Goal: Task Accomplishment & Management: Manage account settings

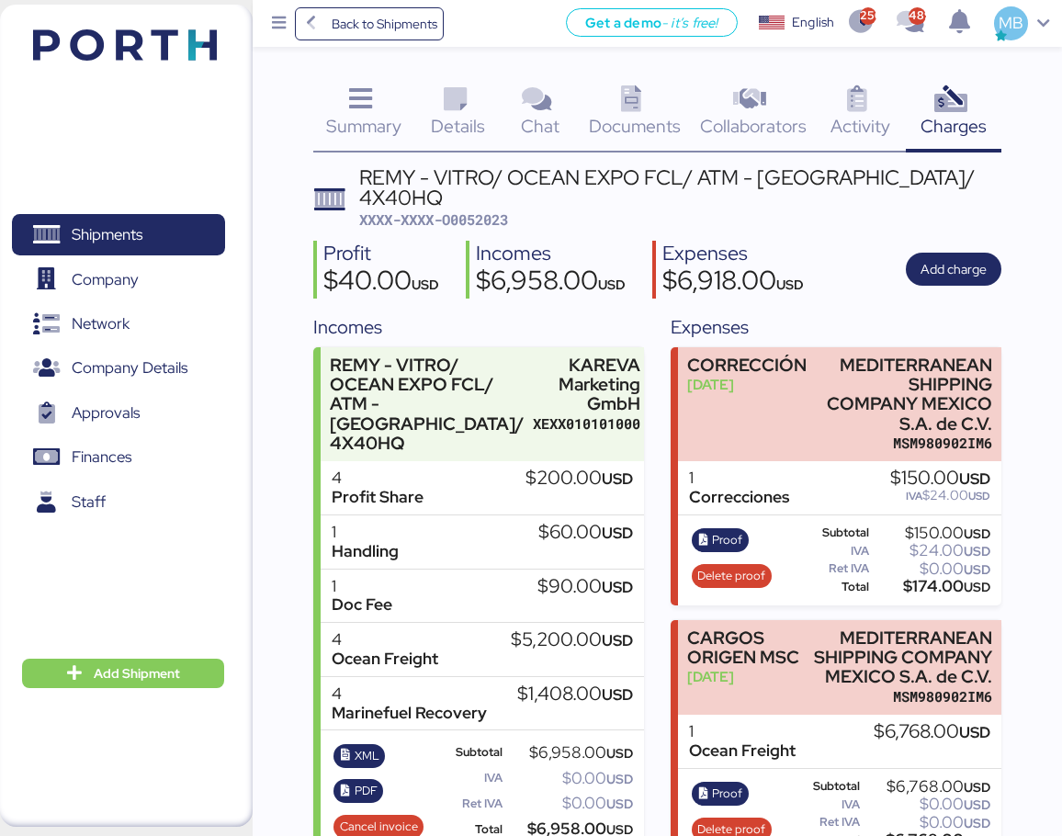
scroll to position [17, 0]
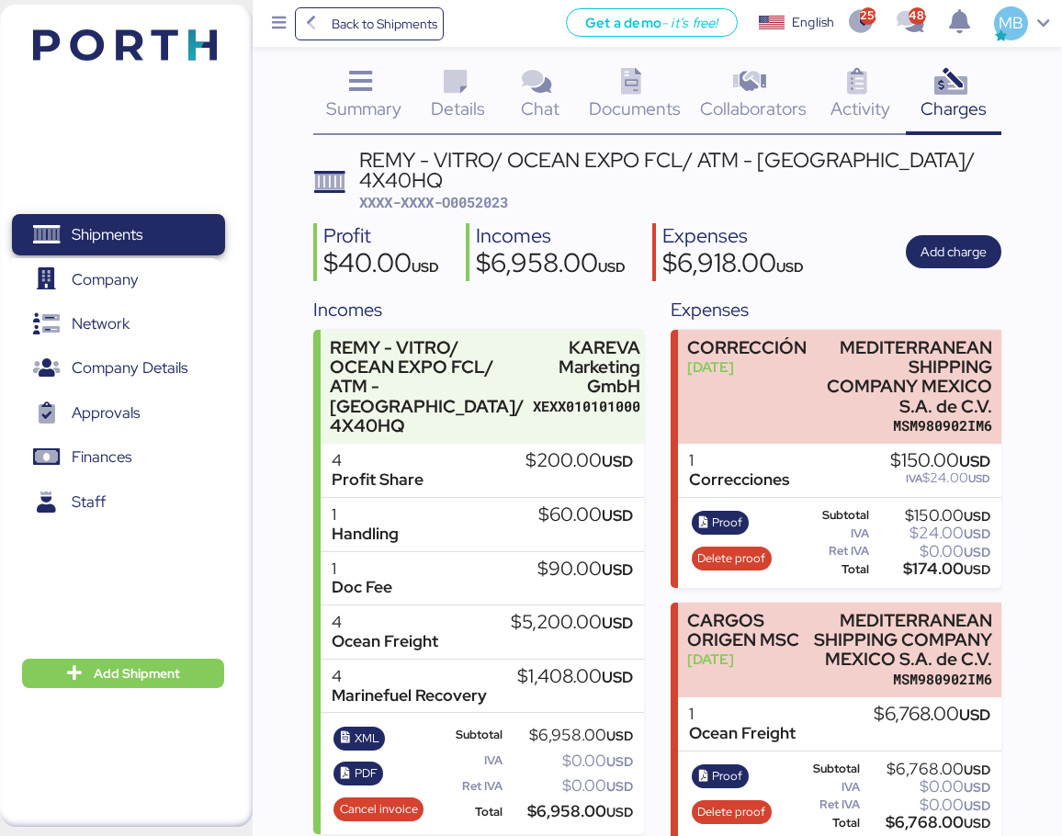
click at [163, 248] on span "Shipments" at bounding box center [117, 234] width 197 height 27
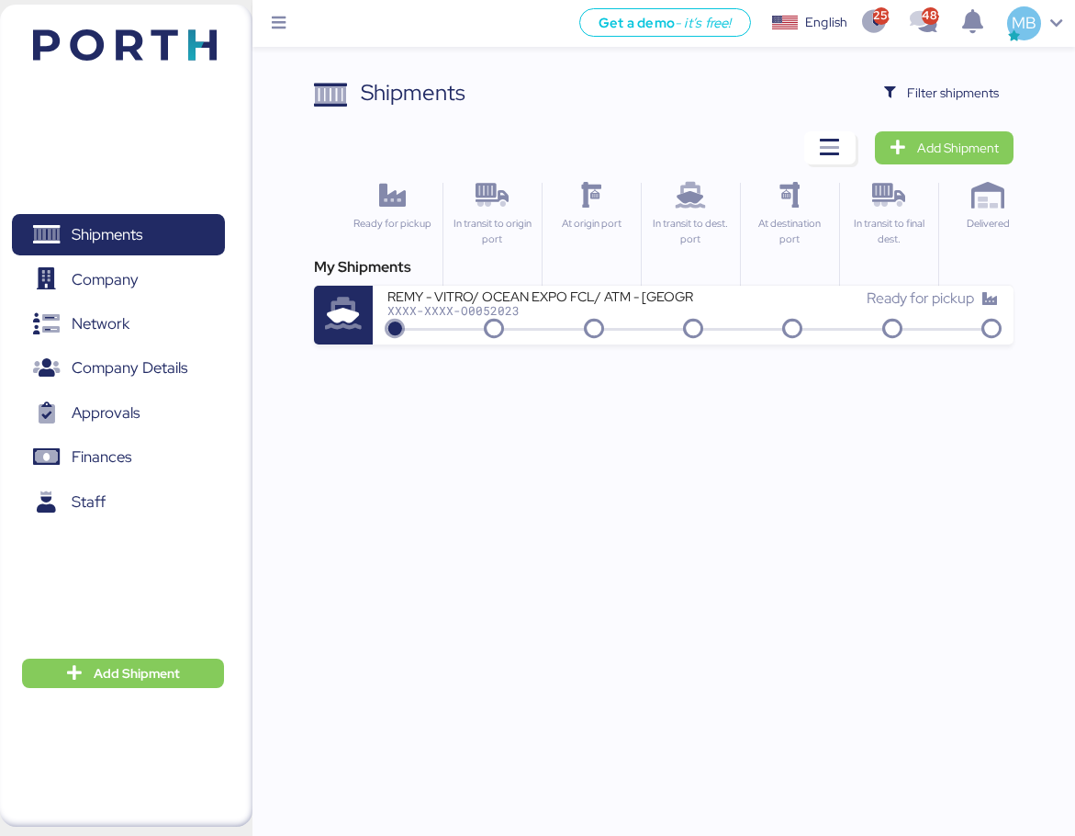
click at [752, 293] on div "Ready for pickup" at bounding box center [846, 298] width 306 height 22
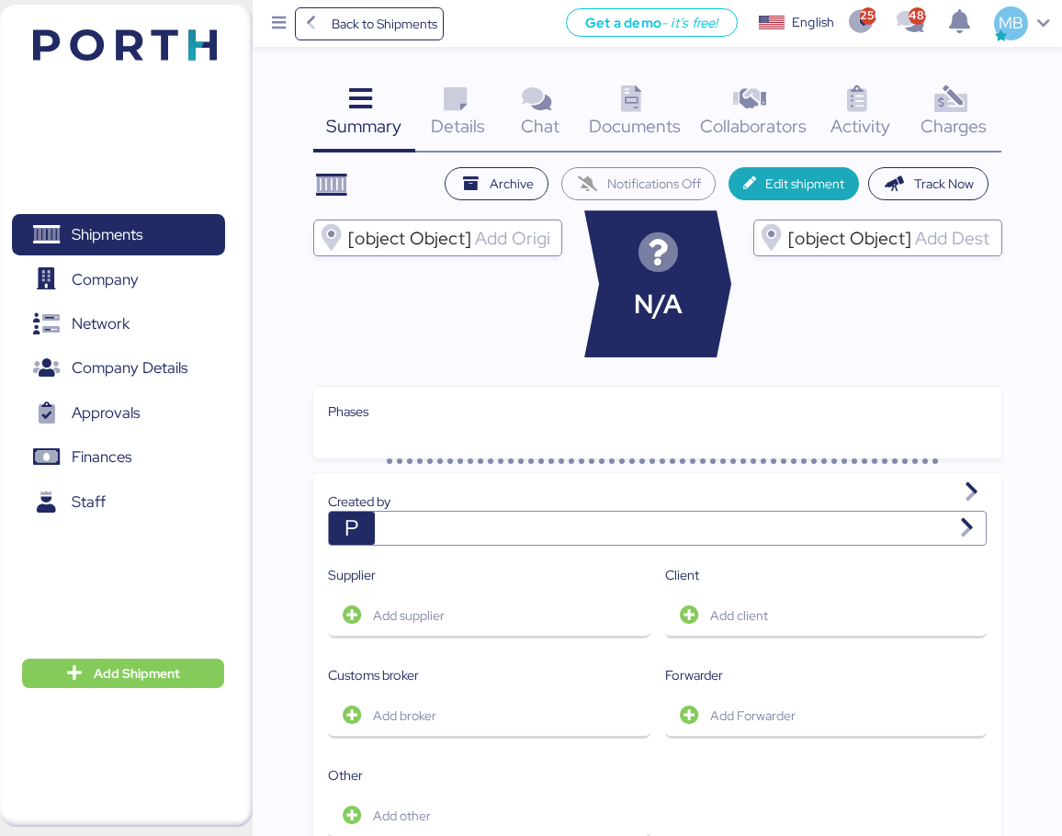
click at [966, 123] on span "Charges" at bounding box center [953, 126] width 66 height 24
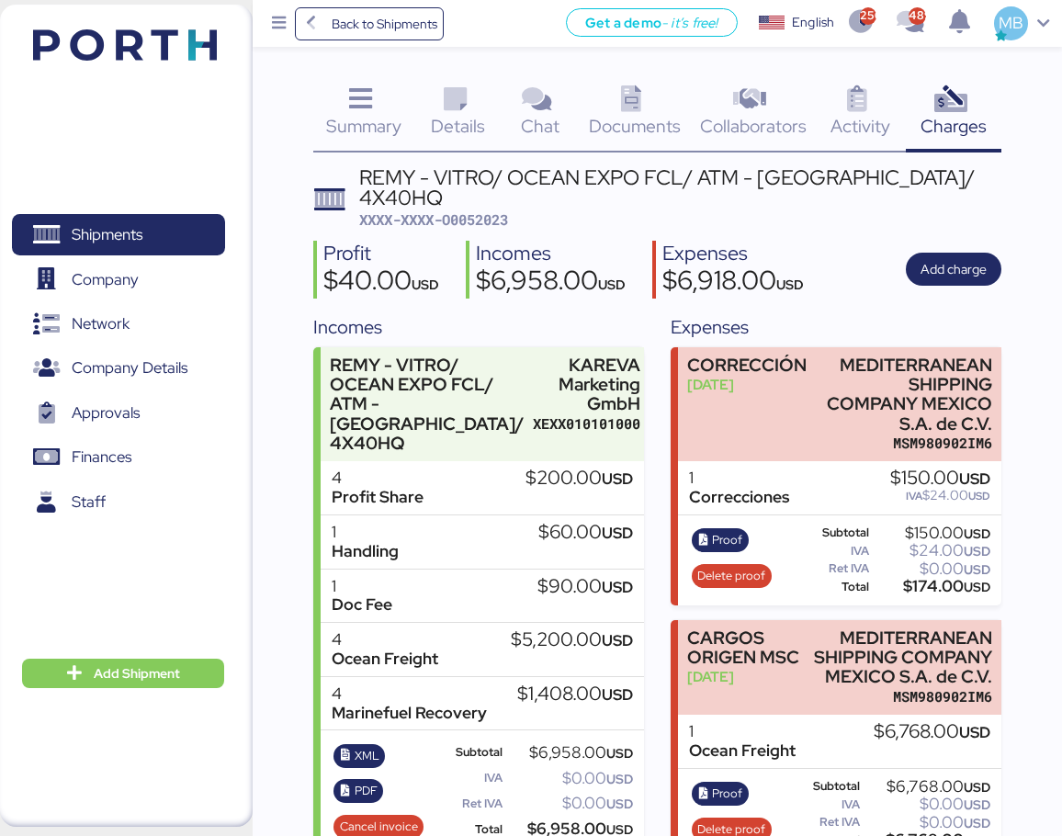
click at [152, 248] on span "Shipments" at bounding box center [117, 234] width 197 height 27
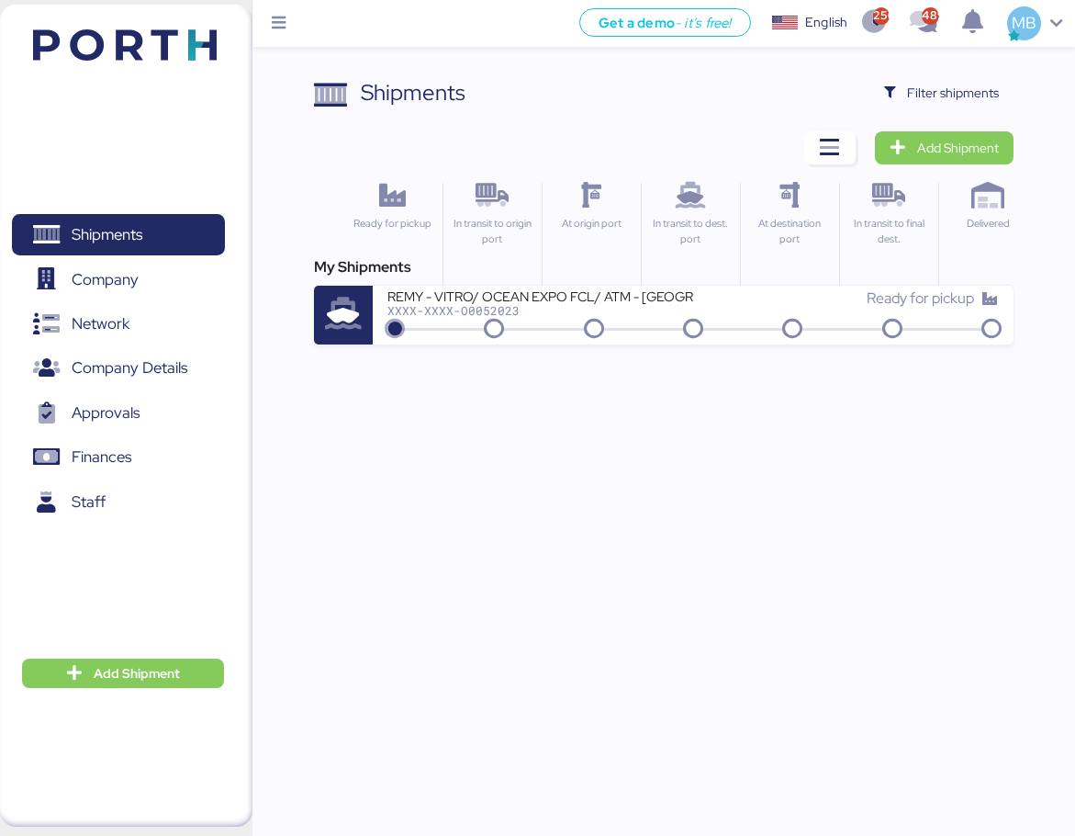
click at [957, 87] on span "Filter shipments" at bounding box center [953, 93] width 92 height 22
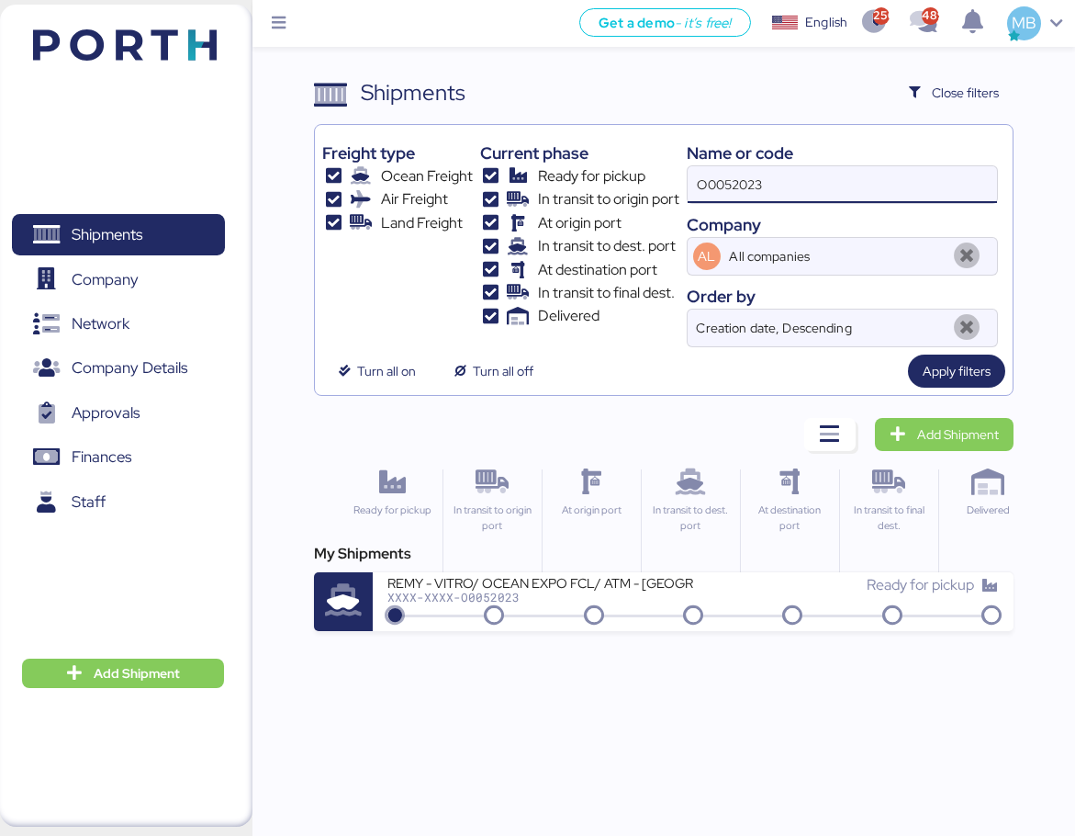
drag, startPoint x: 758, startPoint y: 186, endPoint x: 556, endPoint y: 174, distance: 202.5
click at [556, 174] on div "Freight type Ocean Freight Air Freight Land Freight Current phase Ready for pic…" at bounding box center [663, 239] width 683 height 215
type input "3"
paste input "O0052135"
type input "O0052135"
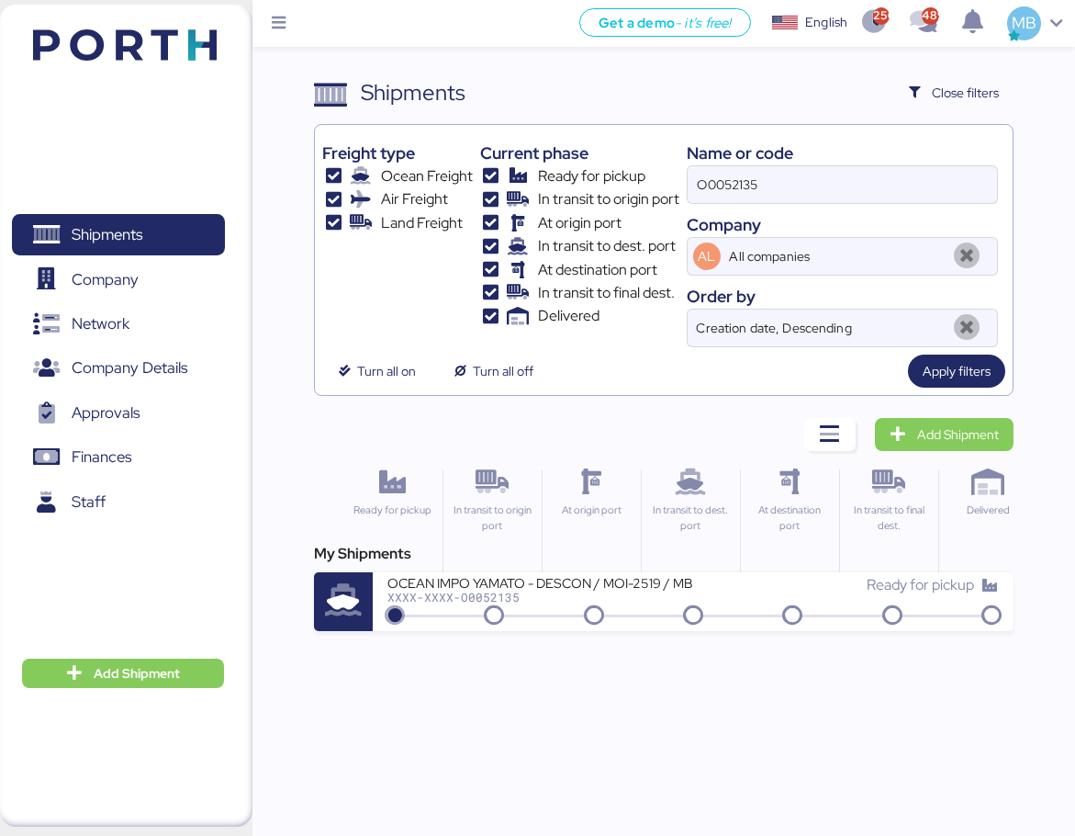
click at [642, 635] on div "Get a demo - it’s free! Get a demo English Inglés English 2568 489 MB Shipments…" at bounding box center [537, 418] width 1075 height 836
click at [663, 601] on div "XXXX-XXXX-O0052135" at bounding box center [541, 597] width 306 height 13
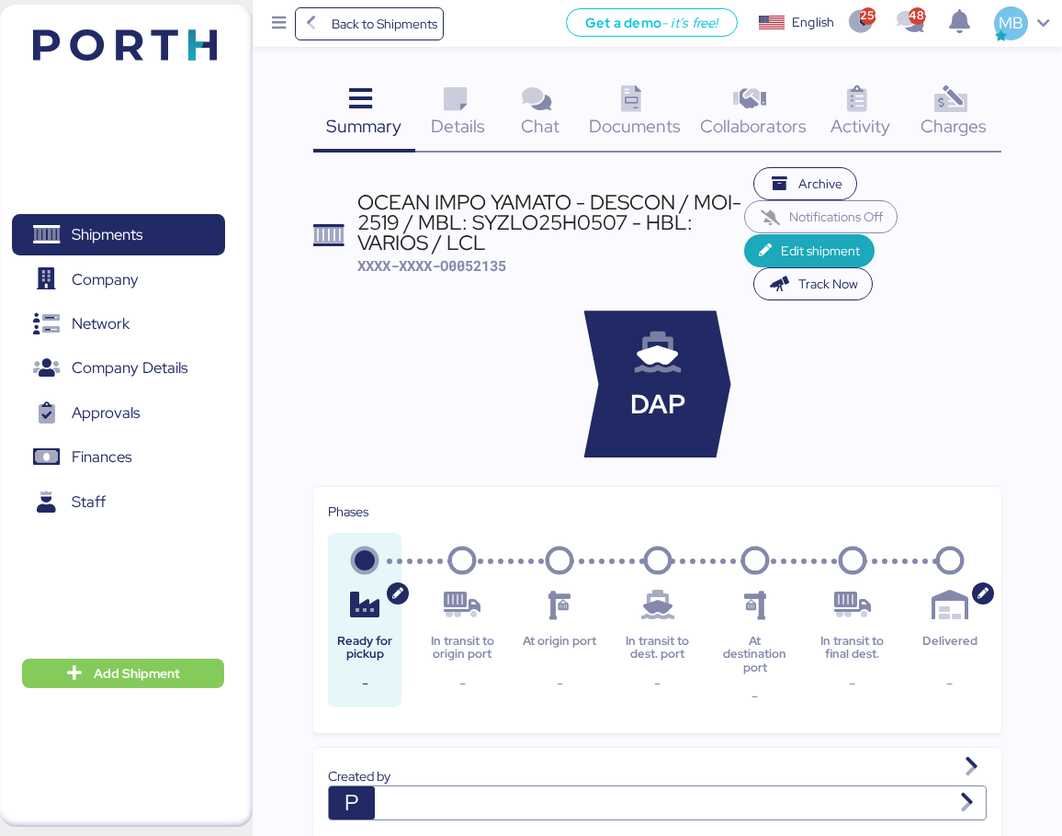
click at [969, 102] on icon at bounding box center [949, 99] width 39 height 27
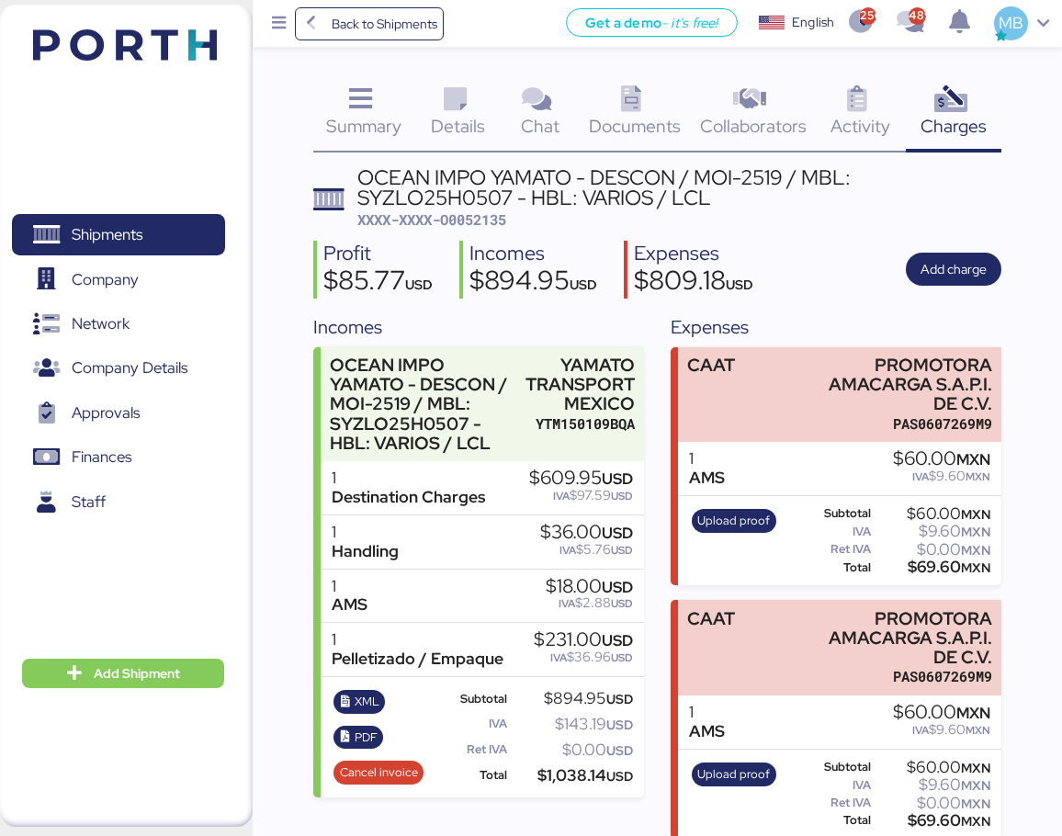
click at [105, 231] on span "Shipments" at bounding box center [107, 234] width 71 height 27
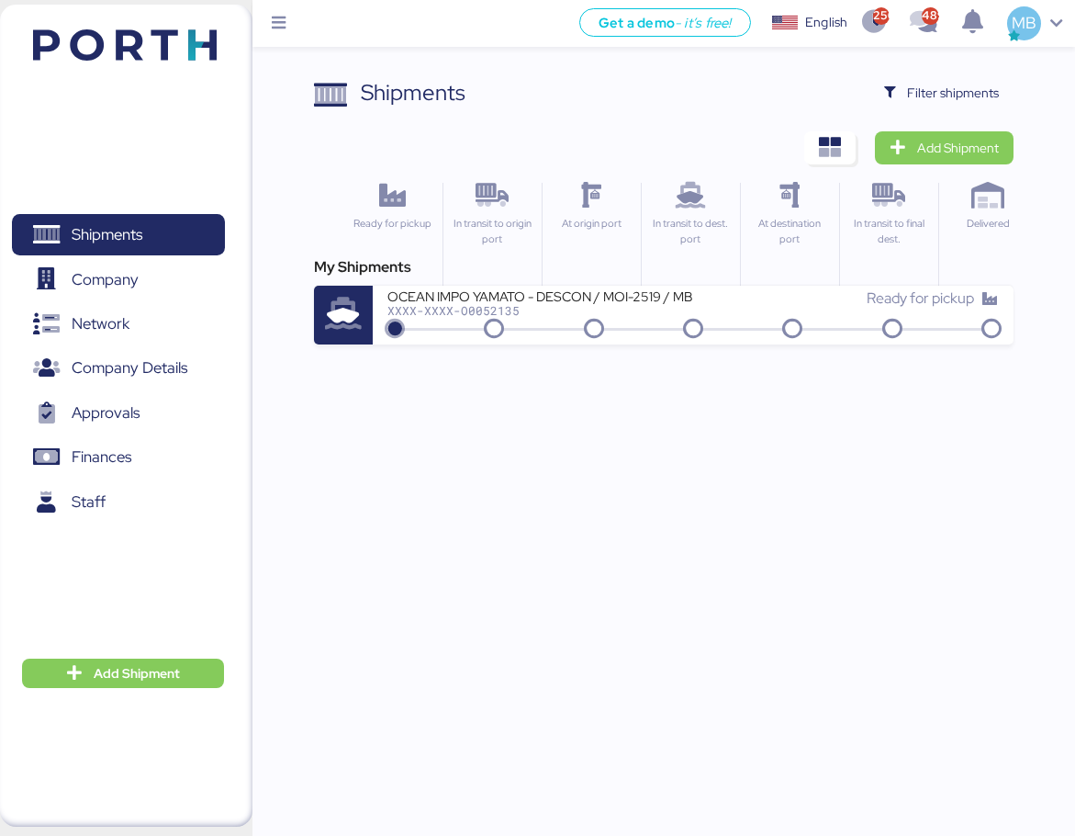
click at [829, 156] on icon "button" at bounding box center [830, 148] width 22 height 22
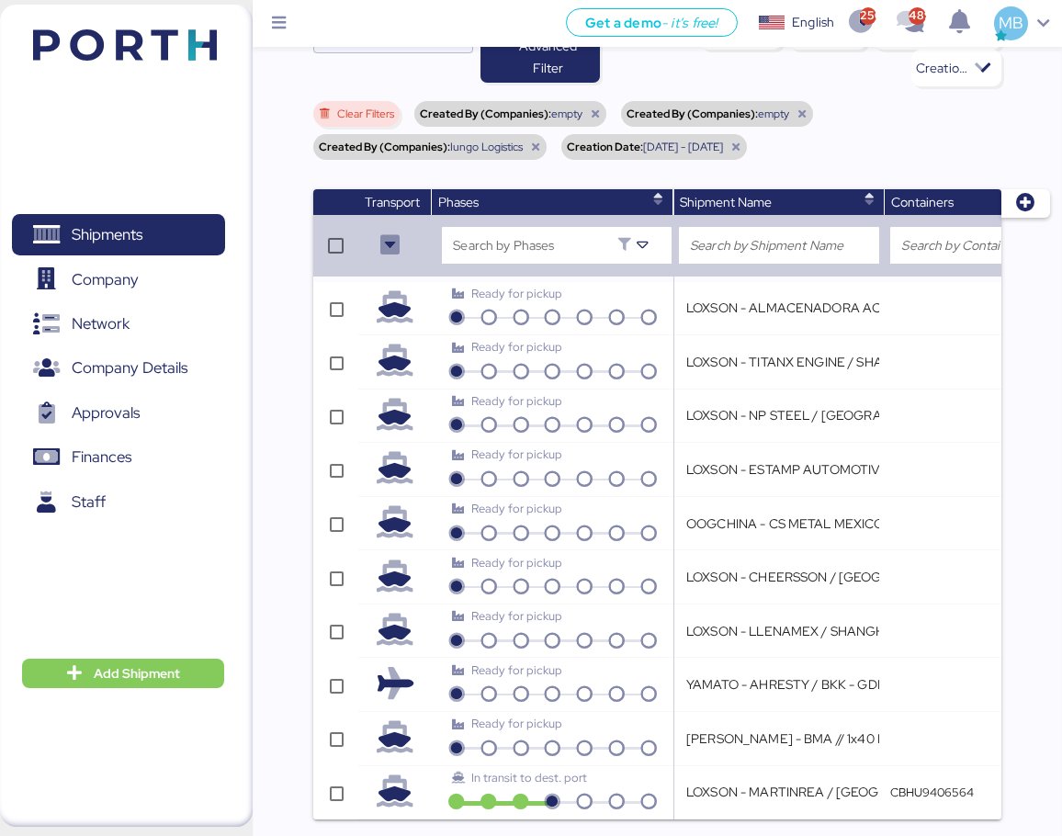
scroll to position [257, 0]
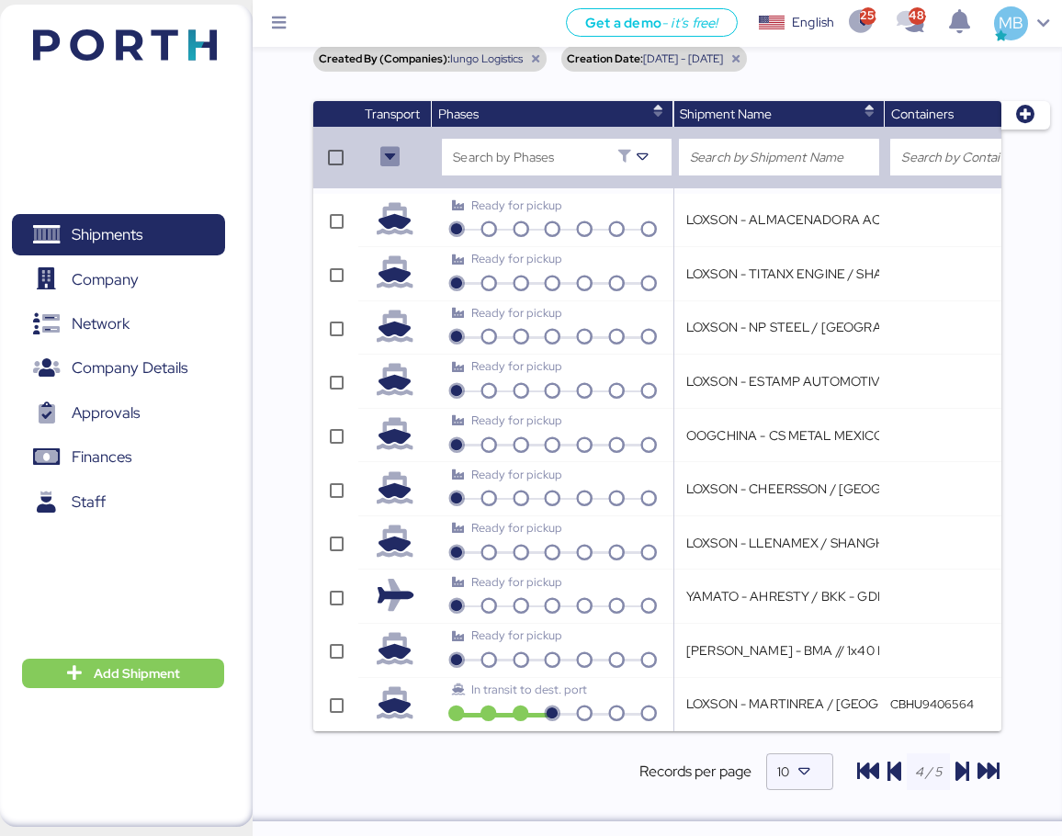
click at [992, 760] on icon "button" at bounding box center [988, 771] width 22 height 22
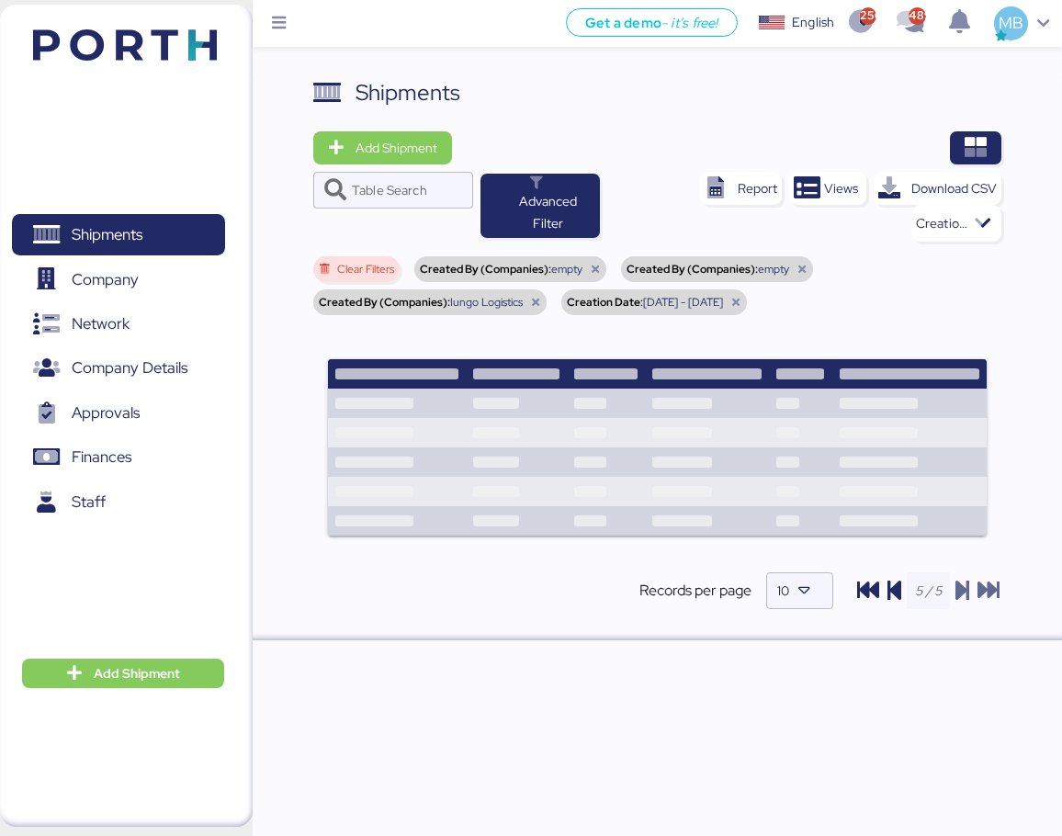
scroll to position [0, 0]
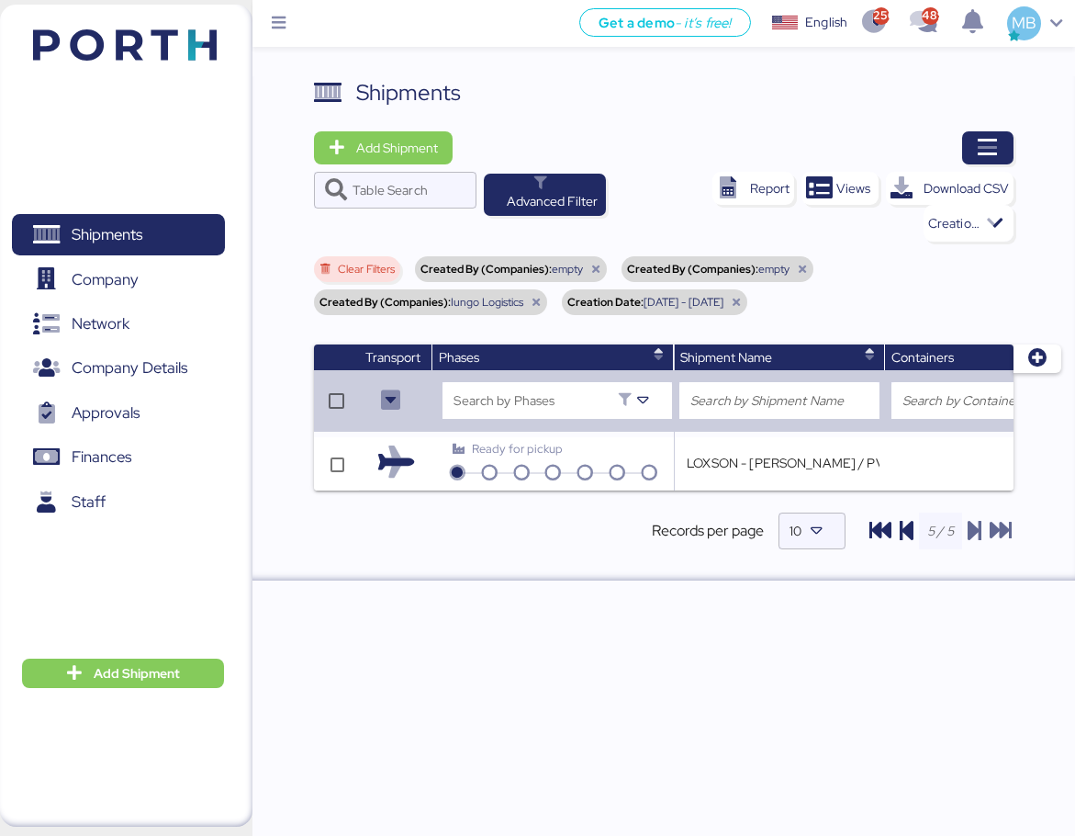
click at [1001, 146] on span "button" at bounding box center [987, 147] width 51 height 33
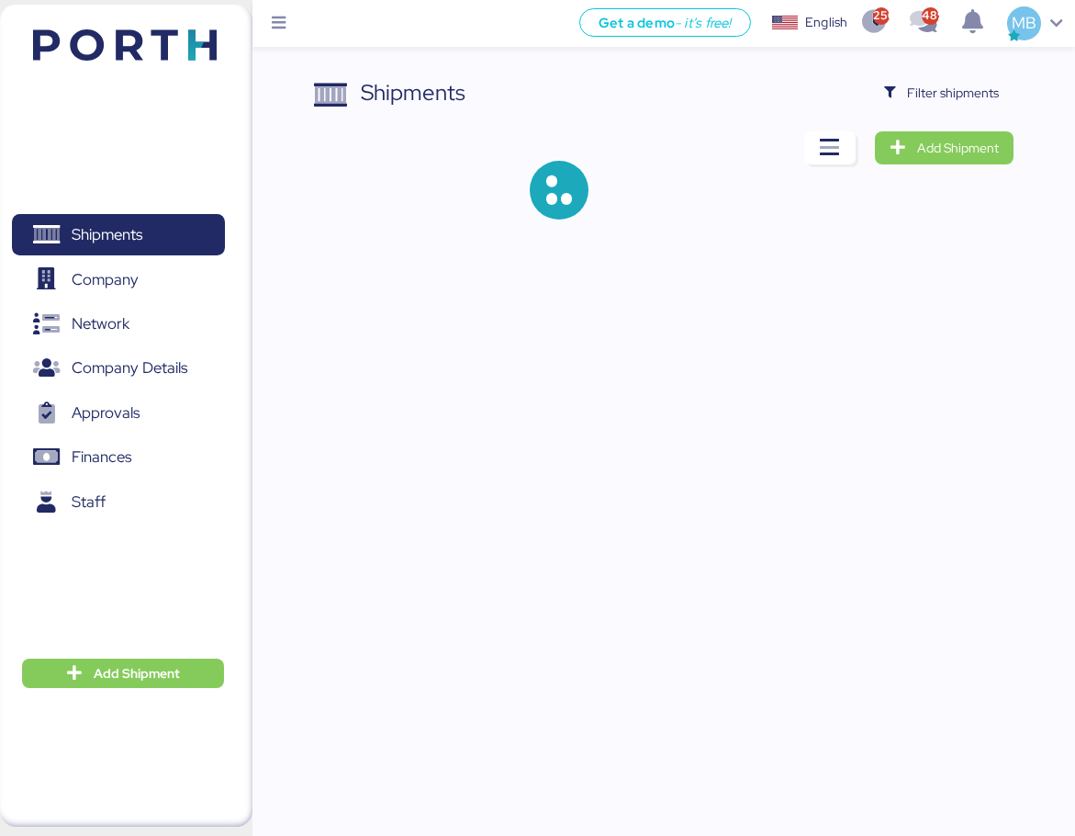
click at [962, 101] on span "Filter shipments" at bounding box center [953, 93] width 92 height 22
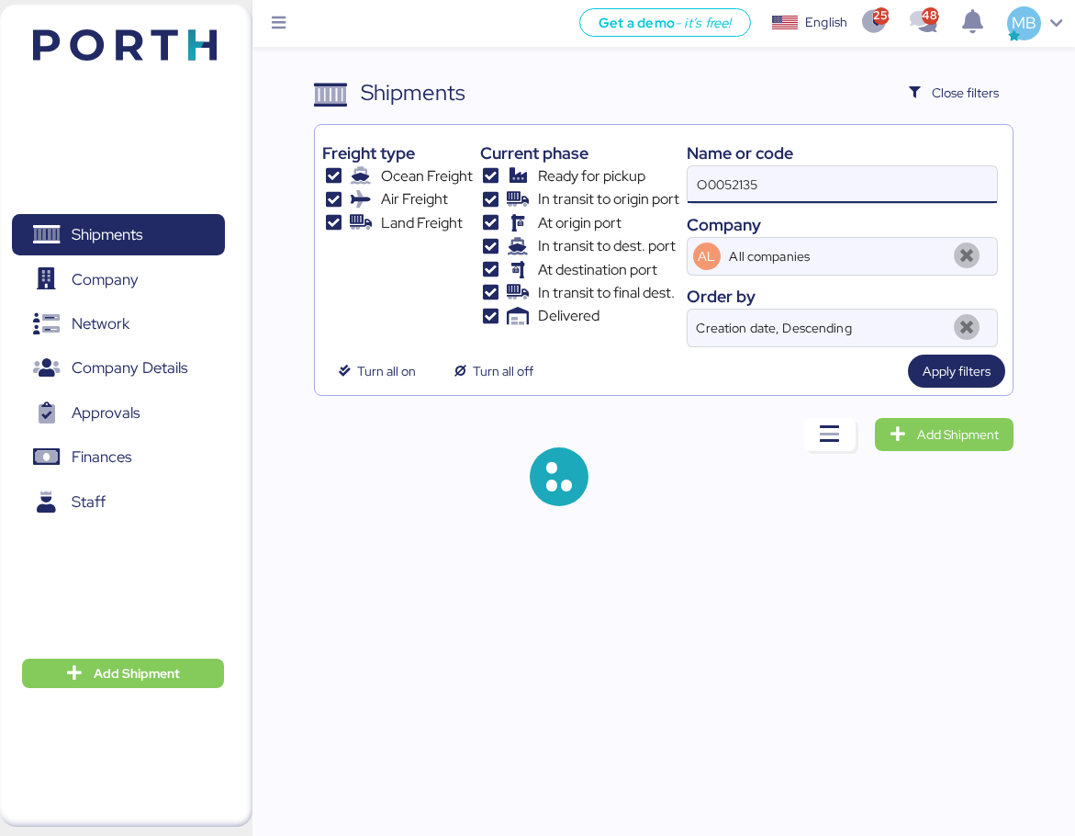
drag, startPoint x: 823, startPoint y: 189, endPoint x: 548, endPoint y: 191, distance: 274.6
click at [548, 191] on div "Freight type Ocean Freight Air Freight Land Freight Current phase Ready for pic…" at bounding box center [663, 239] width 683 height 215
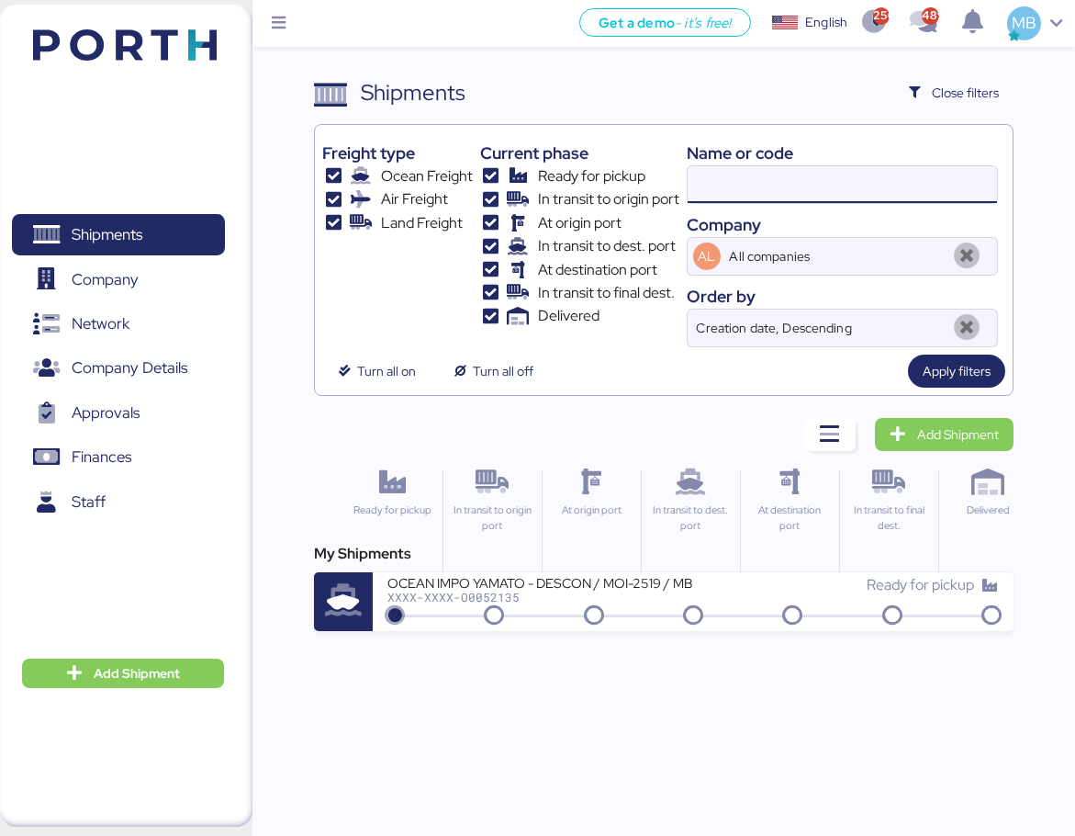
paste input "O0051986"
type input "O0051986"
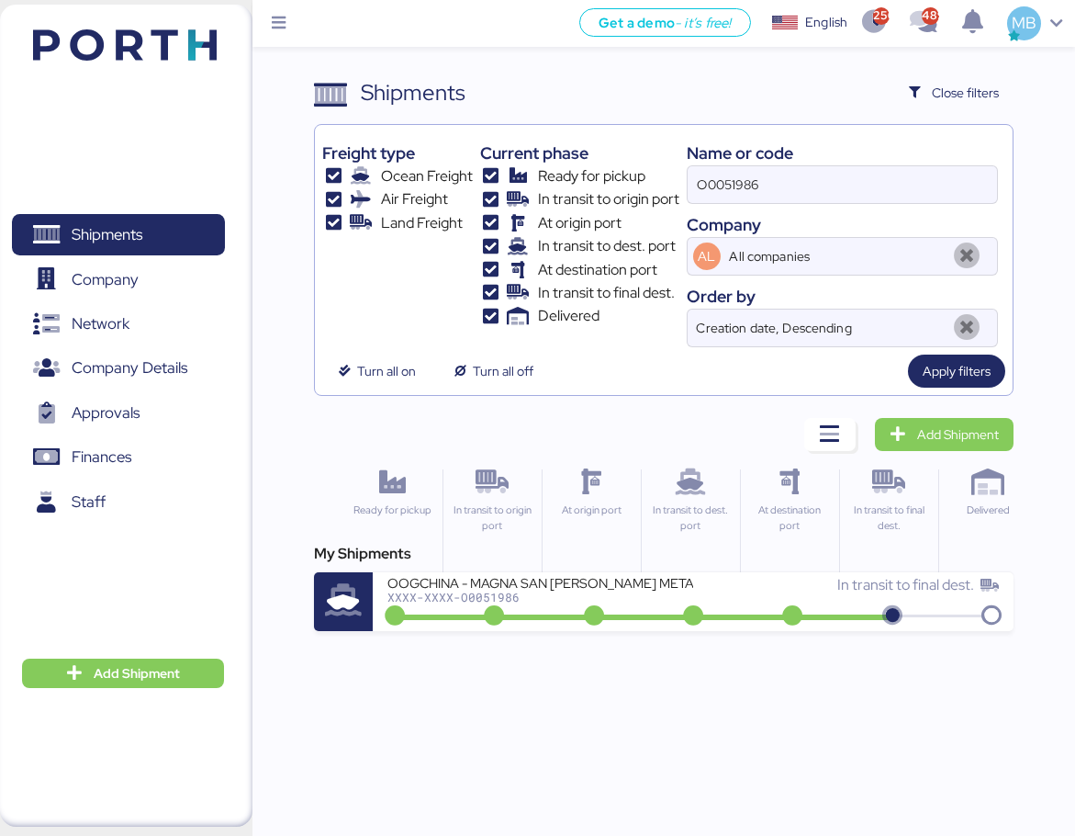
click at [777, 595] on div "In transit to final dest." at bounding box center [846, 585] width 306 height 22
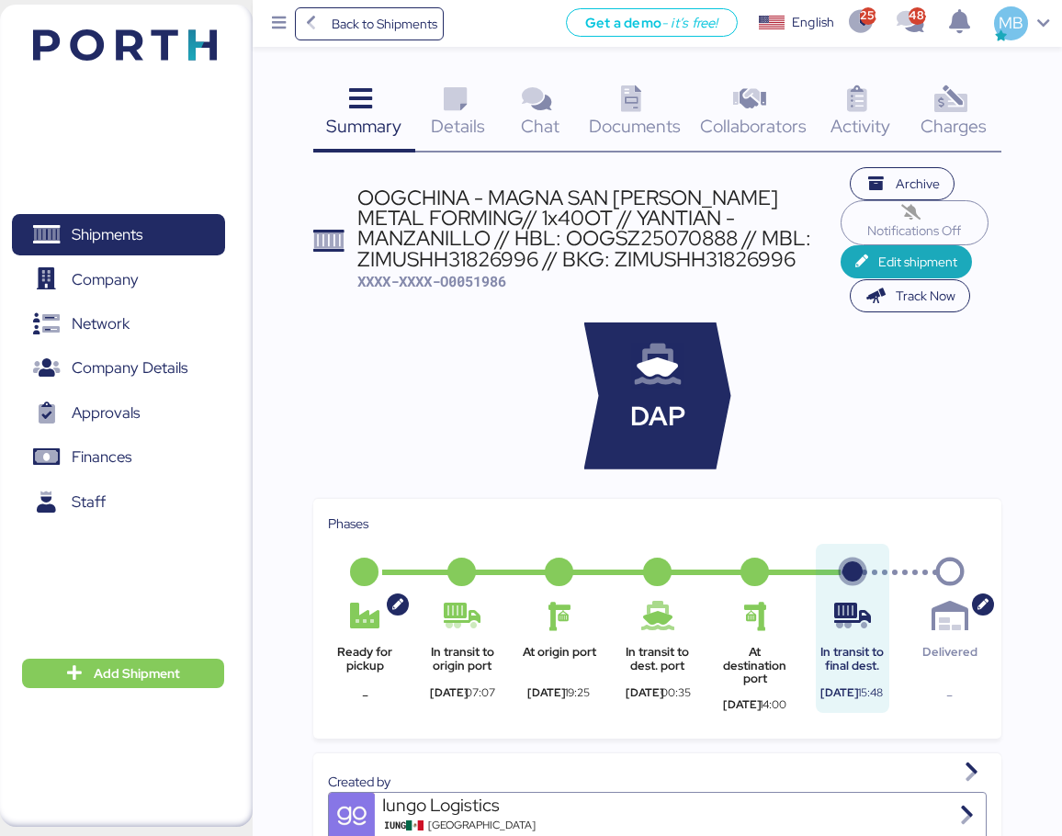
click at [965, 104] on icon at bounding box center [949, 99] width 39 height 27
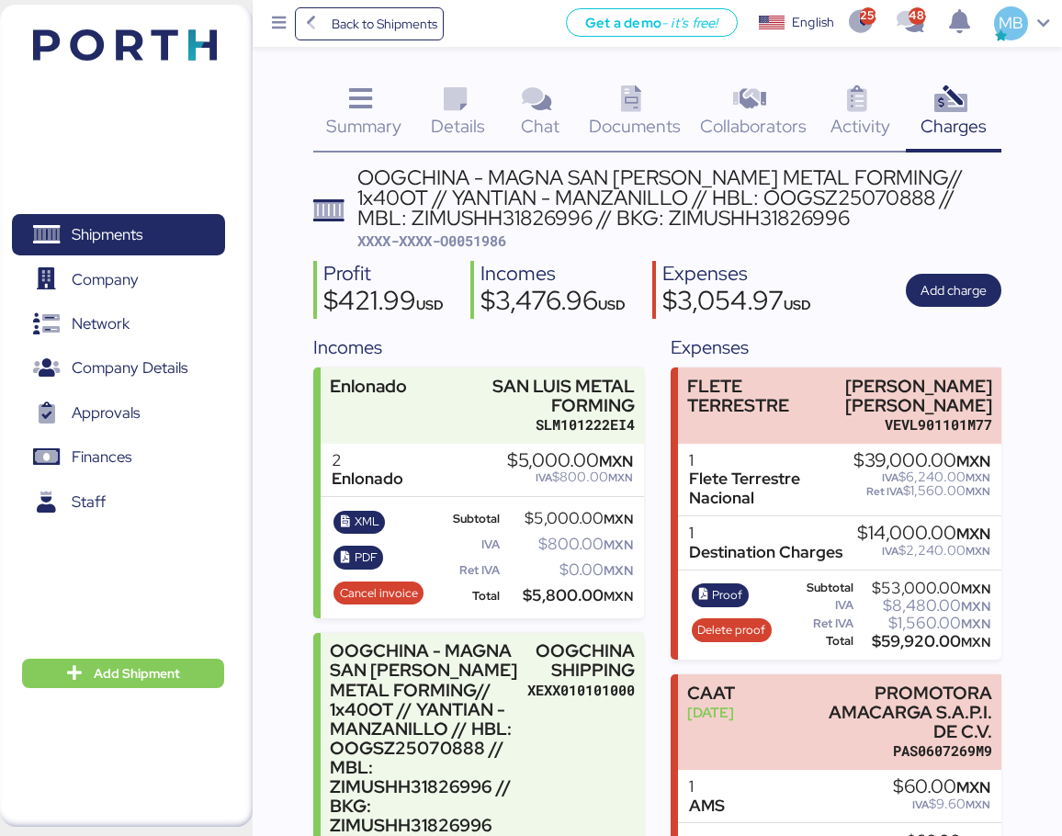
click at [138, 239] on span "Shipments" at bounding box center [107, 234] width 71 height 27
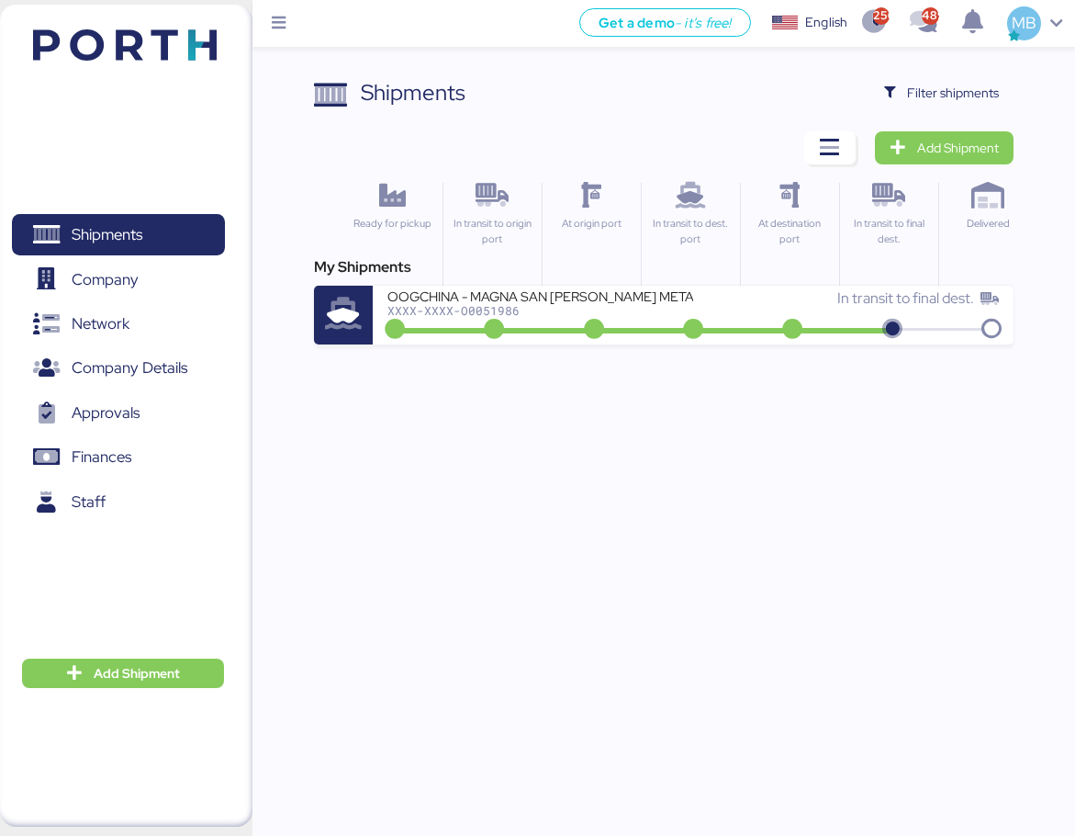
click at [906, 91] on span "Filter shipments" at bounding box center [941, 93] width 115 height 26
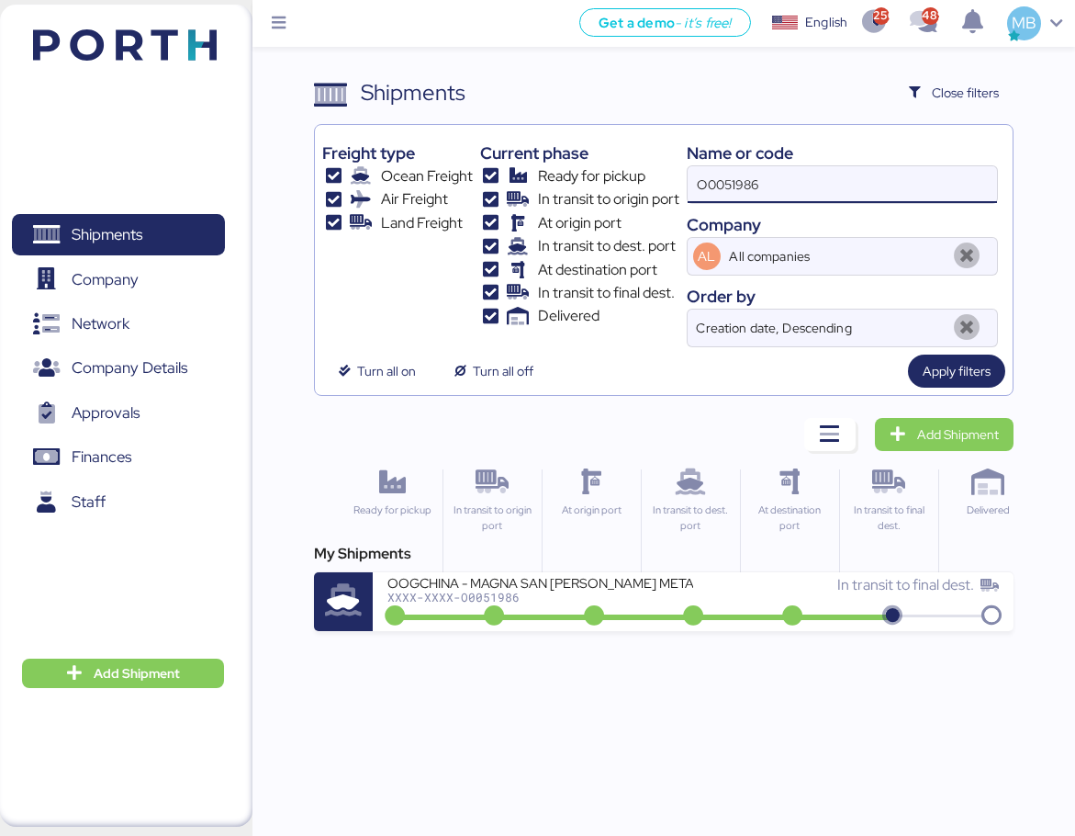
drag, startPoint x: 789, startPoint y: 187, endPoint x: 658, endPoint y: 185, distance: 131.4
click at [658, 185] on div "Freight type Ocean Freight Air Freight Land Freight Current phase Ready for pic…" at bounding box center [663, 239] width 683 height 215
paste input "O0052077"
type input "O0052077"
click at [669, 589] on div "FCL DAP shipment FM SHENZHEN TO MANZANILLO(MX) WQSE2507X47" at bounding box center [541, 582] width 306 height 16
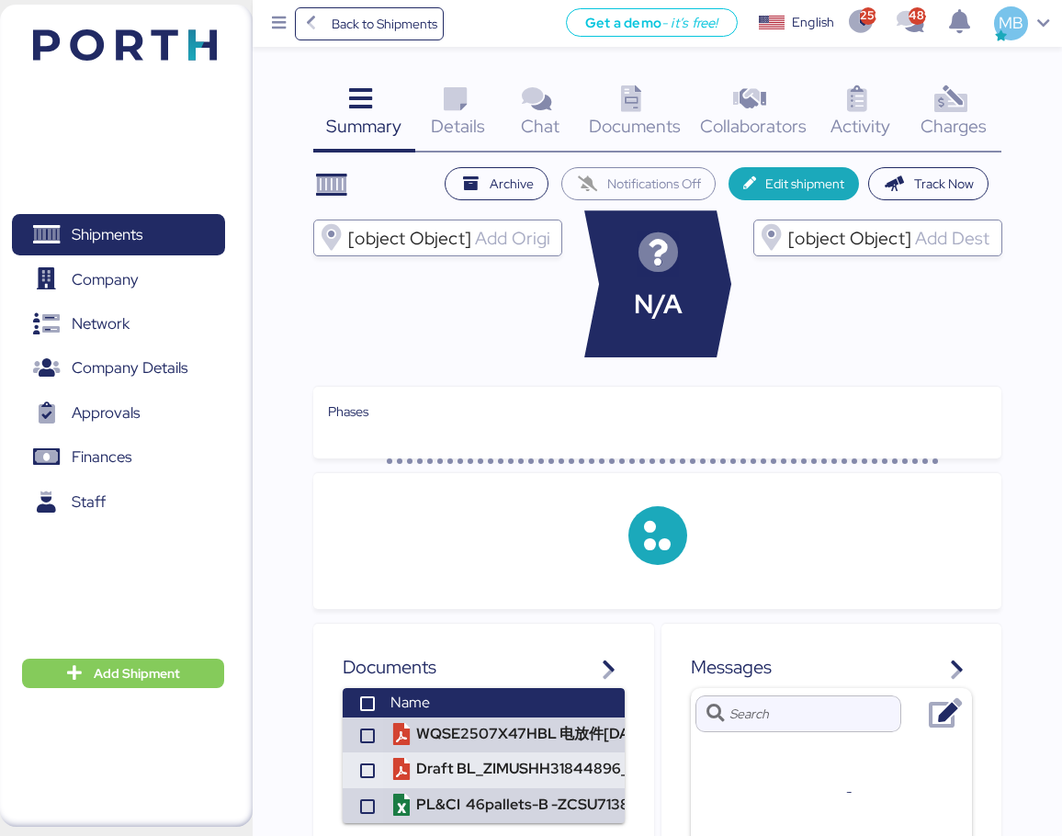
click at [962, 93] on icon at bounding box center [949, 99] width 39 height 27
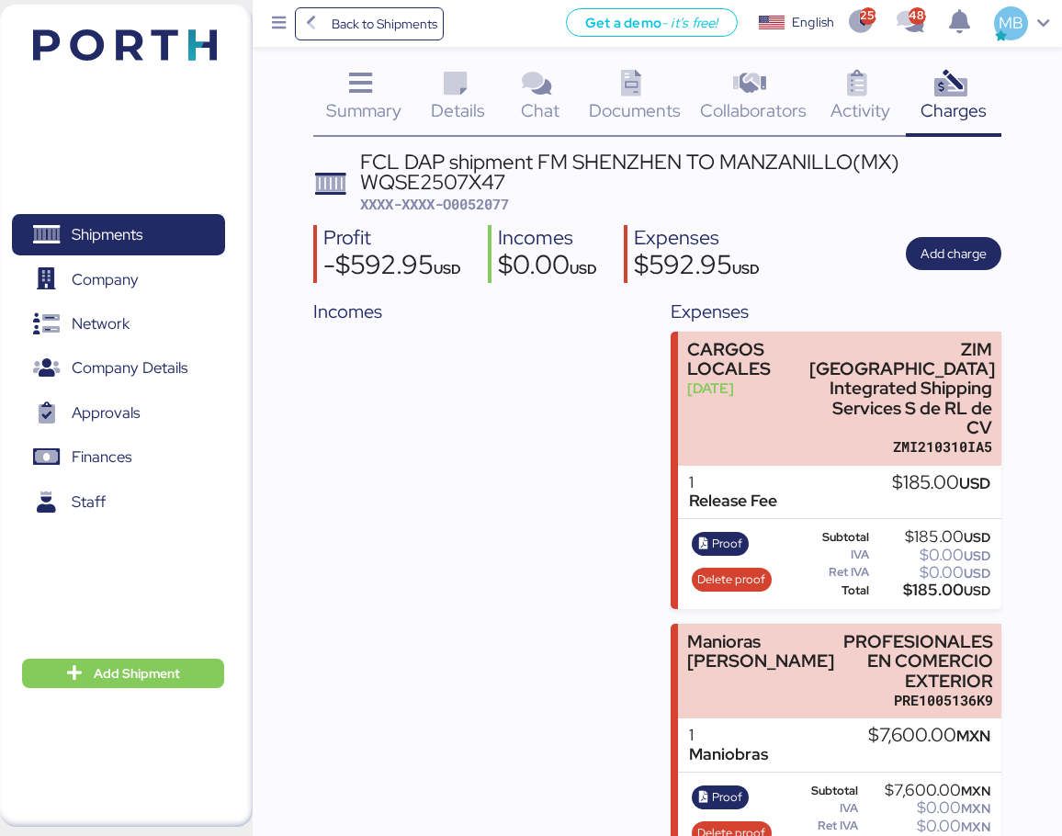
scroll to position [17, 0]
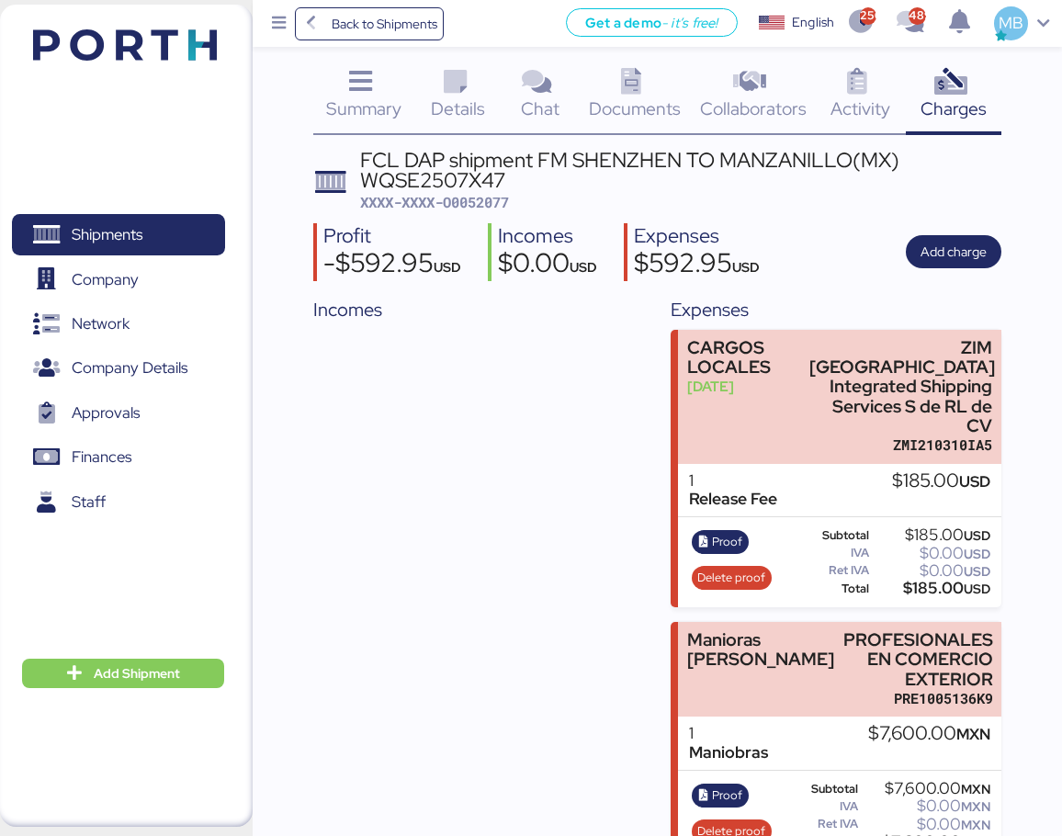
click at [456, 109] on span "Details" at bounding box center [458, 108] width 54 height 24
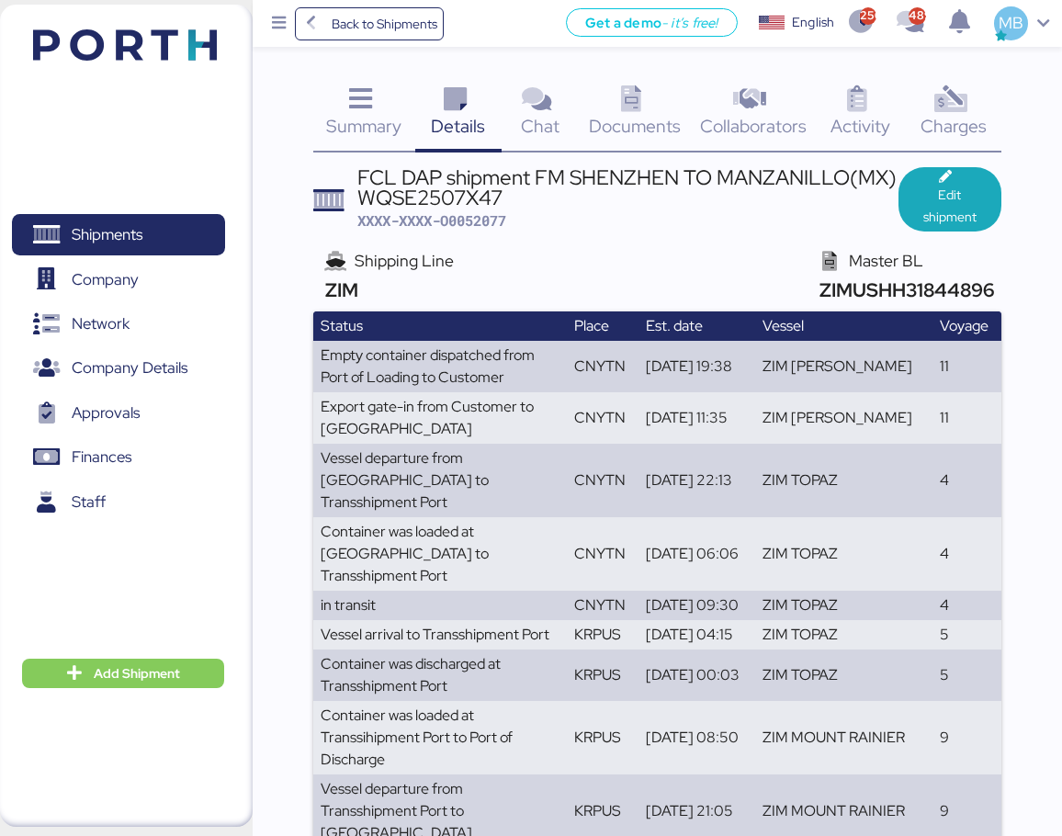
click at [954, 107] on icon at bounding box center [949, 99] width 39 height 27
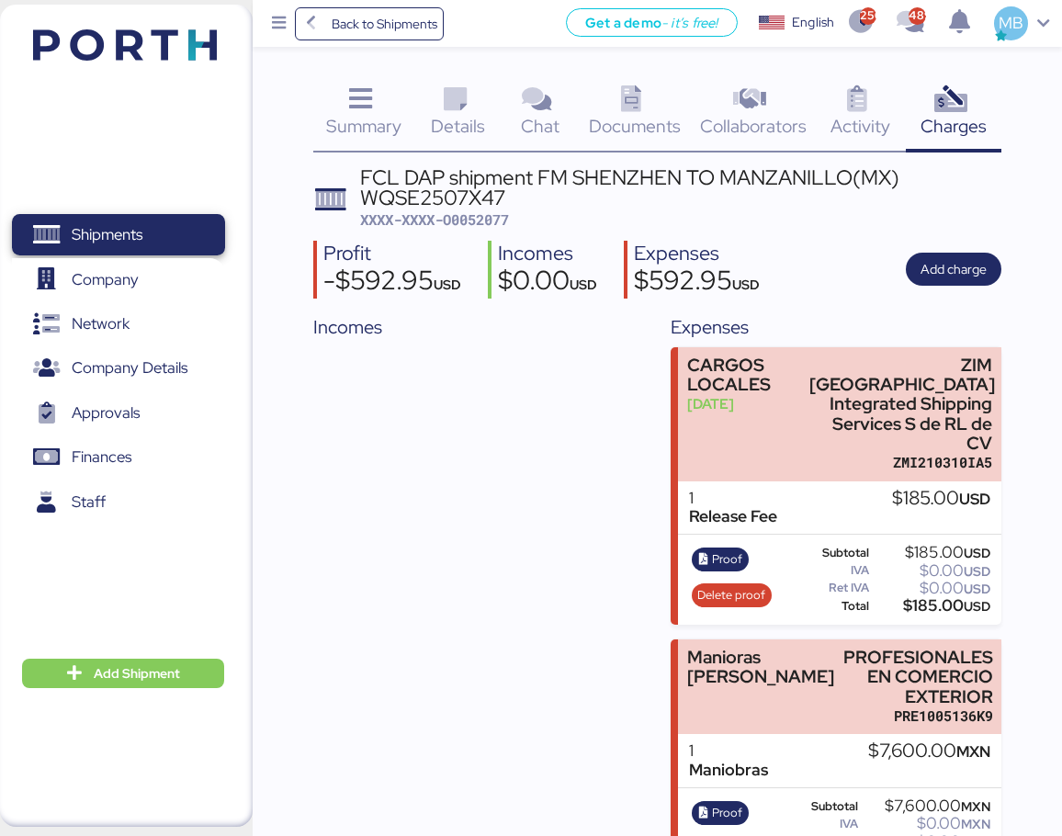
click at [167, 234] on span "Shipments" at bounding box center [117, 234] width 197 height 27
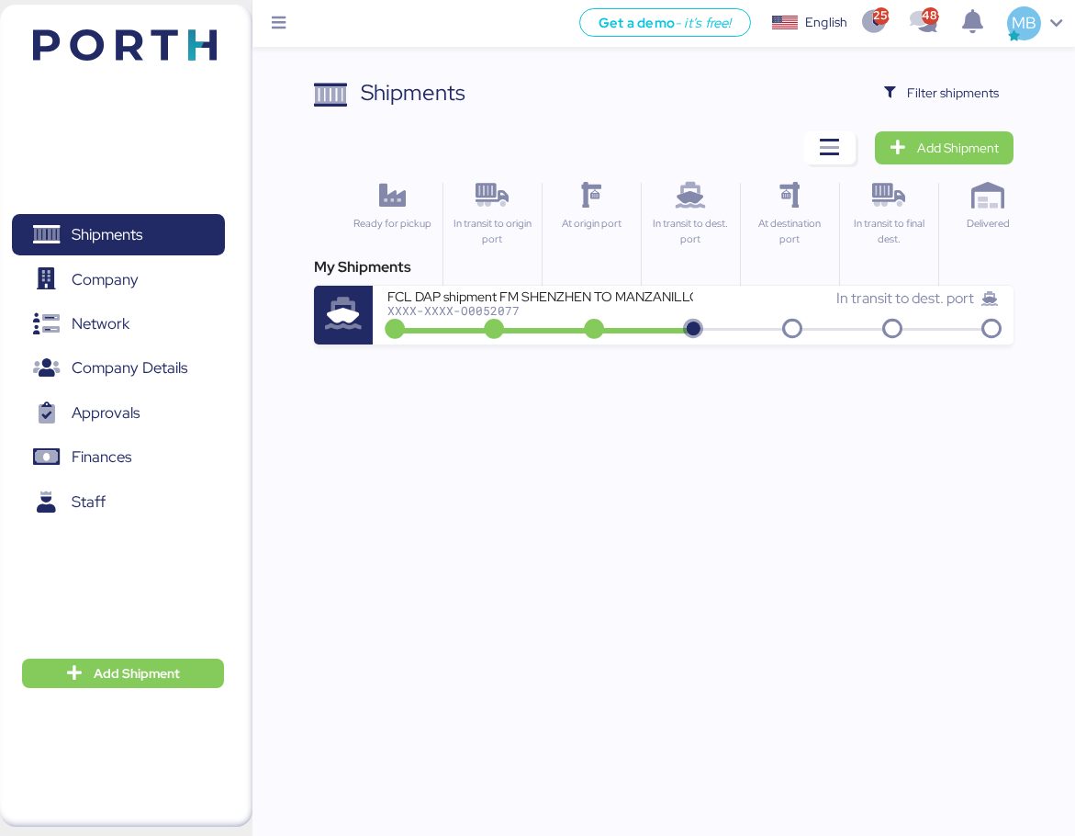
click at [970, 82] on span "Filter shipments" at bounding box center [953, 93] width 92 height 22
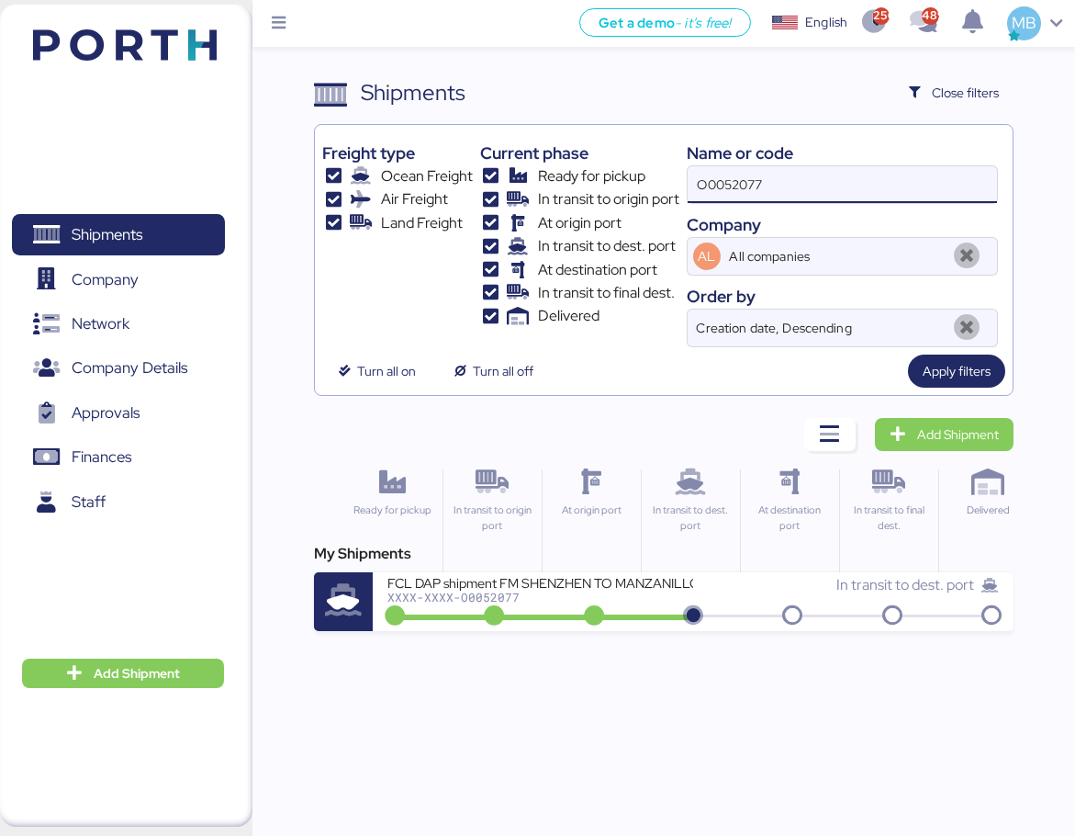
drag, startPoint x: 806, startPoint y: 168, endPoint x: 552, endPoint y: 186, distance: 255.1
click at [552, 186] on div "Freight type Ocean Freight Air Freight Land Freight Current phase Ready for pic…" at bounding box center [663, 239] width 683 height 215
type input "yamato"
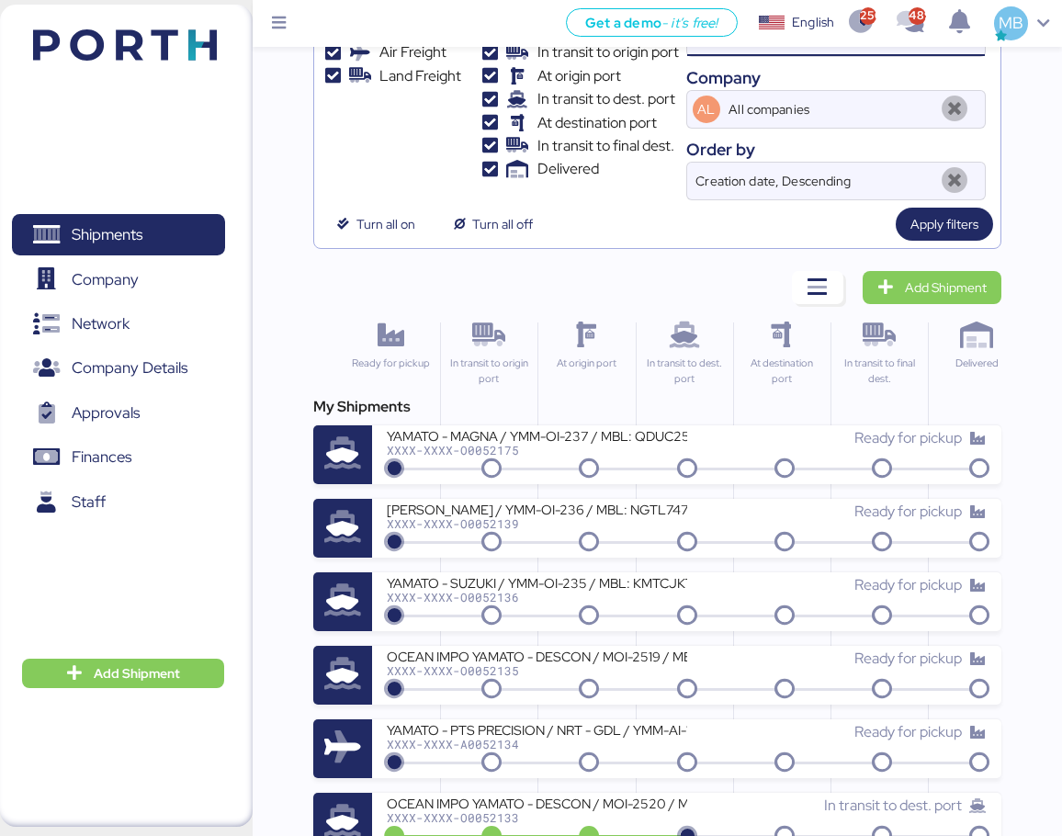
scroll to position [184, 0]
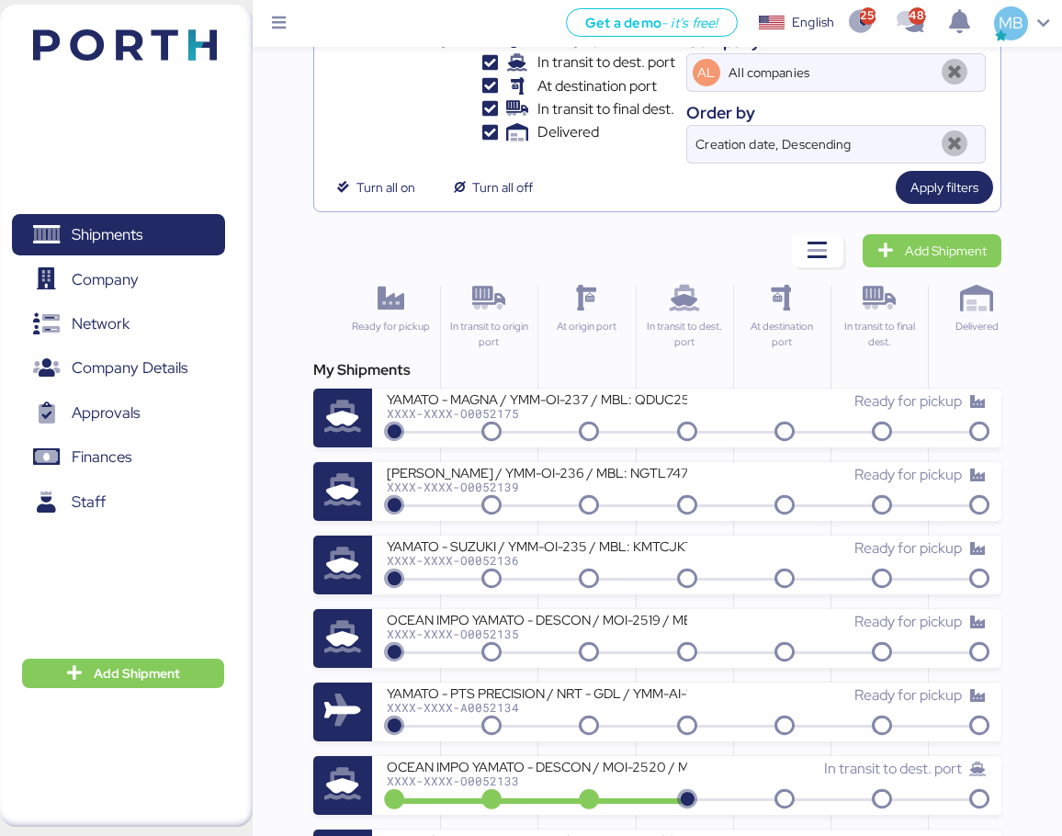
click at [586, 404] on div "YAMATO - MAGNA / YMM-OI-237 / MBL: QDUC25081282 / HBL: SLSA2508112 / LCL" at bounding box center [536, 398] width 299 height 16
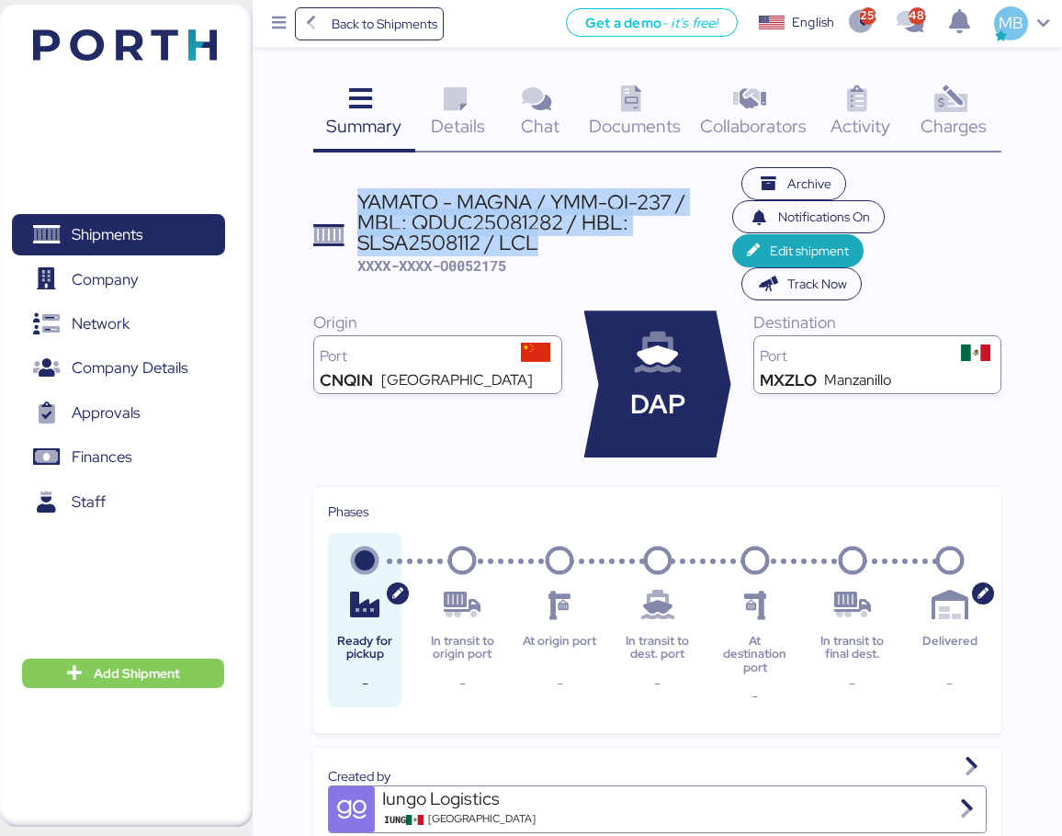
drag, startPoint x: 544, startPoint y: 245, endPoint x: 343, endPoint y: 209, distance: 203.4
click at [343, 209] on header "YAMATO - MAGNA / YMM-OI-237 / MBL: QDUC25081282 / HBL: SLSA2508112 / LCL XXXX-X…" at bounding box center [657, 234] width 688 height 134
copy div "YAMATO - MAGNA / YMM-OI-237 / MBL: QDUC25081282 / HBL: SLSA2508112 / LCL"
click at [130, 227] on span "Shipments" at bounding box center [107, 234] width 71 height 27
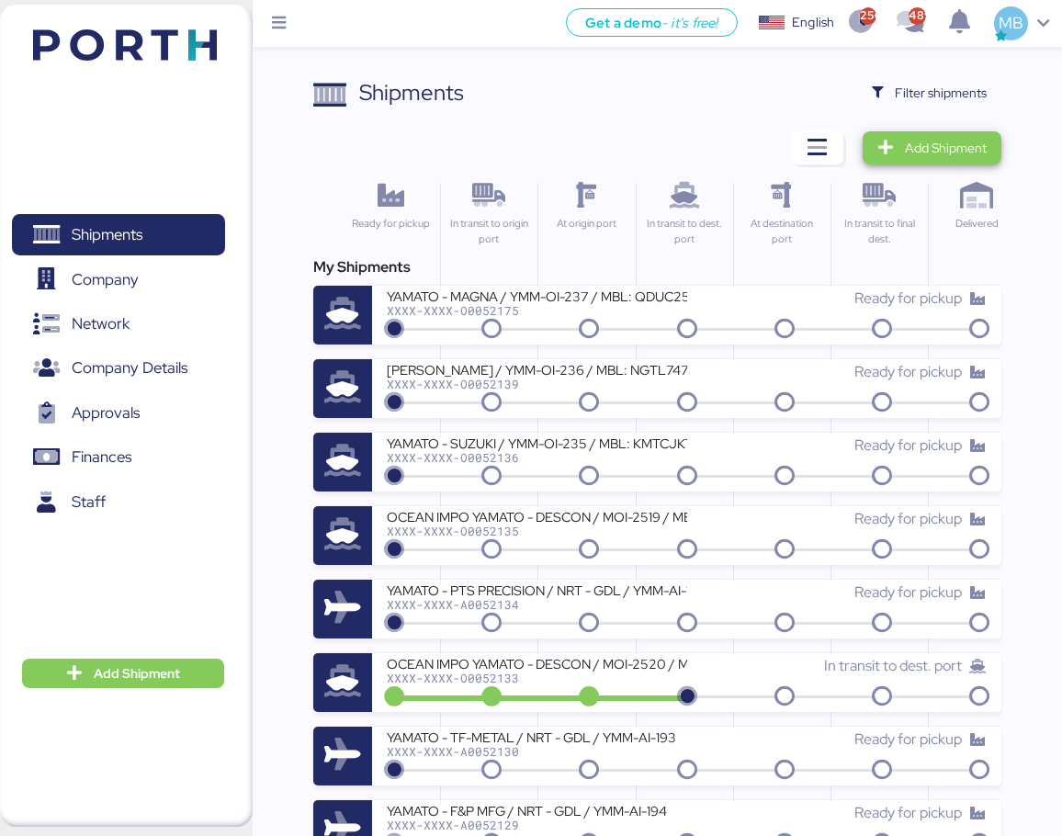
click at [922, 154] on span "Add Shipment" at bounding box center [946, 148] width 82 height 22
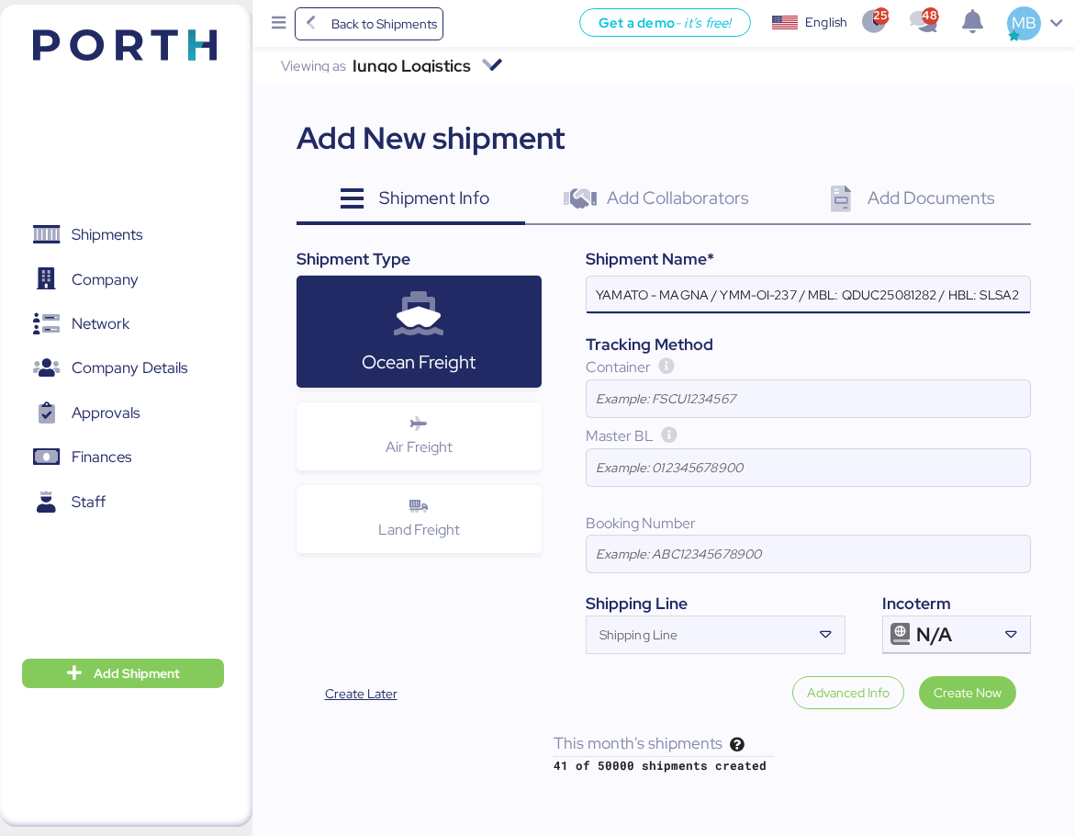
scroll to position [0, 80]
click at [985, 635] on div "N/A" at bounding box center [955, 634] width 76 height 37
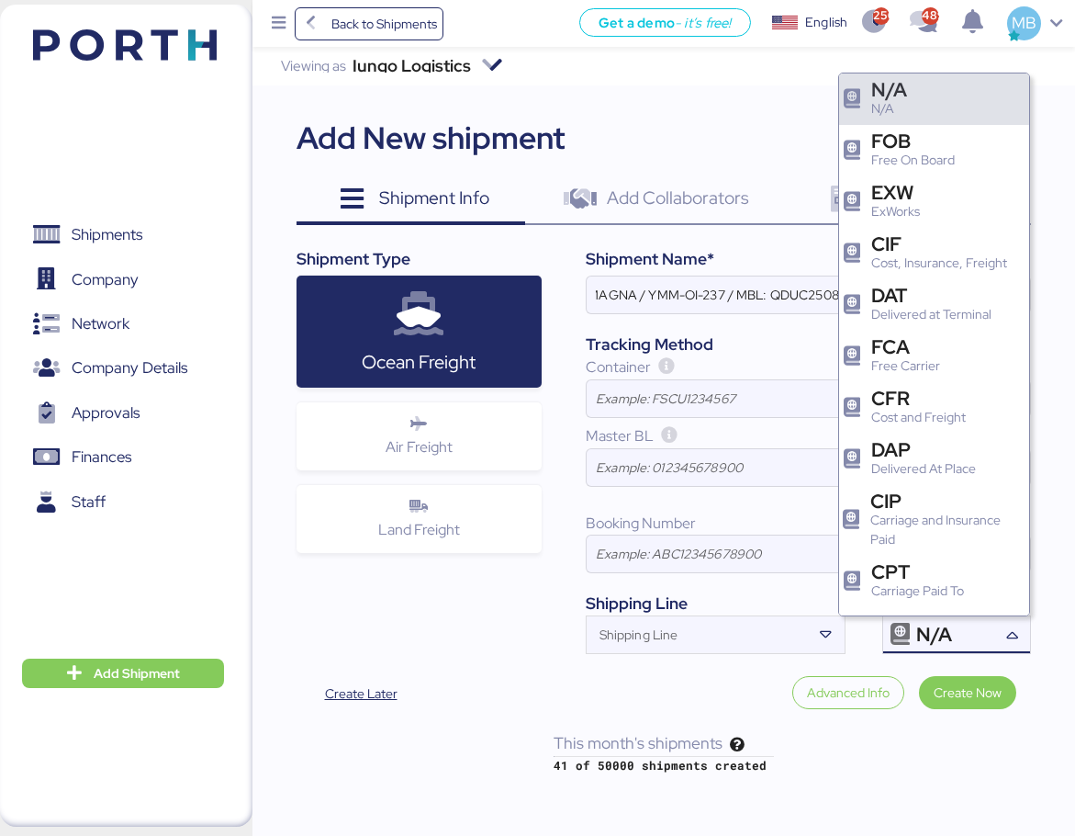
scroll to position [0, 0]
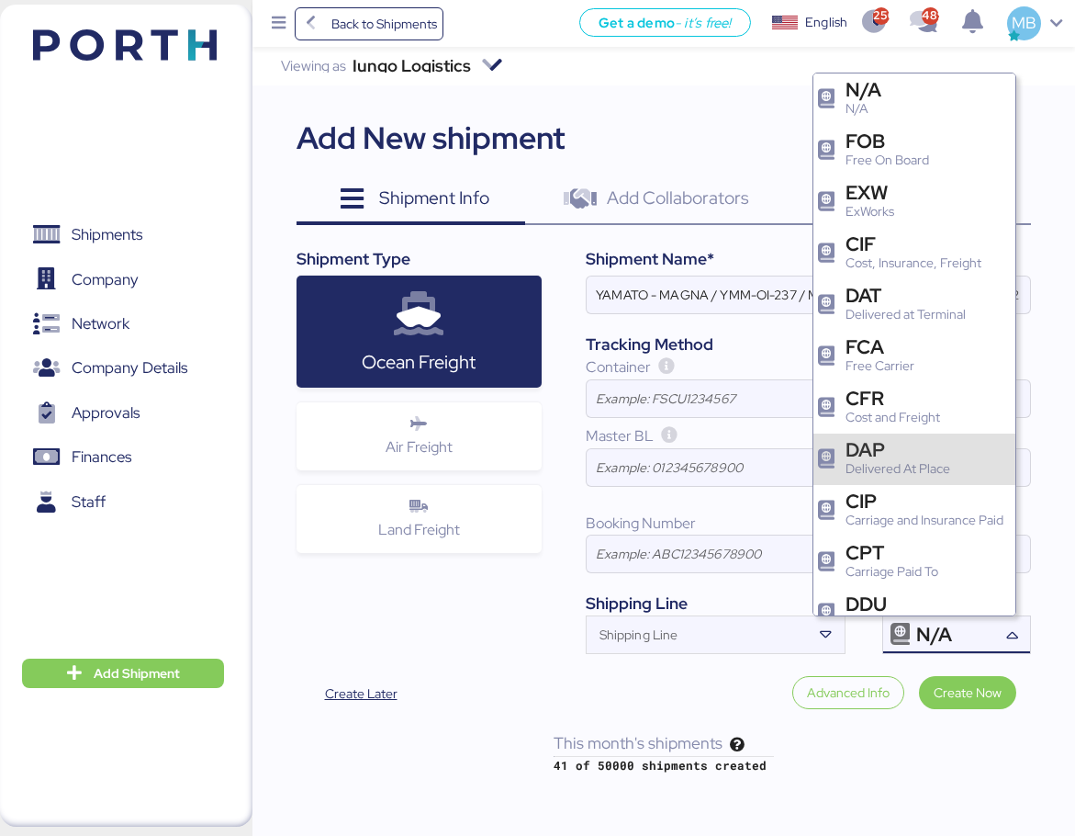
click at [954, 464] on div "DAP Delivered At Place" at bounding box center [901, 459] width 111 height 39
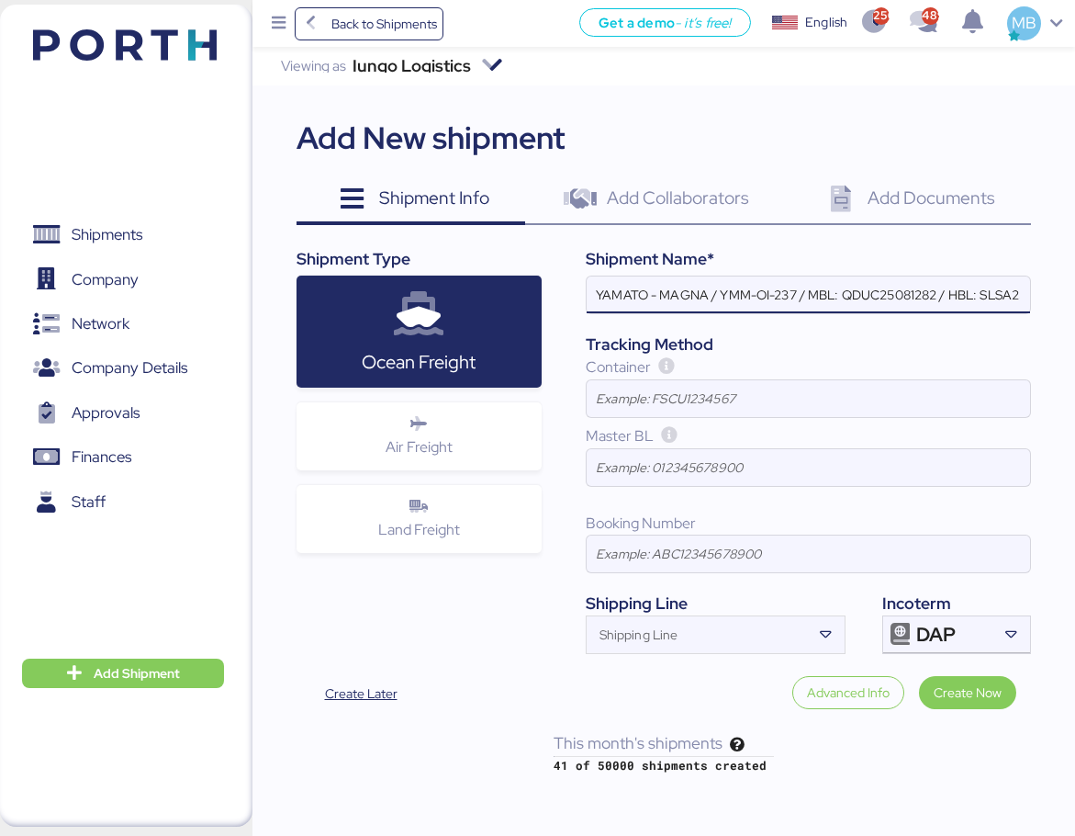
click at [846, 291] on input "YAMATO - MAGNA / YMM-OI-237 / MBL: QDUC25081282 / HBL: SLSA2508112 / LCL" at bounding box center [809, 294] width 444 height 37
paste input "m:GA∞650281グ40m"
click at [935, 297] on input "YAMATO - MAGNA / YMM-OI-237 / MBL: QDUC25081282 / HBL: SLSA2508112 / LCL - m:GA…" at bounding box center [809, 294] width 444 height 37
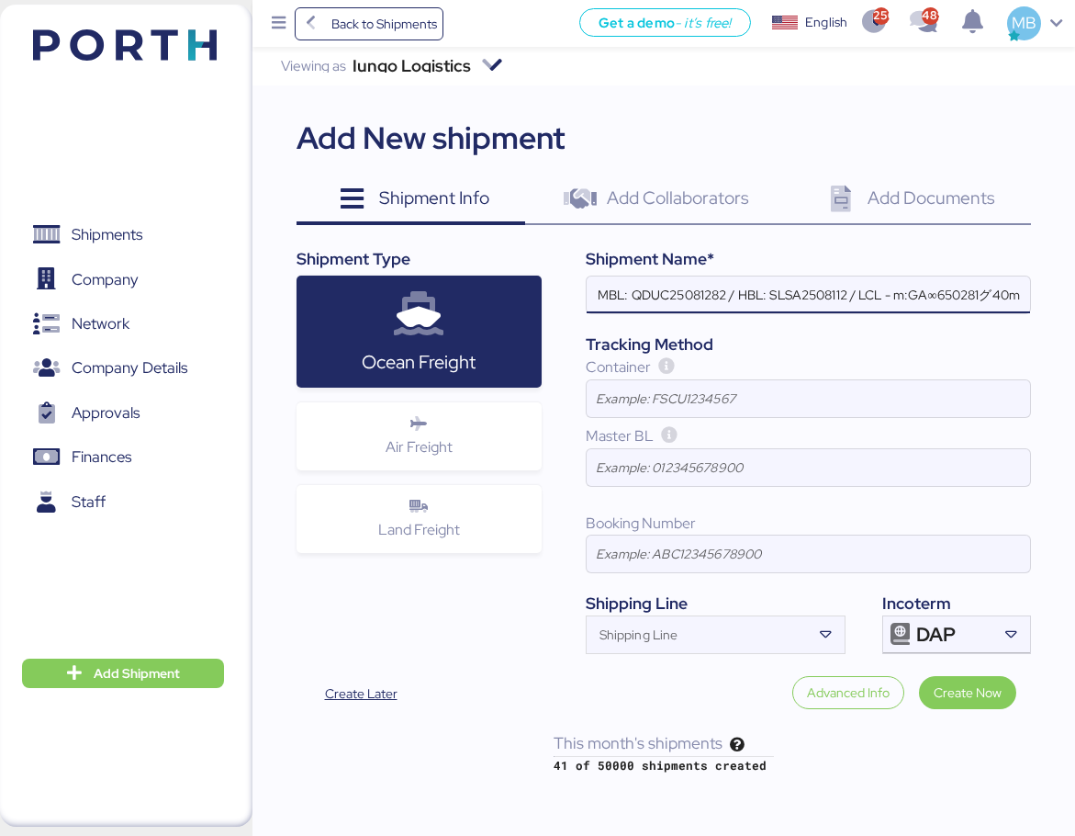
click at [935, 297] on input "YAMATO - MAGNA / YMM-OI-237 / MBL: QDUC25081282 / HBL: SLSA2508112 / LCL - m:GA…" at bounding box center [809, 294] width 444 height 37
click at [965, 300] on input "YAMATO - MAGNA / YMM-OI-237 / MBL: QDUC25081282 / HBL: SLSA2508112 / LCL - m:GA…" at bounding box center [809, 294] width 444 height 37
click at [984, 294] on input "YAMATO - MAGNA / YMM-OI-237 / MBL: QDUC25081282 / HBL: SLSA2508112 / LCL - m:GA…" at bounding box center [809, 294] width 444 height 37
click at [682, 294] on input "YAMATO - MAGNA / YMM-OI-237 / MBL: QDUC25081282 / HBL: SLSA2508112 / LCL" at bounding box center [809, 294] width 444 height 37
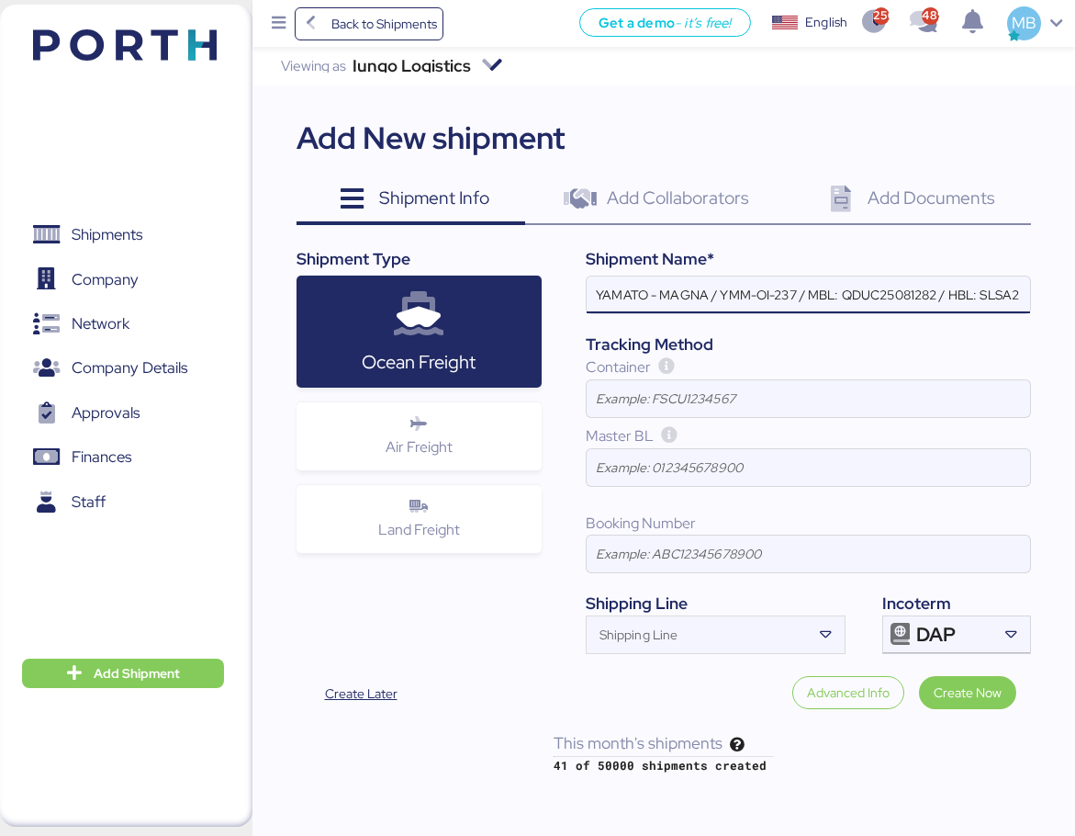
click at [682, 294] on input "YAMATO - MAGNA / YMM-OI-237 / MBL: QDUC25081282 / HBL: SLSA2508112 / LCL" at bounding box center [809, 294] width 444 height 37
paste input "MURATA"
click at [798, 298] on input "[PERSON_NAME] / YMM-OI-237 / MBL: QDUC25081282 / HBL: SLSA2508112 / LCL" at bounding box center [809, 294] width 444 height 37
paste input "YMM-OI-232"
click at [890, 292] on input "[PERSON_NAME] / YMM-OI-232 / MBL: QDUC25081282 / HBL: SLSA2508112 / LCL" at bounding box center [809, 294] width 444 height 37
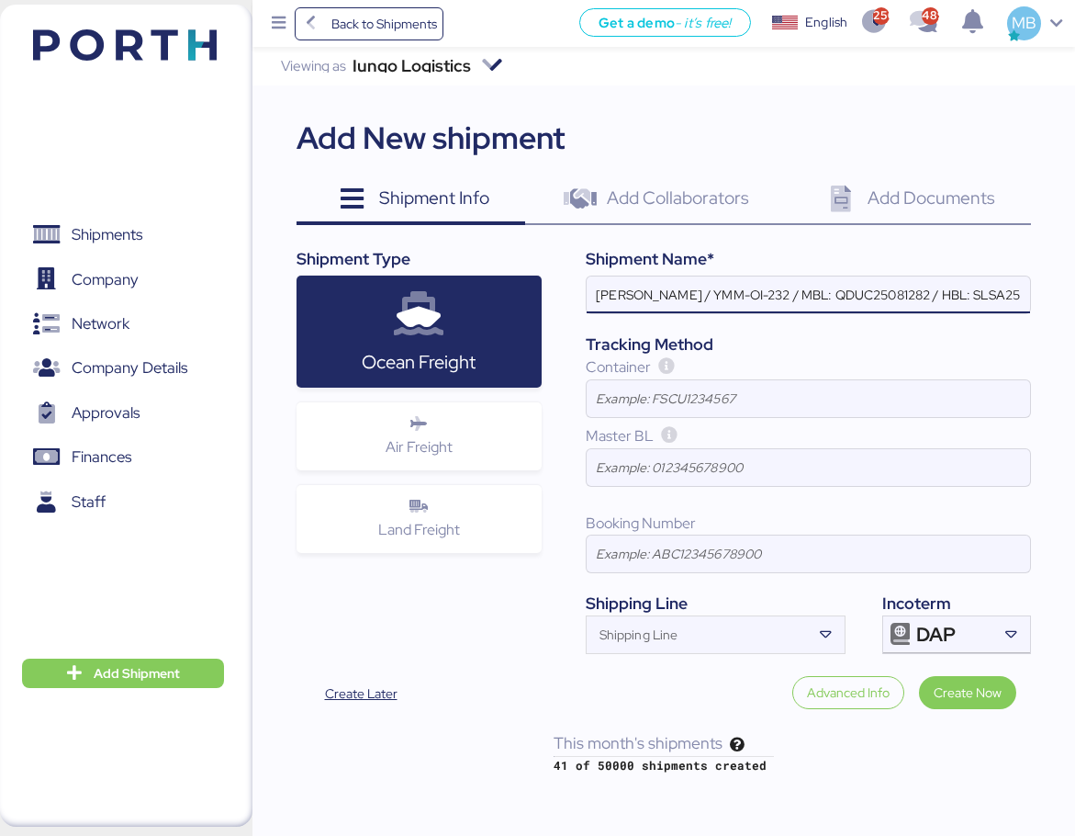
click at [890, 292] on input "[PERSON_NAME] / YMM-OI-232 / MBL: QDUC25081282 / HBL: SLSA2508112 / LCL" at bounding box center [809, 294] width 444 height 37
paste input "NGTL7480730"
click at [1000, 291] on input "[PERSON_NAME] / YMM-OI-232 / MBL: NGTL7480730 / HBL: SLSA2508112 / LCL" at bounding box center [809, 294] width 444 height 37
paste input "YTJTGI100134"
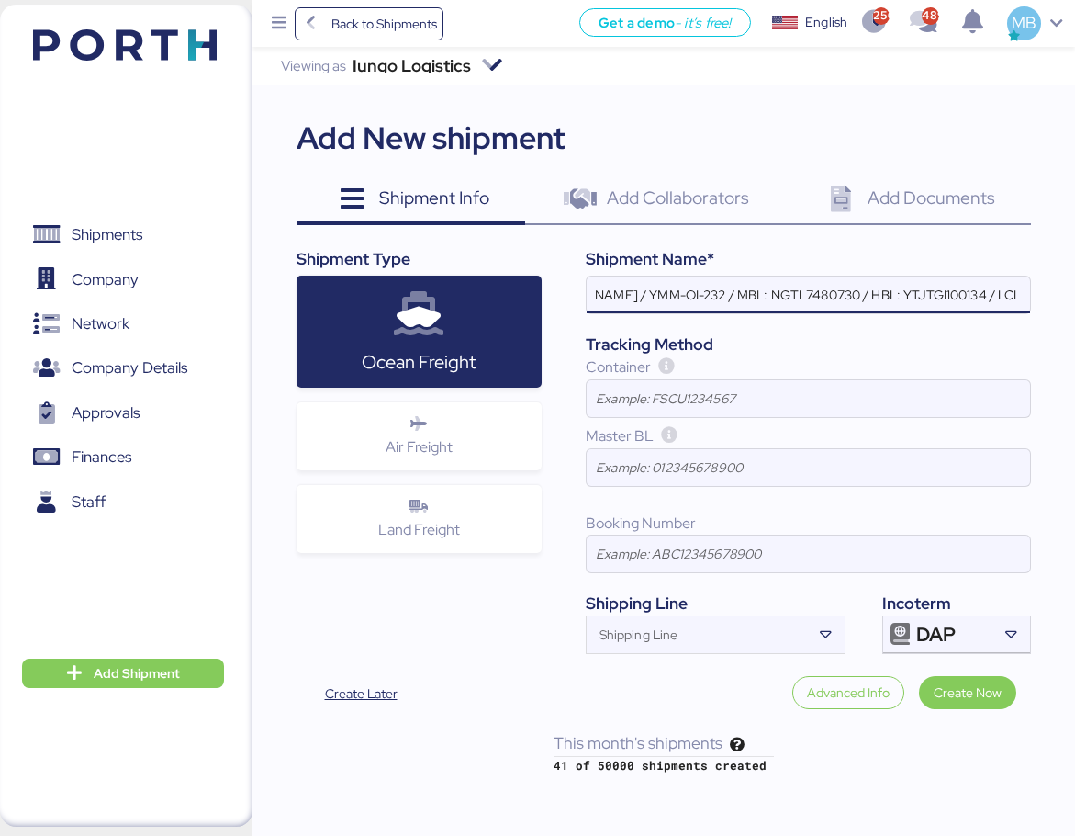
scroll to position [0, 80]
type input "[PERSON_NAME] / YMM-OI-232 / MBL: NGTL7480730 / HBL: YTJTGI100134 / LCL"
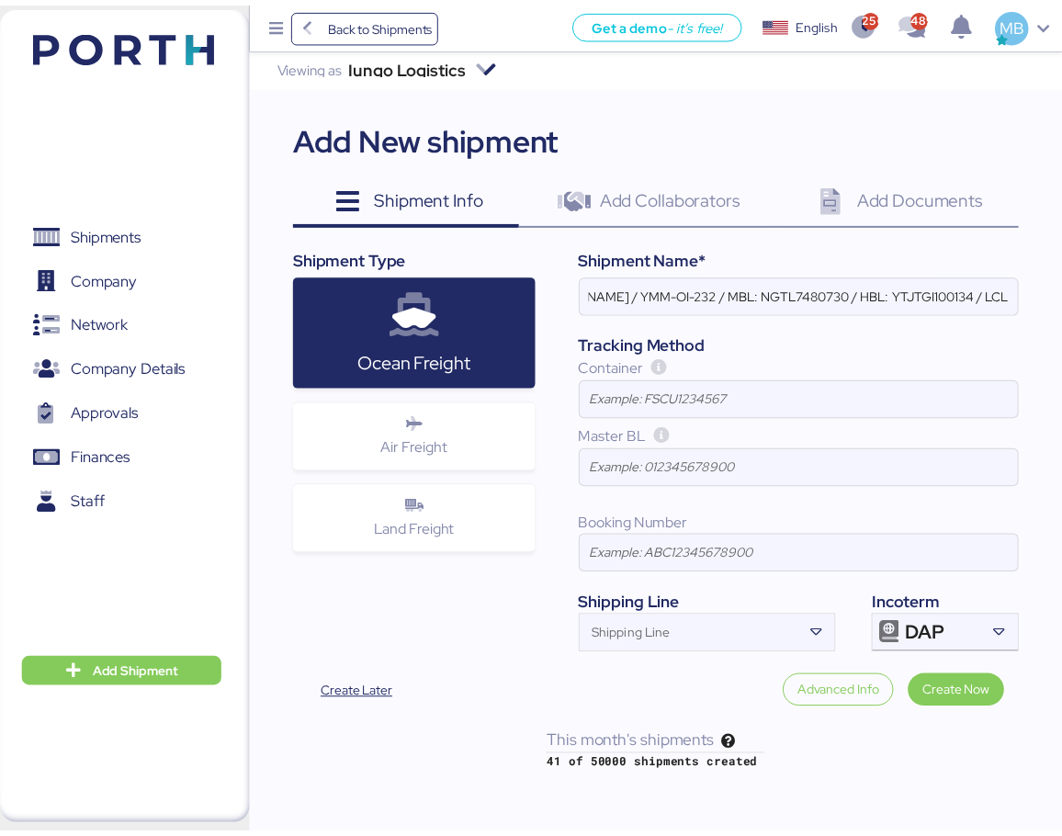
scroll to position [0, 0]
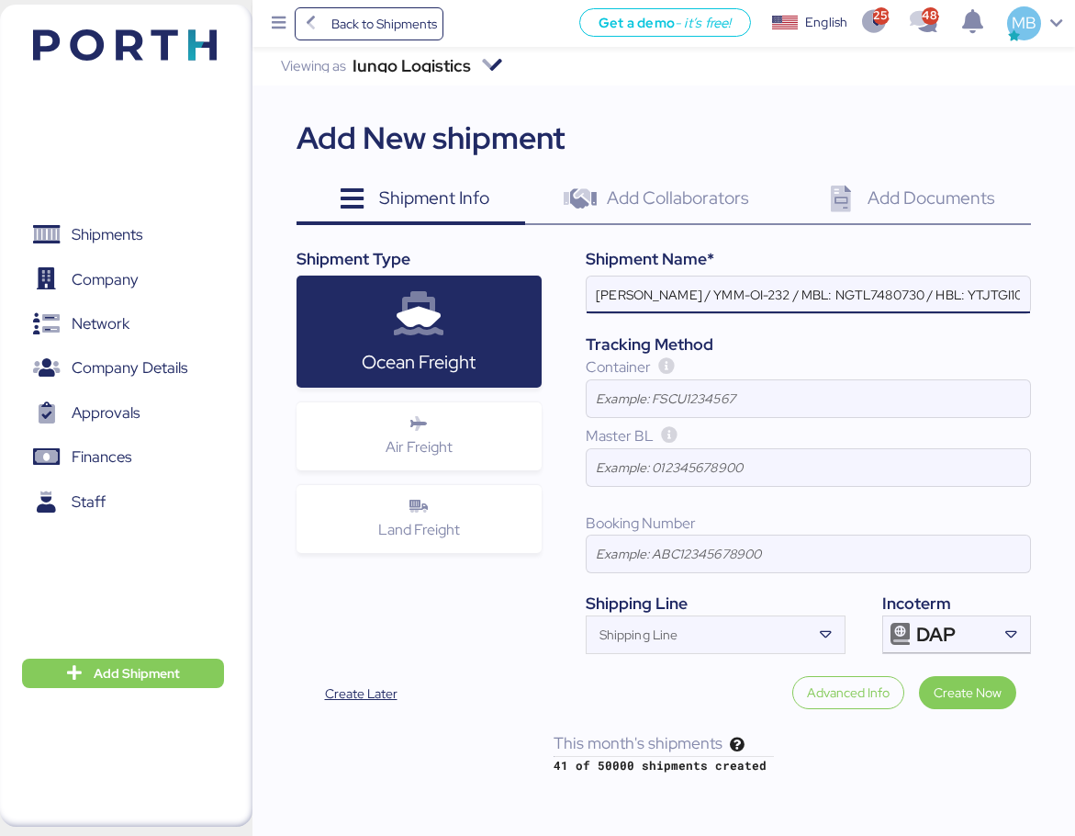
click at [695, 407] on input at bounding box center [809, 398] width 444 height 37
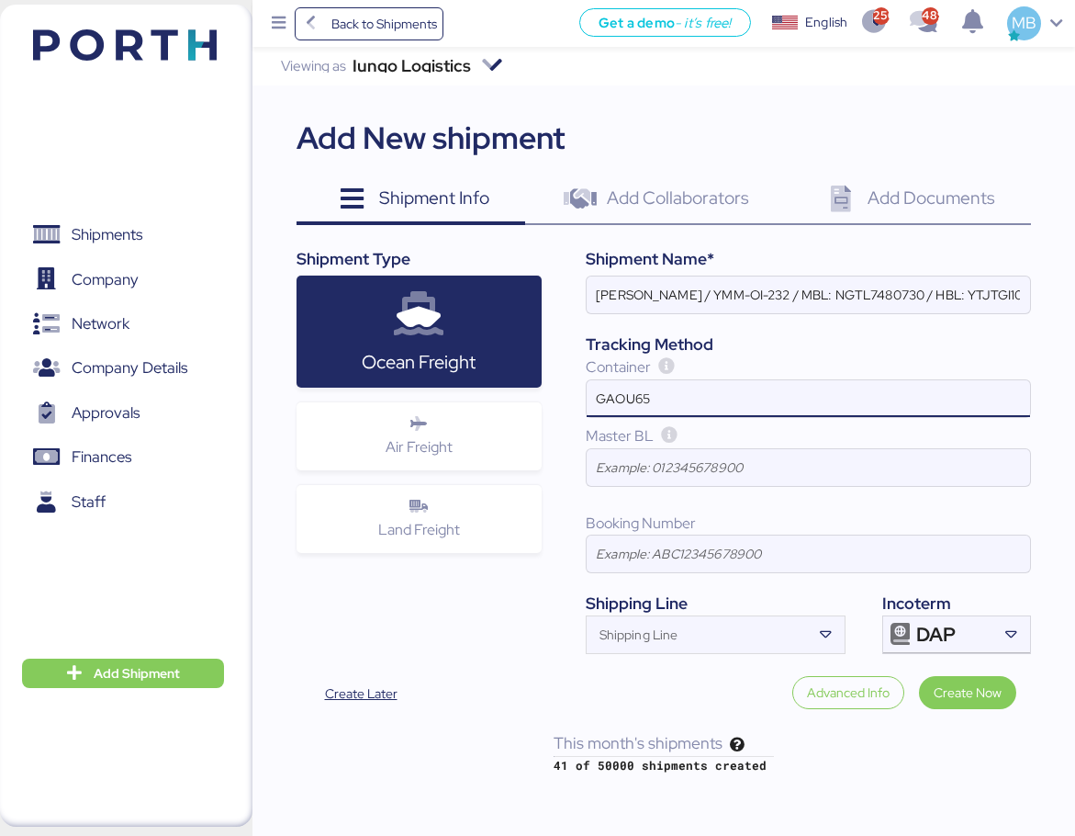
drag, startPoint x: 658, startPoint y: 397, endPoint x: 522, endPoint y: 385, distance: 137.4
click at [522, 385] on div "Shipment Type Ocean Freight Air Freight Land Freight Shipment Name* [PERSON_NAM…" at bounding box center [664, 450] width 735 height 407
click at [694, 398] on input "GAOU65" at bounding box center [809, 398] width 444 height 37
type input "GAOU6502814"
click at [946, 681] on span "Create Now" at bounding box center [968, 692] width 68 height 22
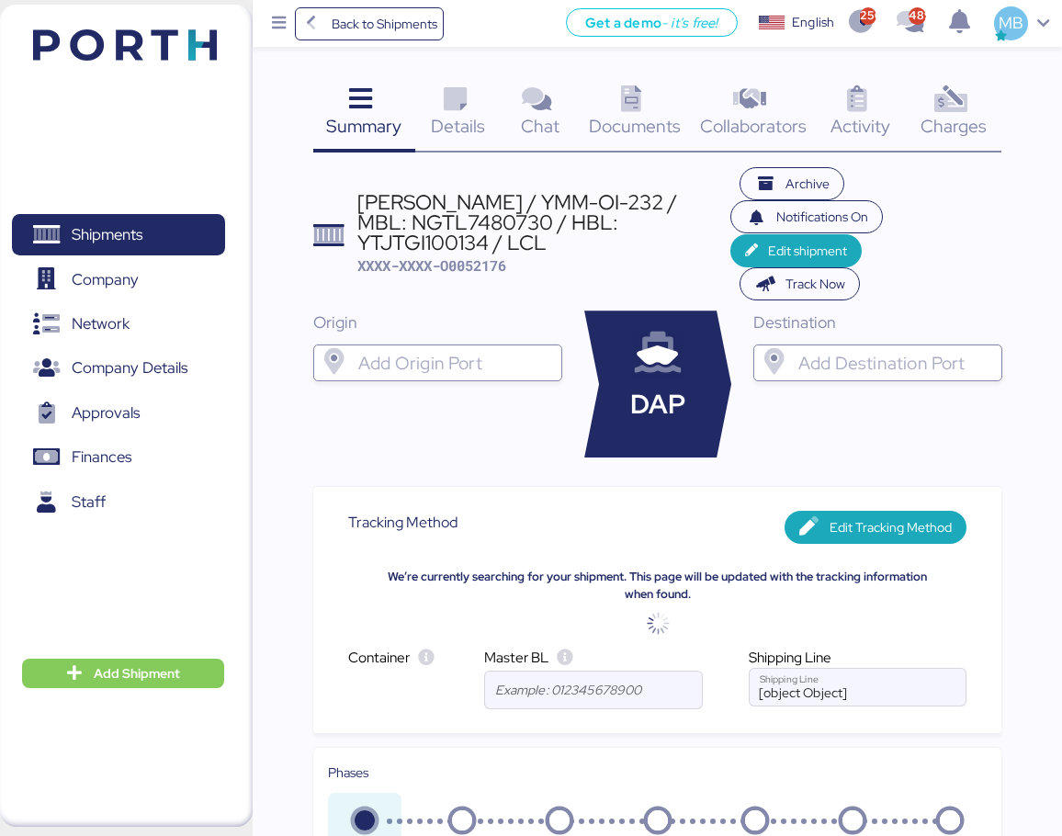
click at [781, 125] on span "Collaborators" at bounding box center [753, 126] width 107 height 24
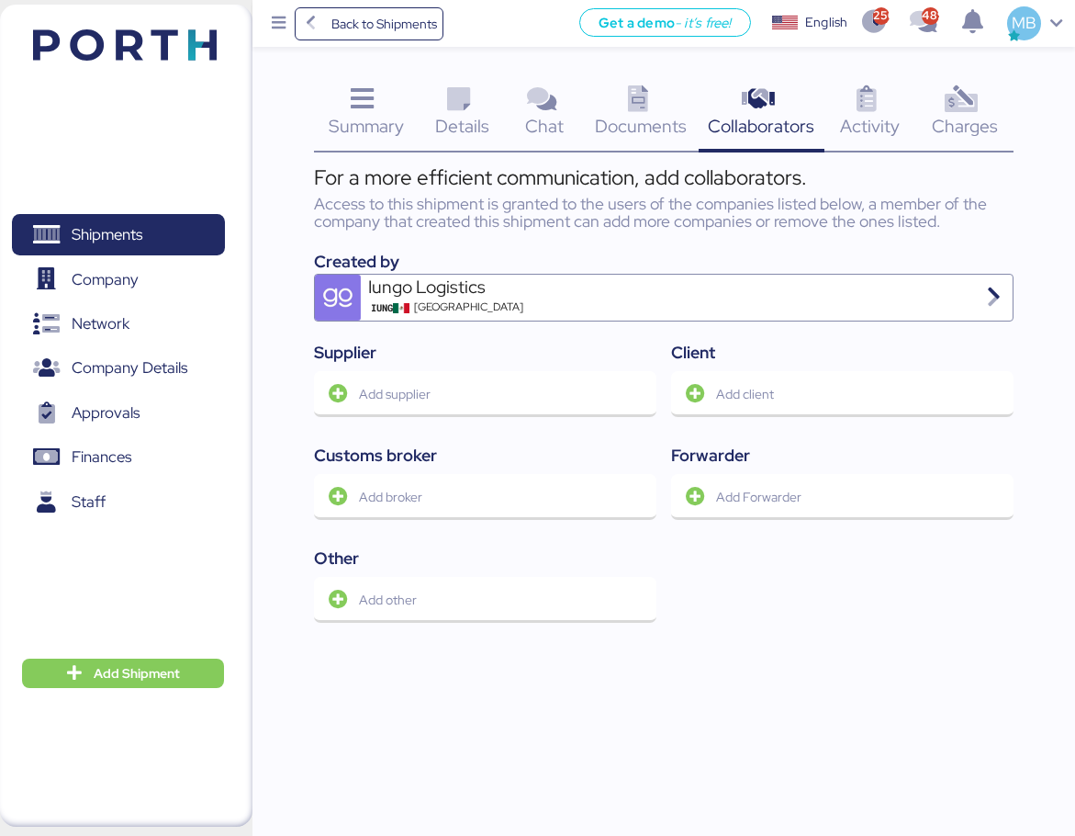
click at [382, 114] on span "Summary" at bounding box center [366, 126] width 75 height 24
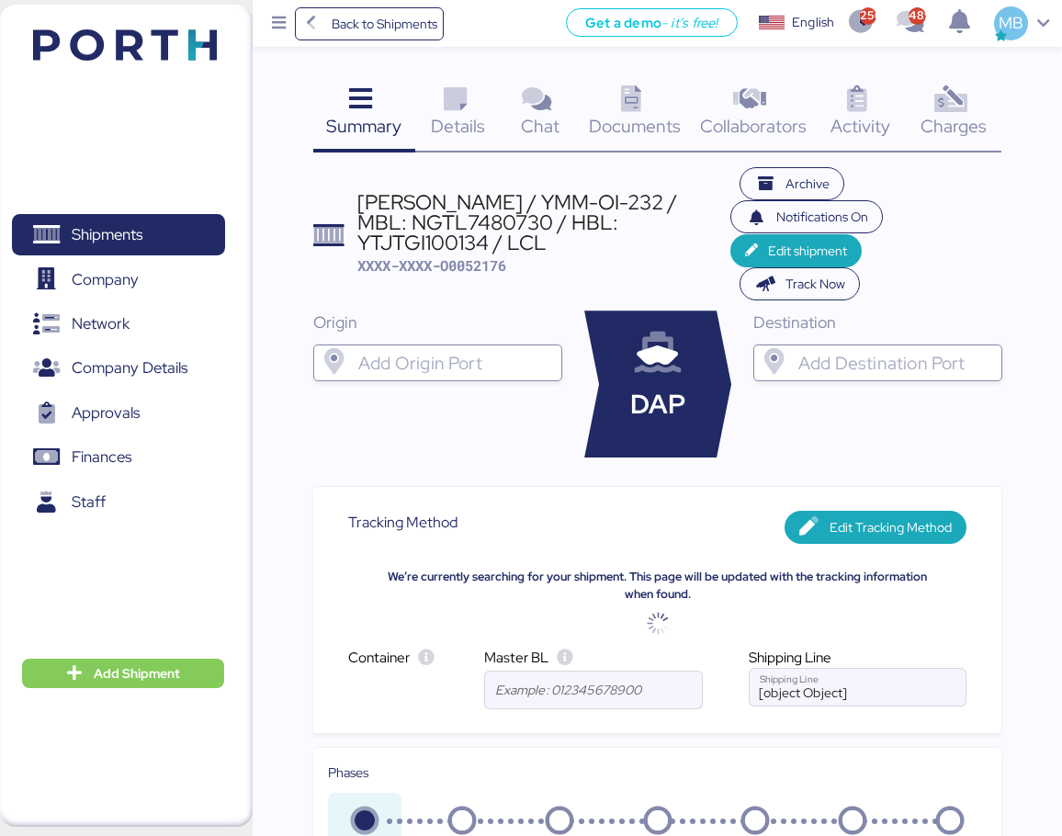
click at [428, 358] on input "search" at bounding box center [454, 363] width 199 height 22
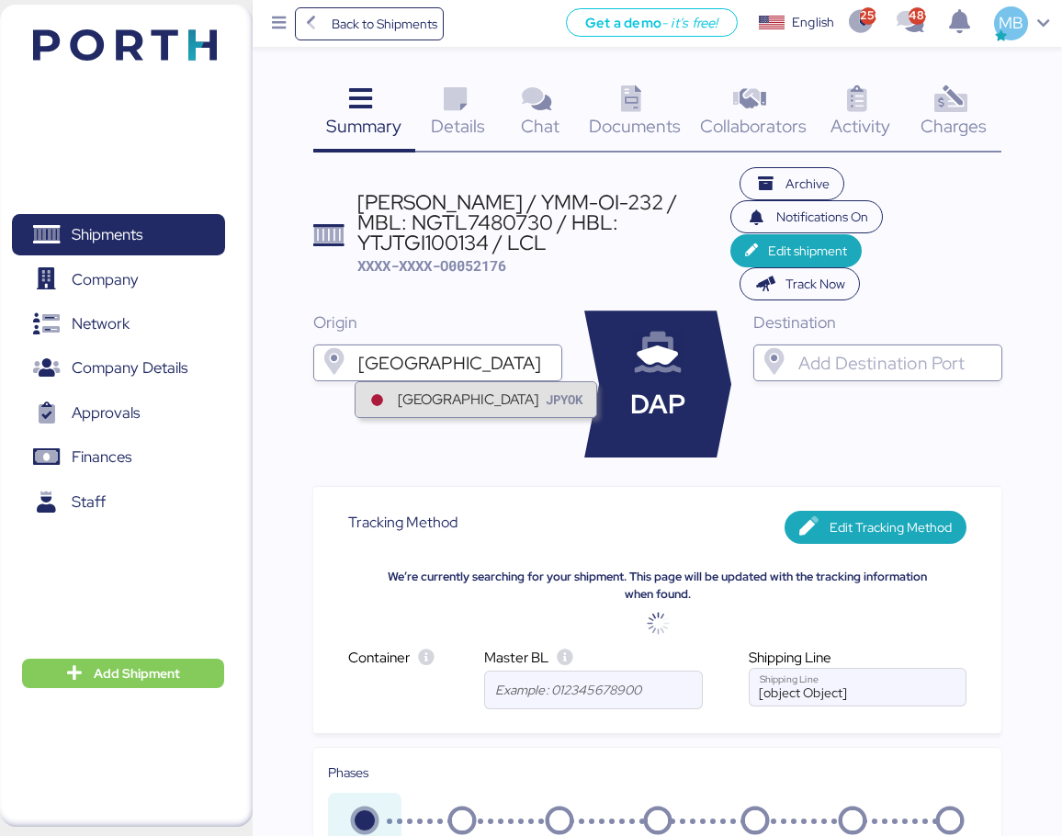
type input "[GEOGRAPHIC_DATA]"
click at [452, 400] on div "[GEOGRAPHIC_DATA]" at bounding box center [468, 398] width 141 height 21
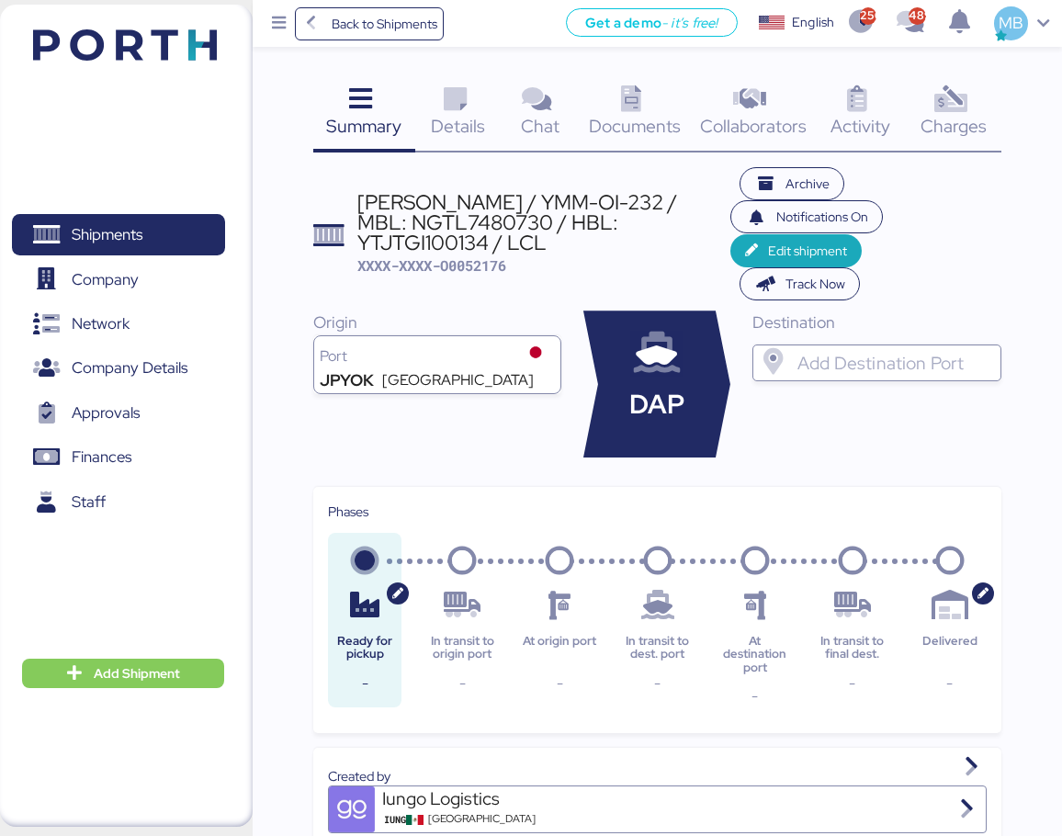
click at [878, 345] on div at bounding box center [892, 362] width 199 height 37
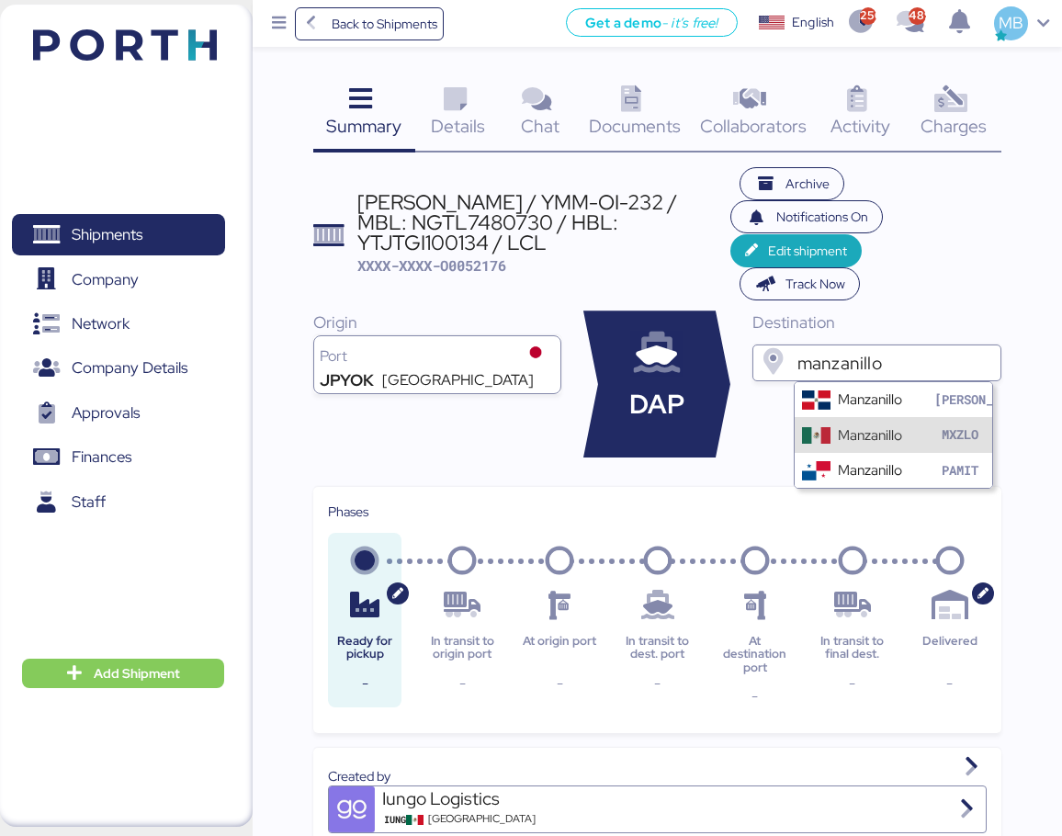
type input "manzanillo"
click at [877, 424] on div "Manzanillo" at bounding box center [870, 434] width 64 height 21
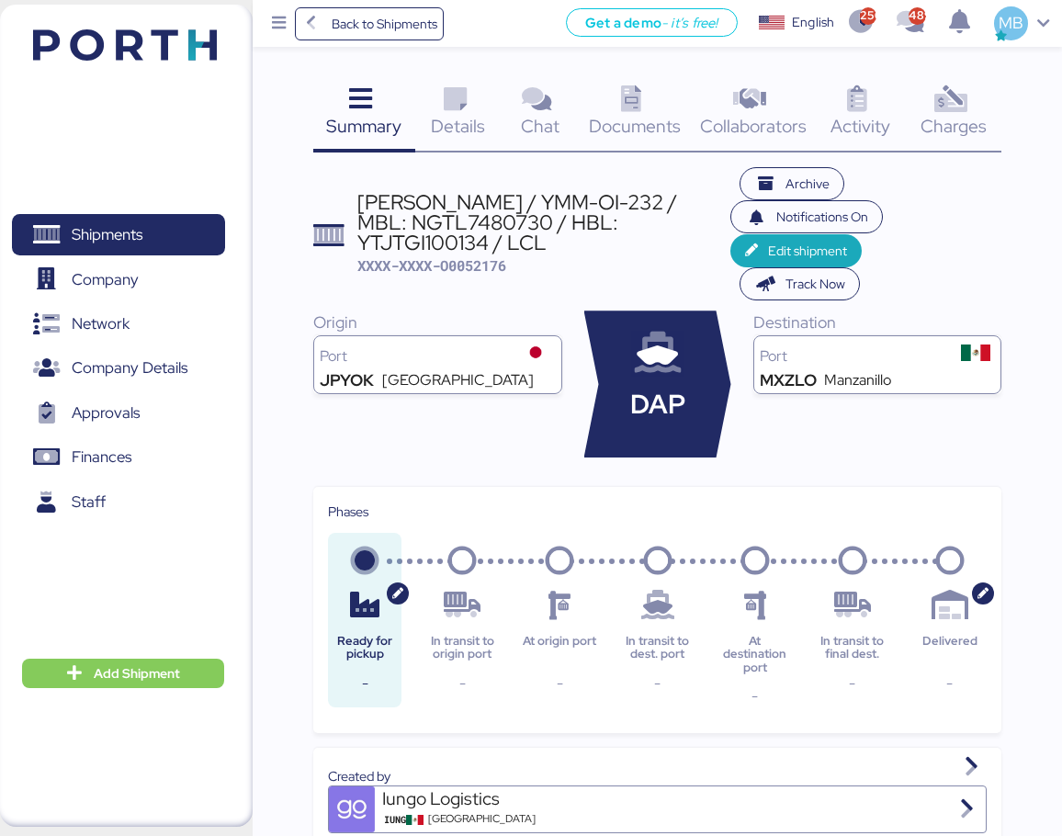
click at [472, 102] on icon at bounding box center [454, 99] width 39 height 27
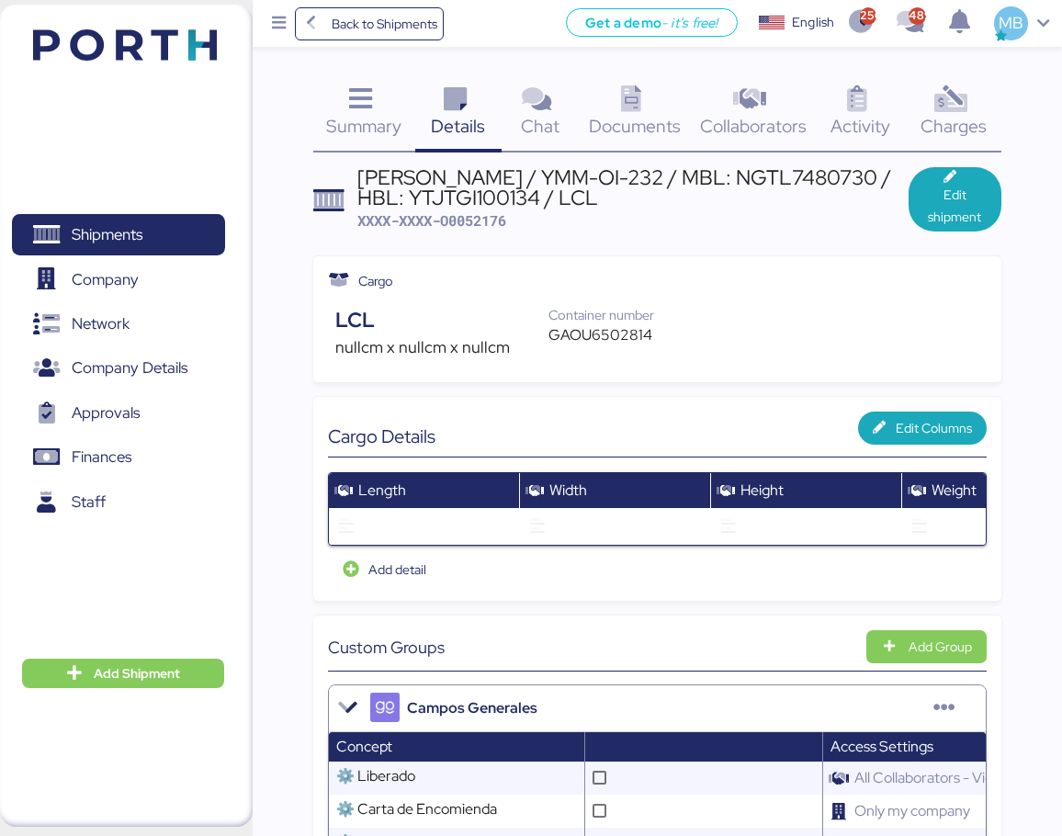
click at [654, 112] on div "Documents 0" at bounding box center [634, 114] width 113 height 76
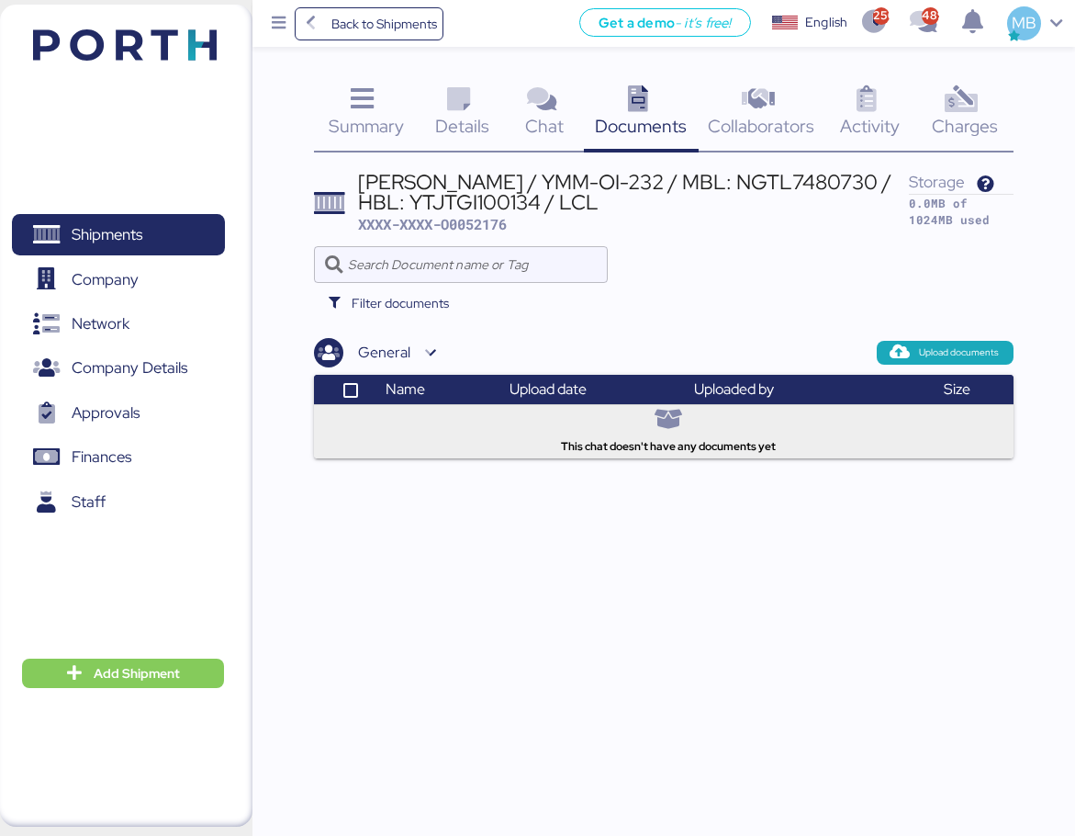
click at [919, 361] on span "Upload documents" at bounding box center [959, 352] width 80 height 17
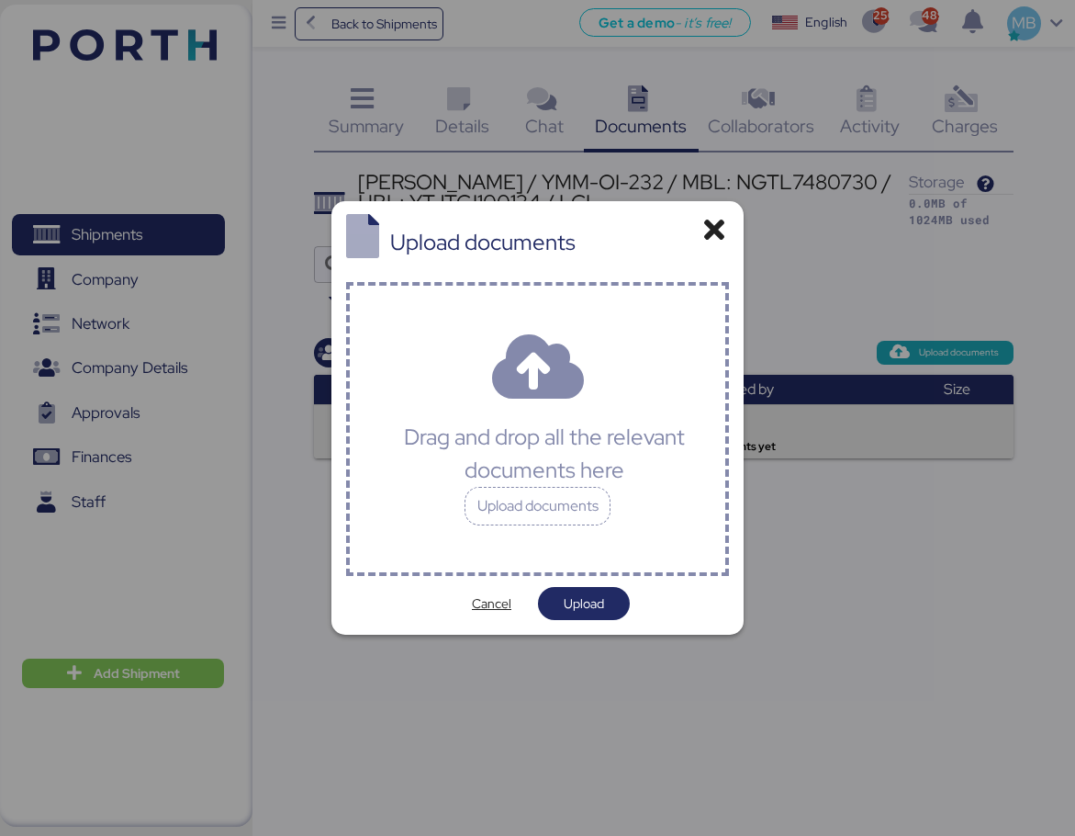
click at [557, 512] on div "Upload documents" at bounding box center [538, 506] width 147 height 39
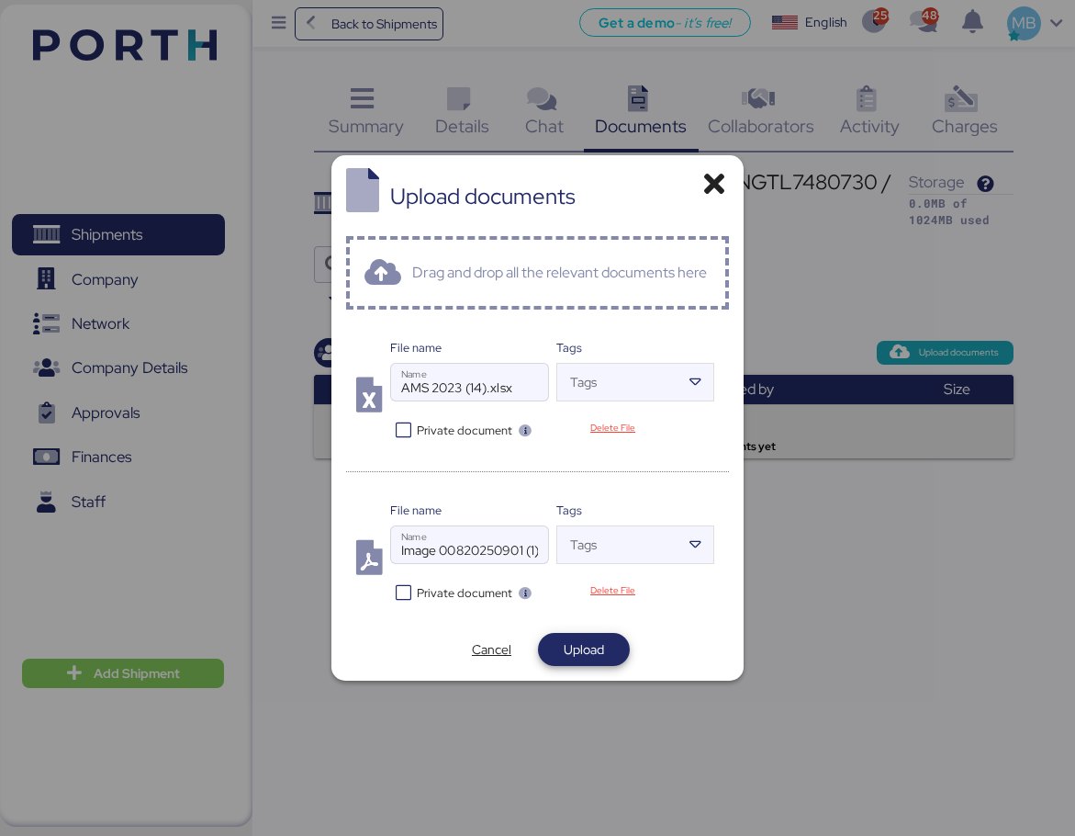
click at [597, 657] on span "Upload" at bounding box center [584, 649] width 40 height 22
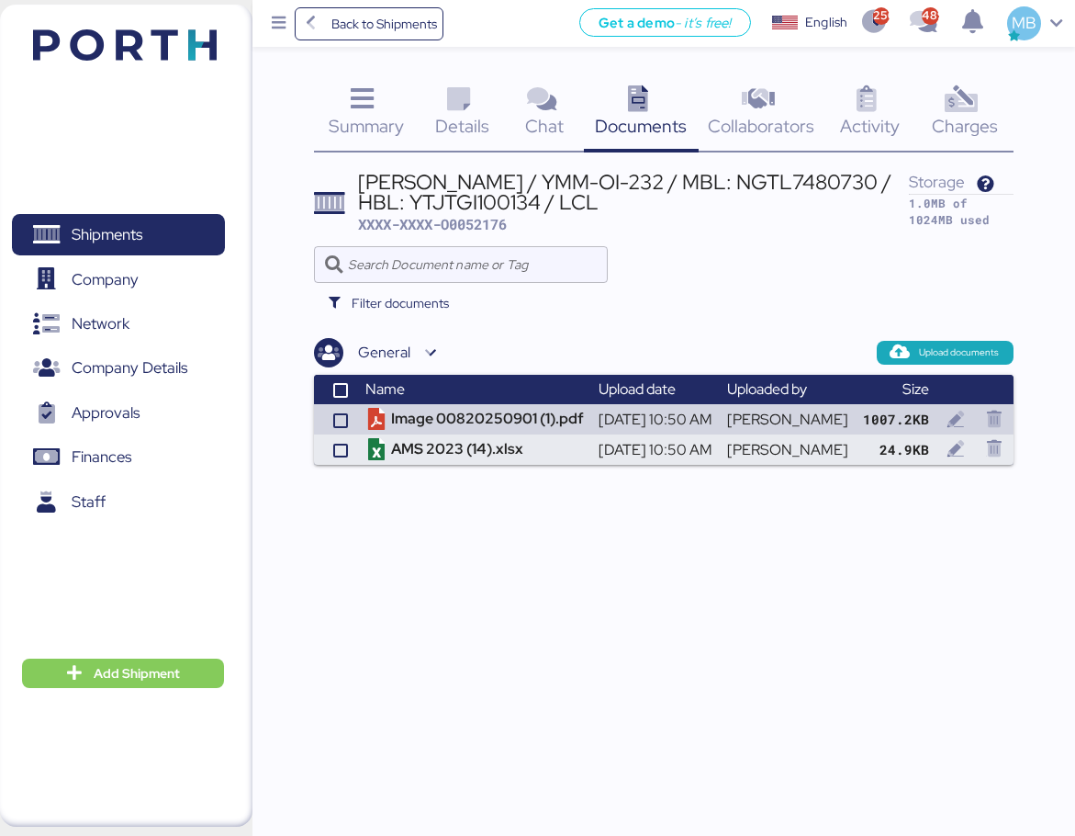
click at [467, 118] on span "Details" at bounding box center [462, 126] width 54 height 24
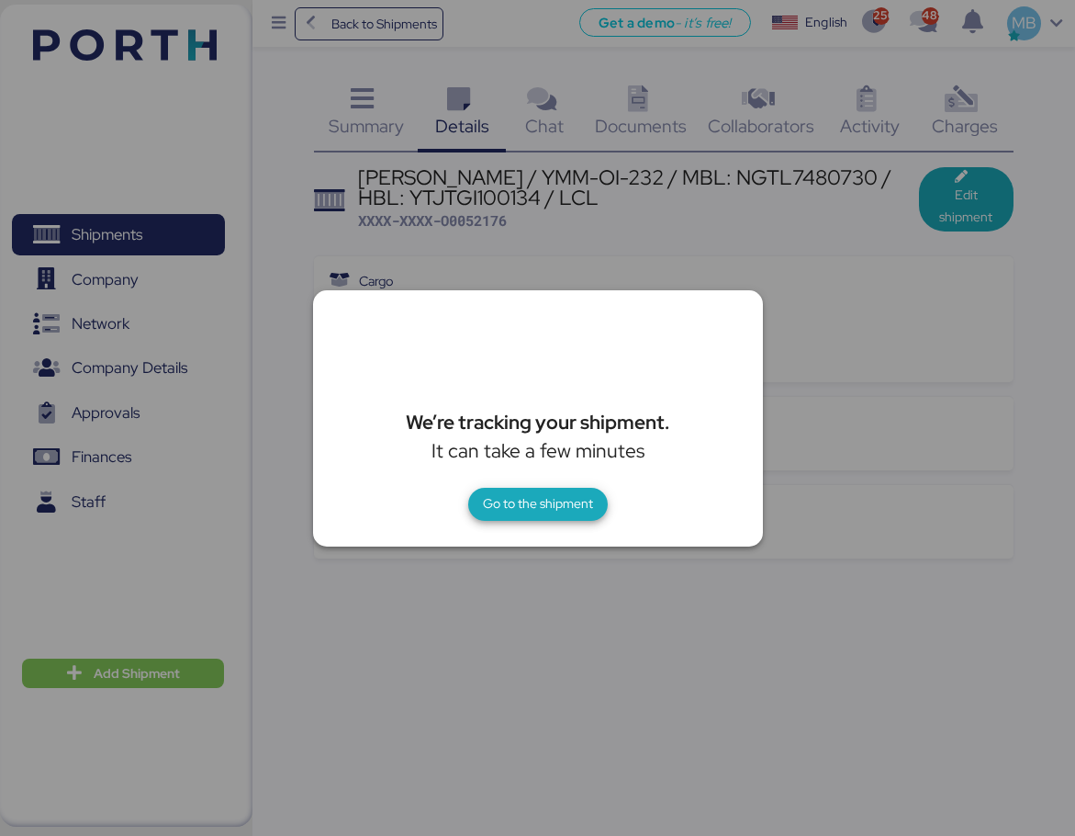
click at [562, 510] on span "Go to the shipment" at bounding box center [538, 503] width 110 height 22
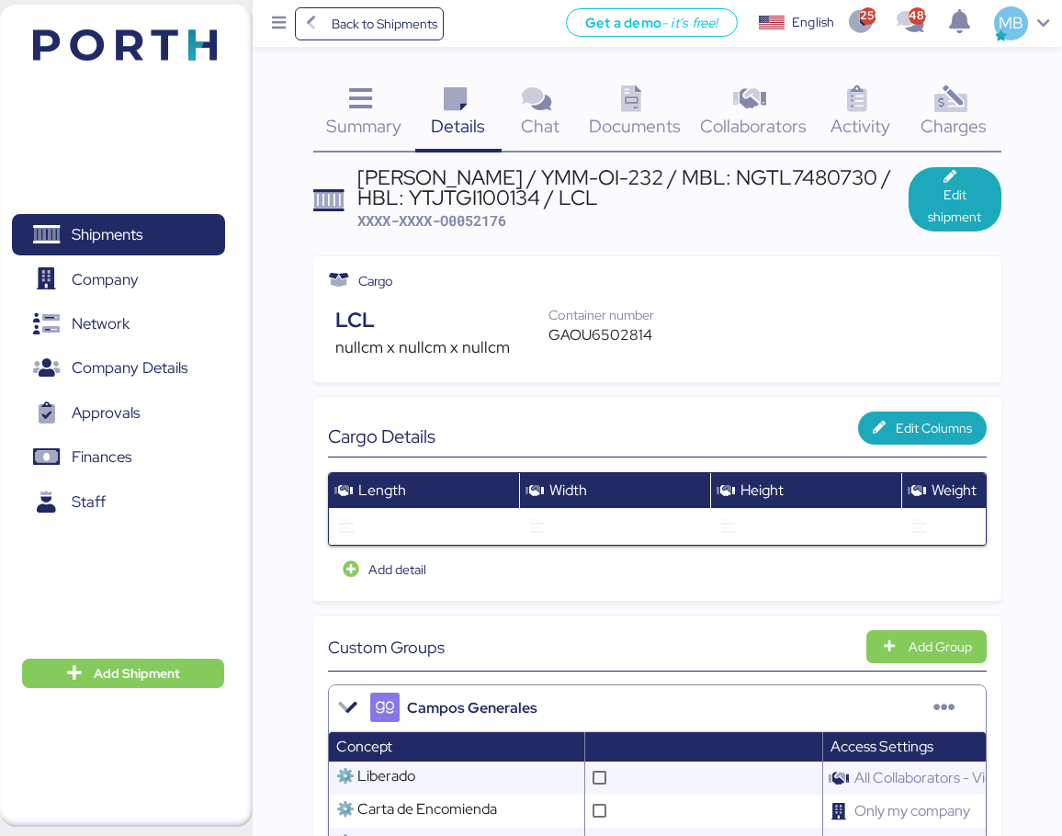
click at [812, 178] on div "[PERSON_NAME] / YMM-OI-232 / MBL: NGTL7480730 / HBL: YTJTGI100134 / LCL" at bounding box center [633, 187] width 552 height 41
copy div "NGTL7480730"
click at [970, 204] on span "Edit shipment" at bounding box center [954, 206] width 63 height 44
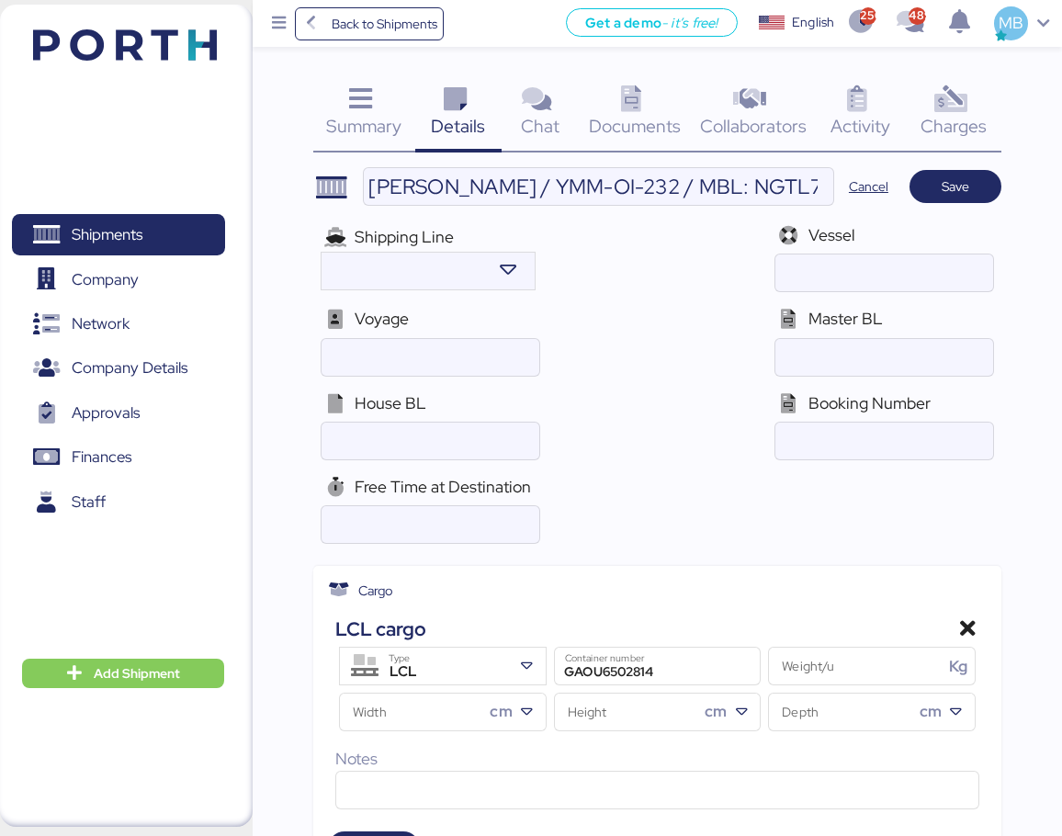
click at [873, 362] on input "ocean" at bounding box center [884, 357] width 218 height 37
paste input "NGTL7480730"
type input "NGTL7480730"
click at [790, 180] on input "[PERSON_NAME] / YMM-OI-232 / MBL: NGTL7480730 / HBL: YTJTGI100134 / LCL" at bounding box center [598, 186] width 469 height 37
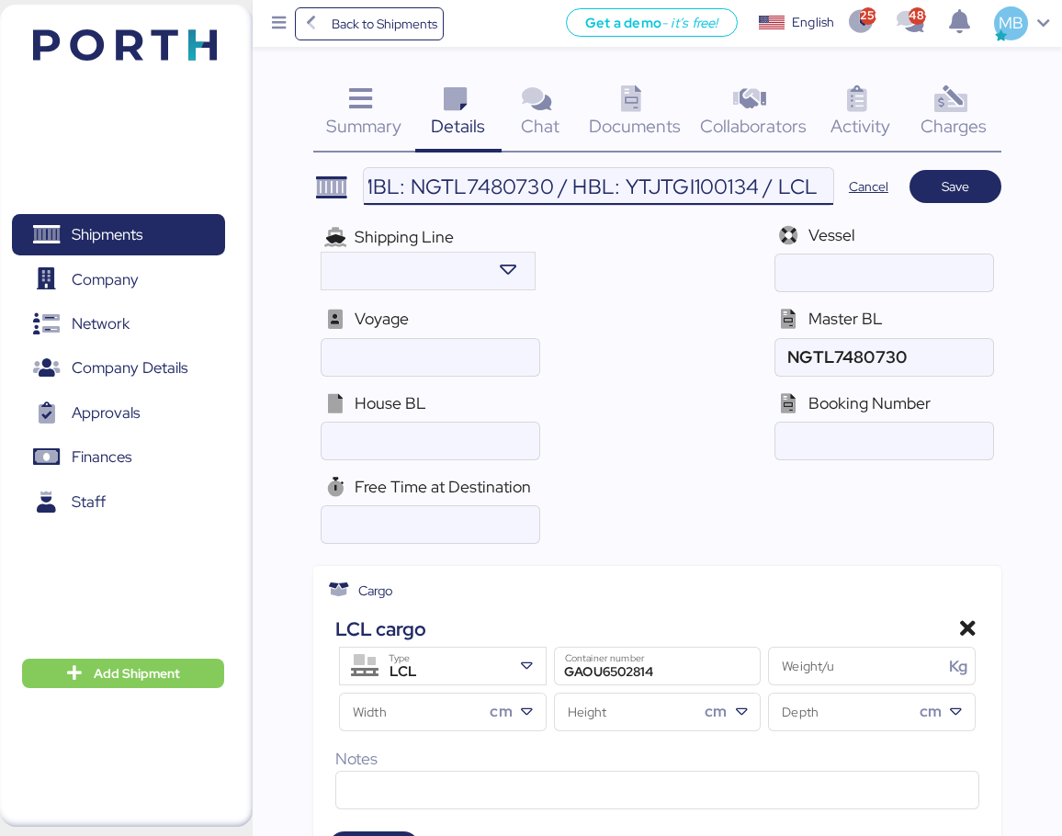
click at [696, 188] on input "[PERSON_NAME] / YMM-OI-232 / MBL: NGTL7480730 / HBL: YTJTGI100134 / LCL" at bounding box center [598, 186] width 469 height 37
click at [423, 449] on input "ocean" at bounding box center [430, 440] width 218 height 37
paste input "YTJTGI100134"
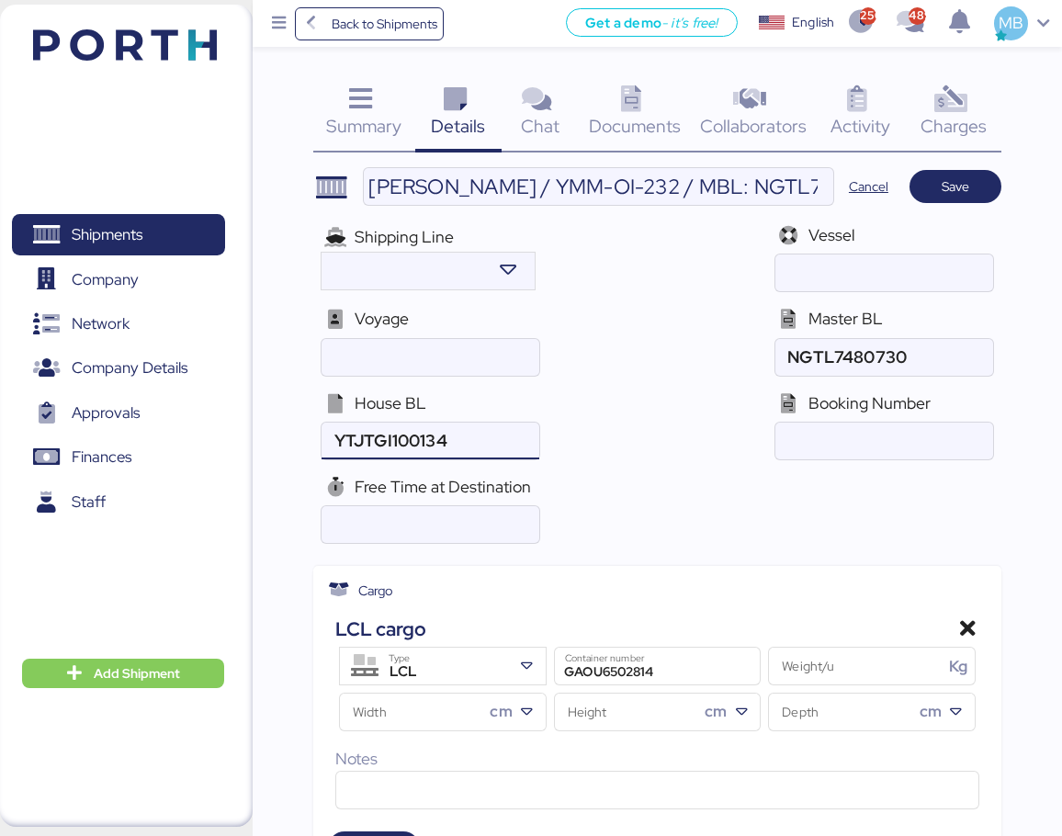
type input "YTJTGI100134"
click at [966, 355] on input "ocean" at bounding box center [884, 357] width 218 height 37
click at [978, 181] on span "Save" at bounding box center [955, 187] width 62 height 26
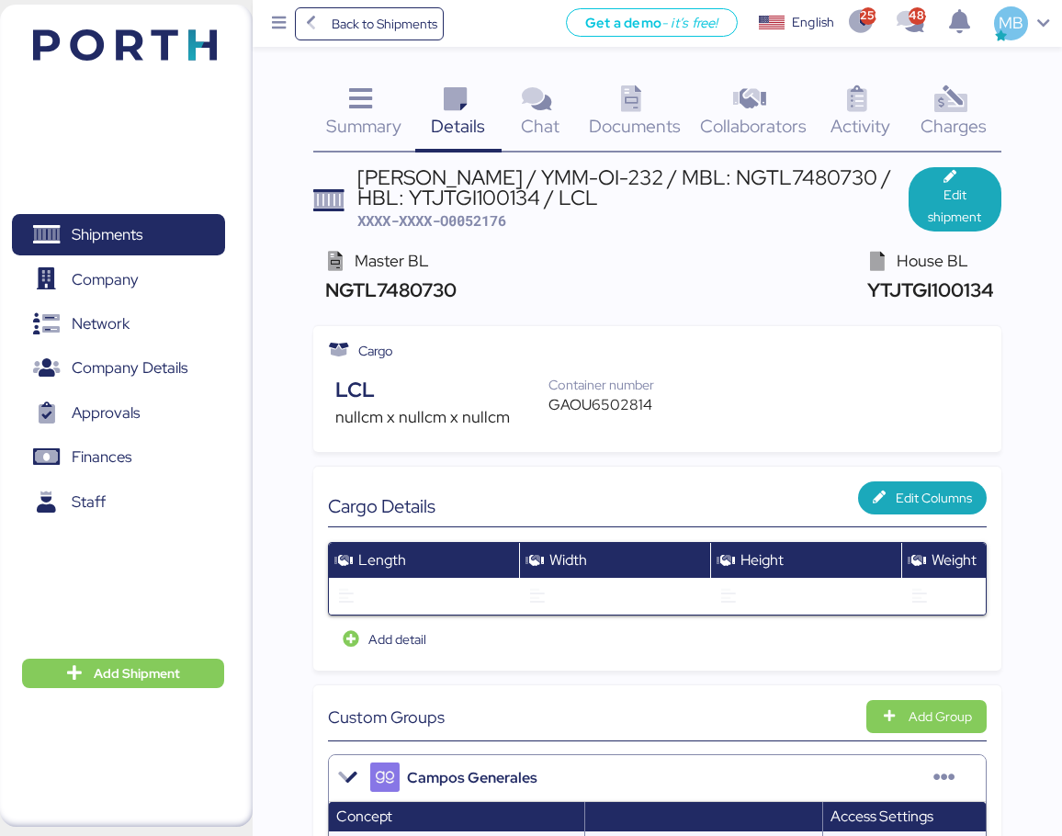
click at [617, 107] on icon at bounding box center [631, 99] width 39 height 27
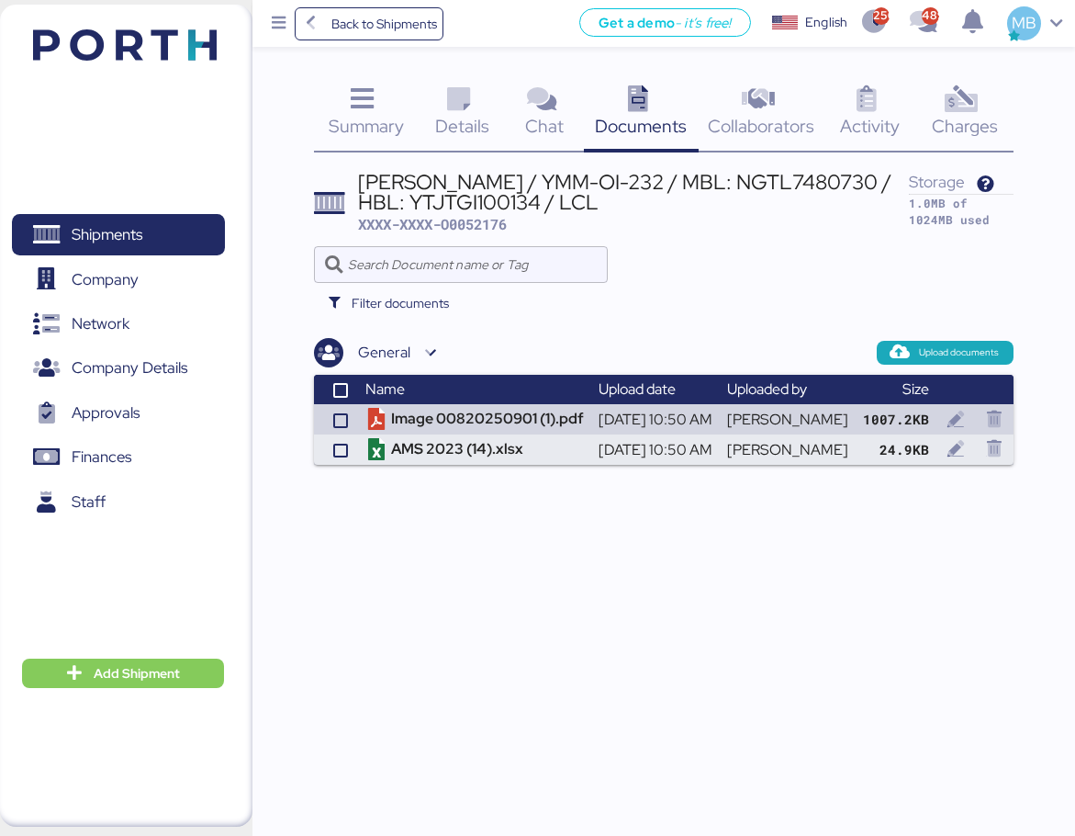
click at [460, 125] on span "Details" at bounding box center [462, 126] width 54 height 24
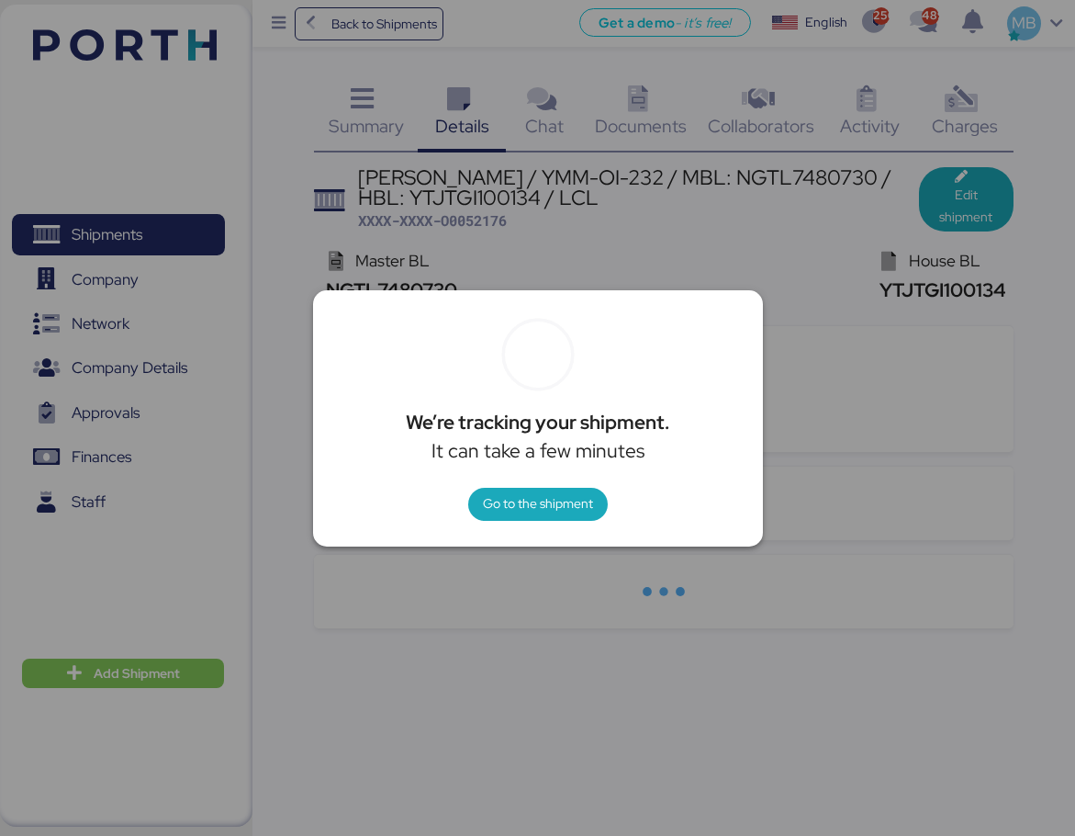
click at [501, 494] on span "Go to the shipment" at bounding box center [538, 503] width 110 height 22
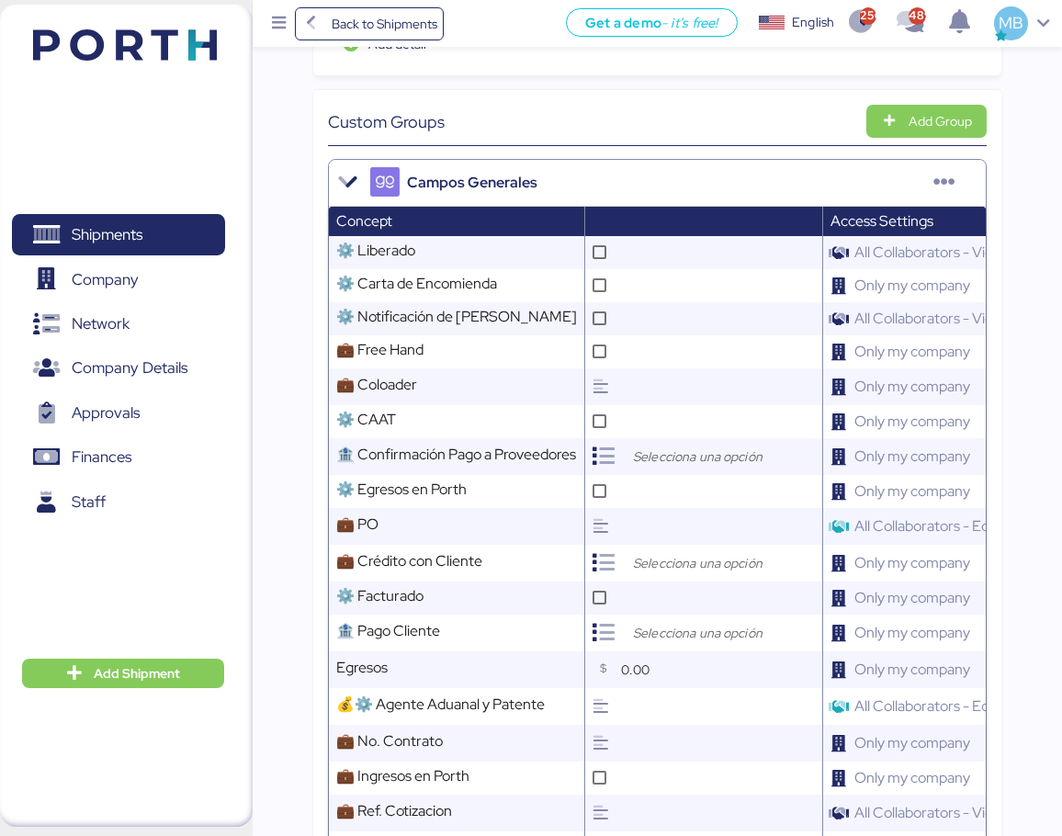
scroll to position [735, 0]
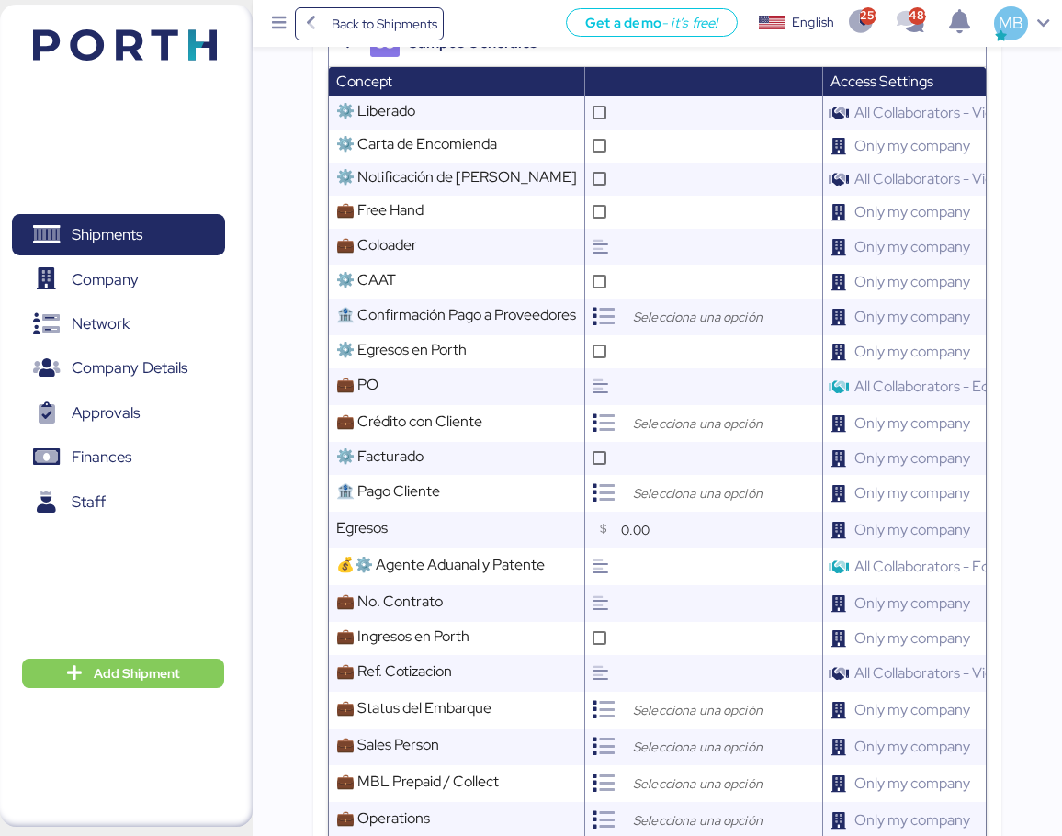
click at [633, 256] on input "text" at bounding box center [719, 247] width 206 height 37
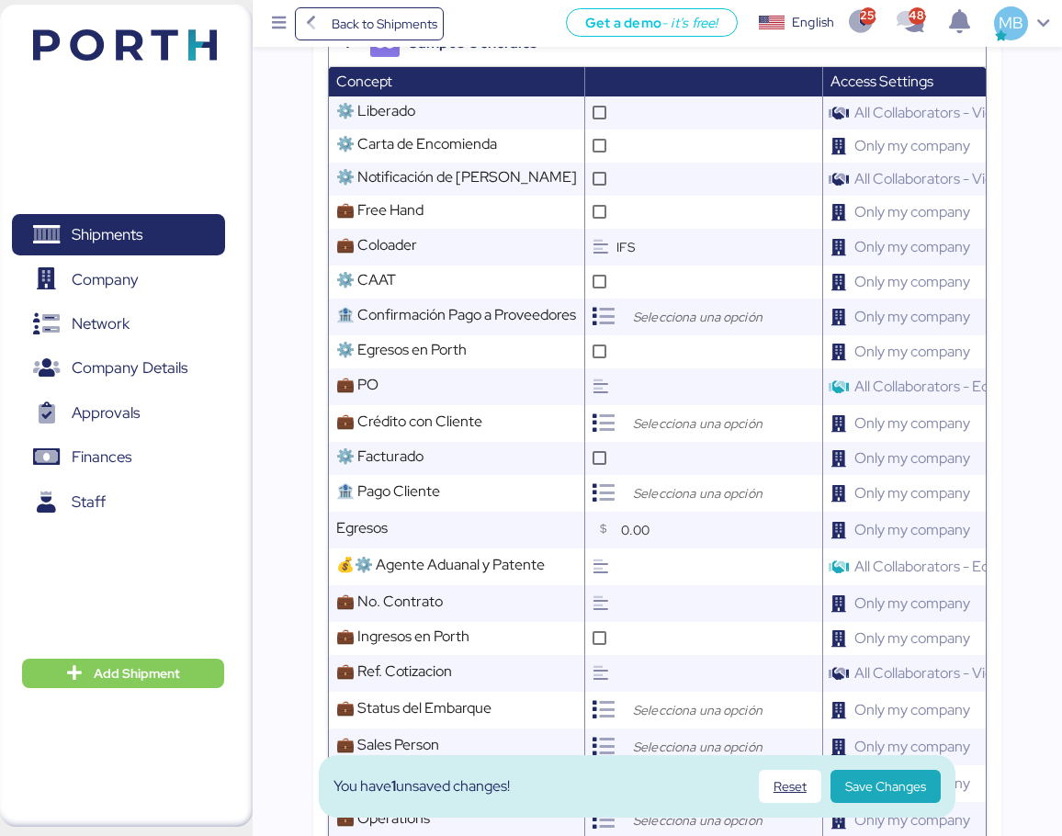
type input "IFS"
click at [659, 434] on input "search" at bounding box center [725, 423] width 193 height 22
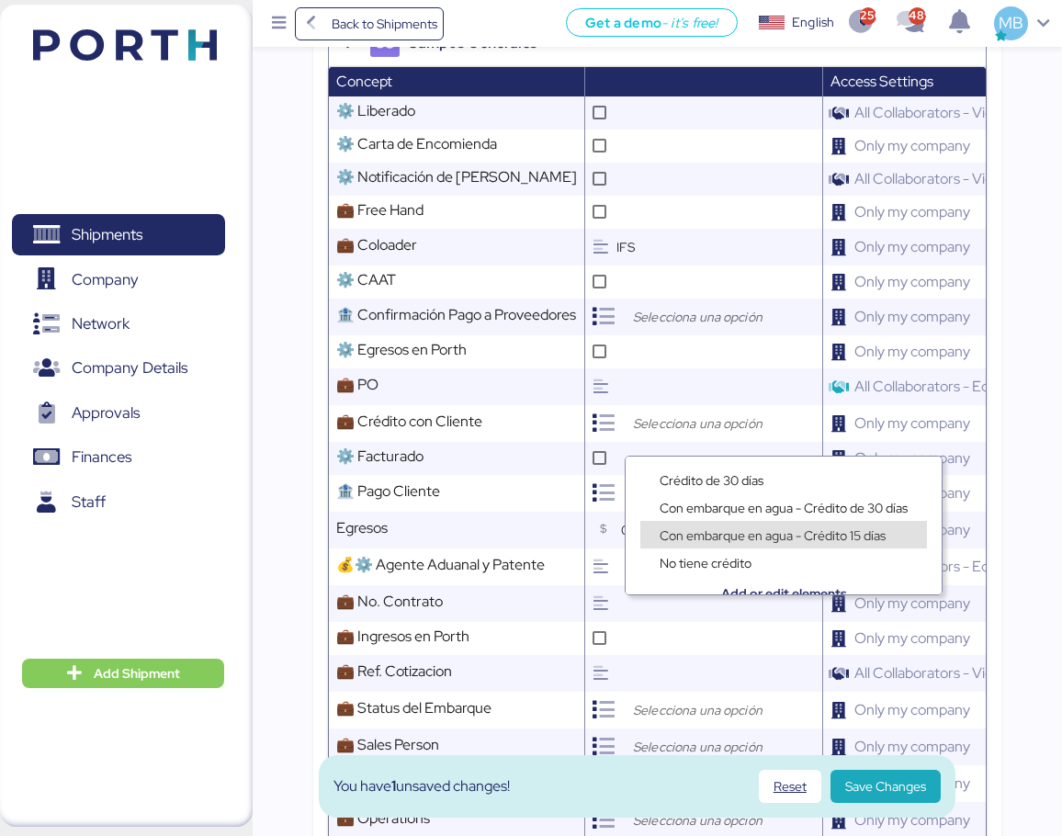
click at [749, 528] on span "Con embarque en agua - Crédito 15 días" at bounding box center [772, 535] width 226 height 17
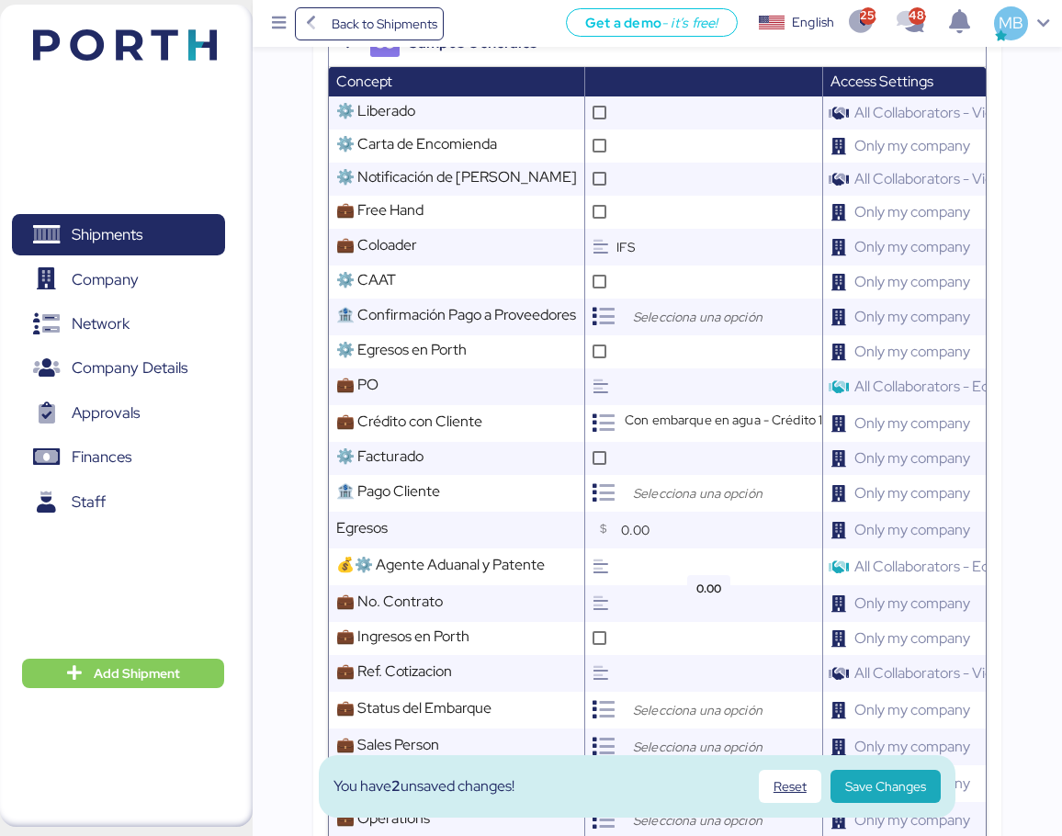
scroll to position [918, 0]
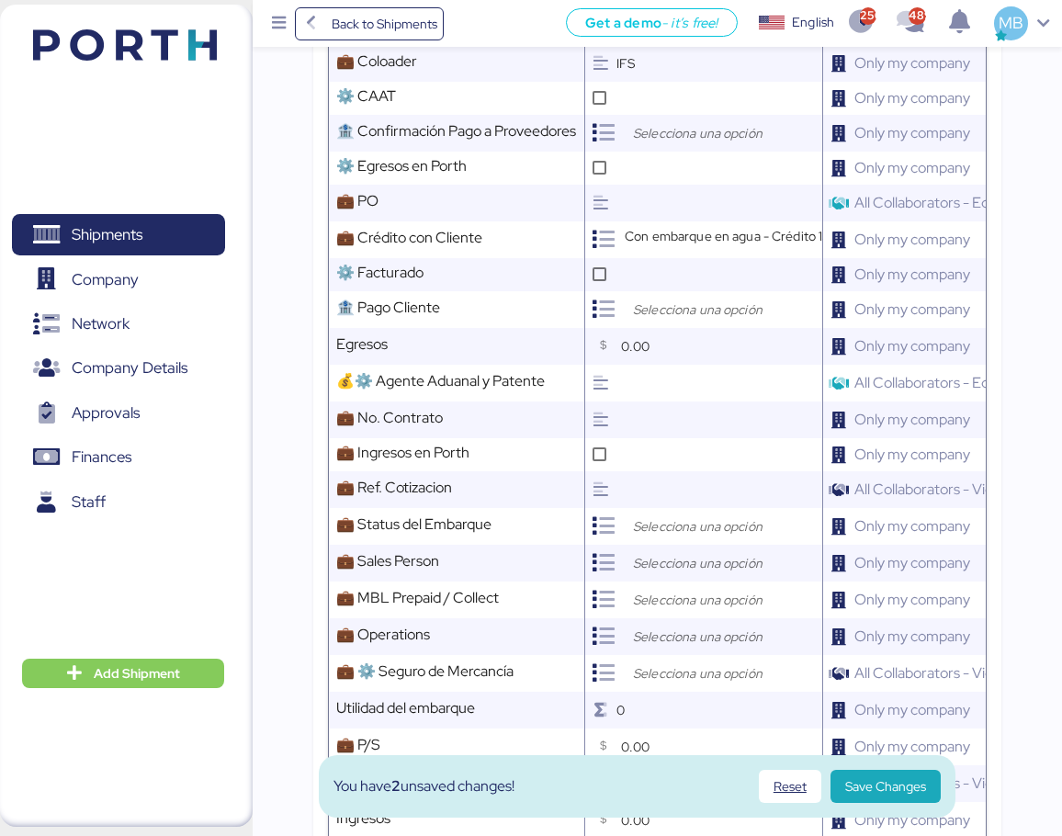
click at [666, 537] on input "search" at bounding box center [725, 526] width 193 height 22
click at [671, 585] on span "Open" at bounding box center [675, 583] width 32 height 17
click at [677, 571] on input "search" at bounding box center [725, 563] width 193 height 22
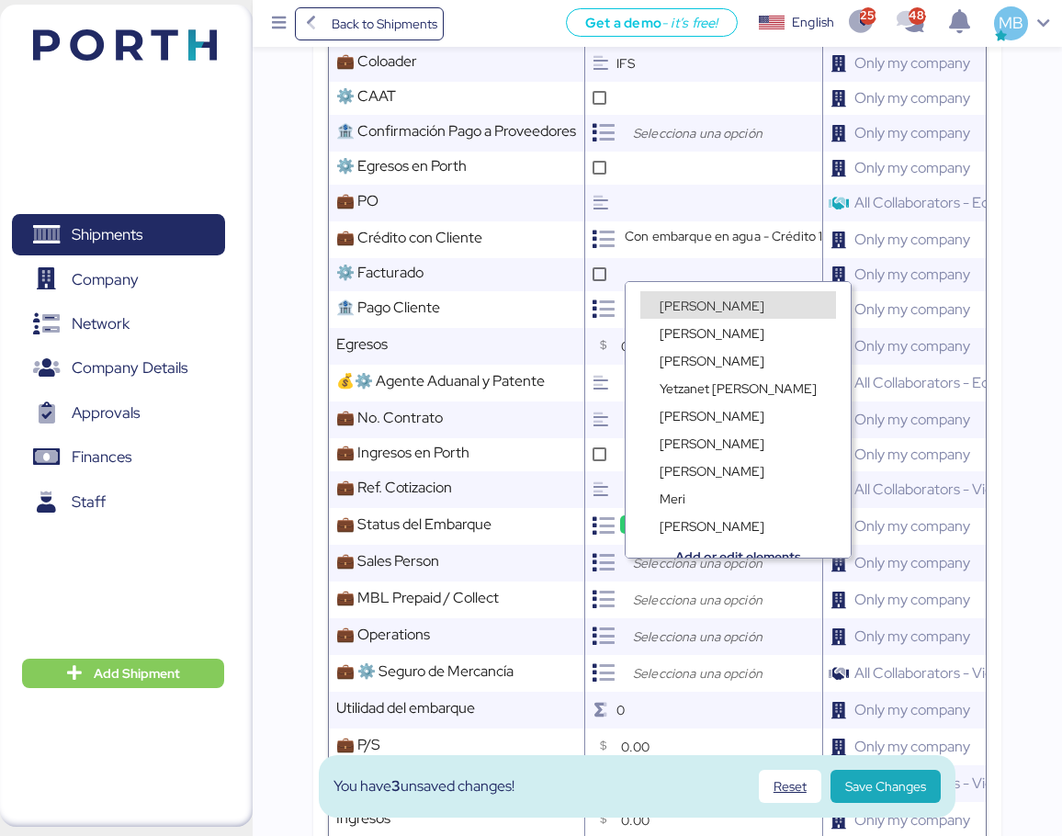
click at [715, 302] on span "[PERSON_NAME]" at bounding box center [711, 306] width 105 height 17
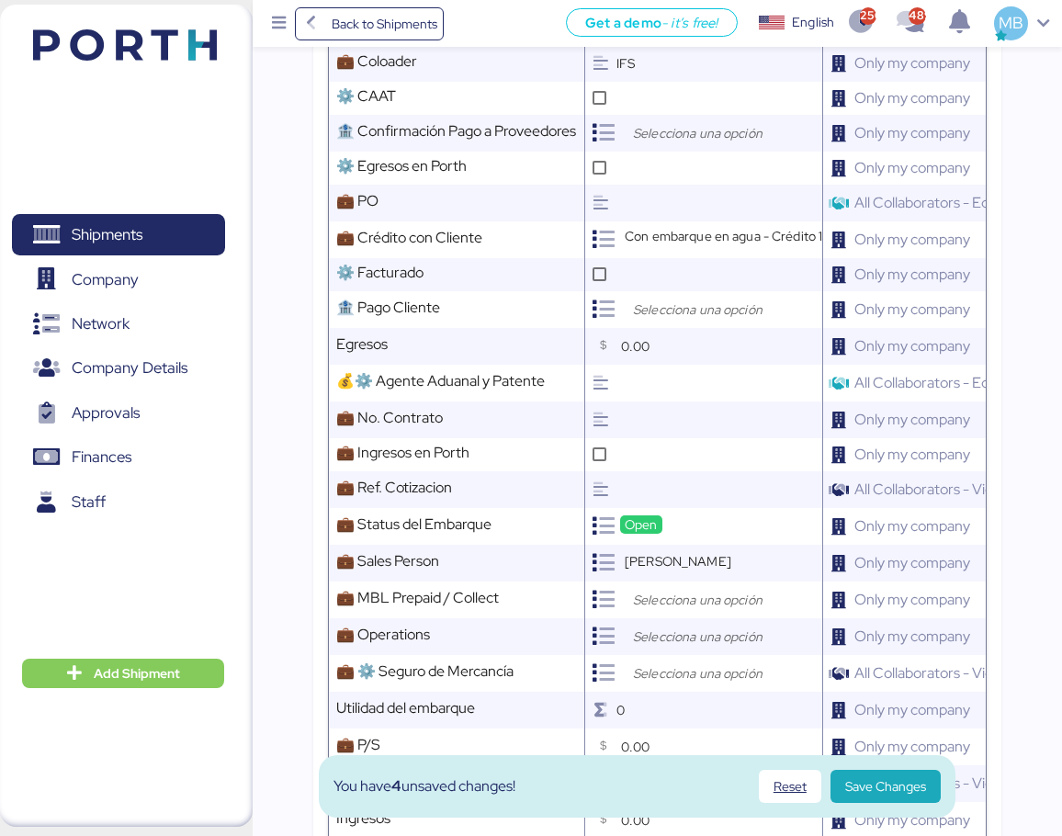
click at [673, 606] on input "search" at bounding box center [725, 600] width 193 height 22
click at [677, 655] on span "Prepaid" at bounding box center [681, 656] width 44 height 17
click at [681, 684] on input "search" at bounding box center [725, 673] width 193 height 22
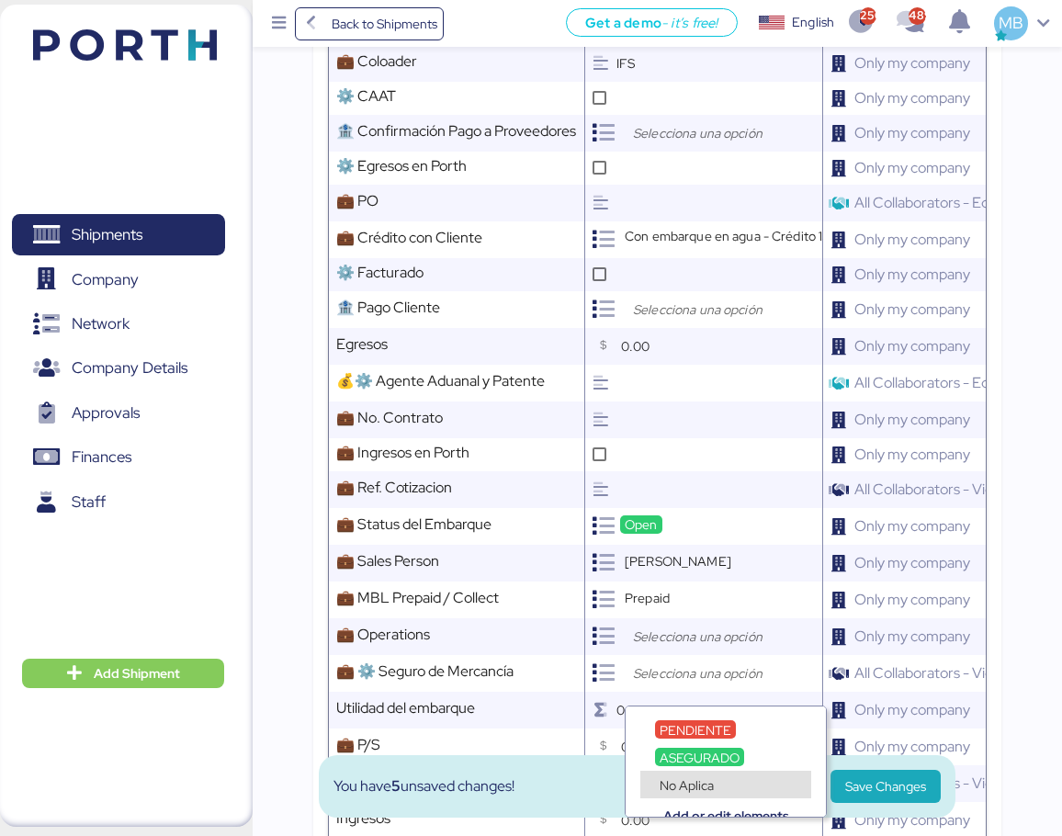
click at [692, 782] on span "No Aplica" at bounding box center [686, 785] width 54 height 17
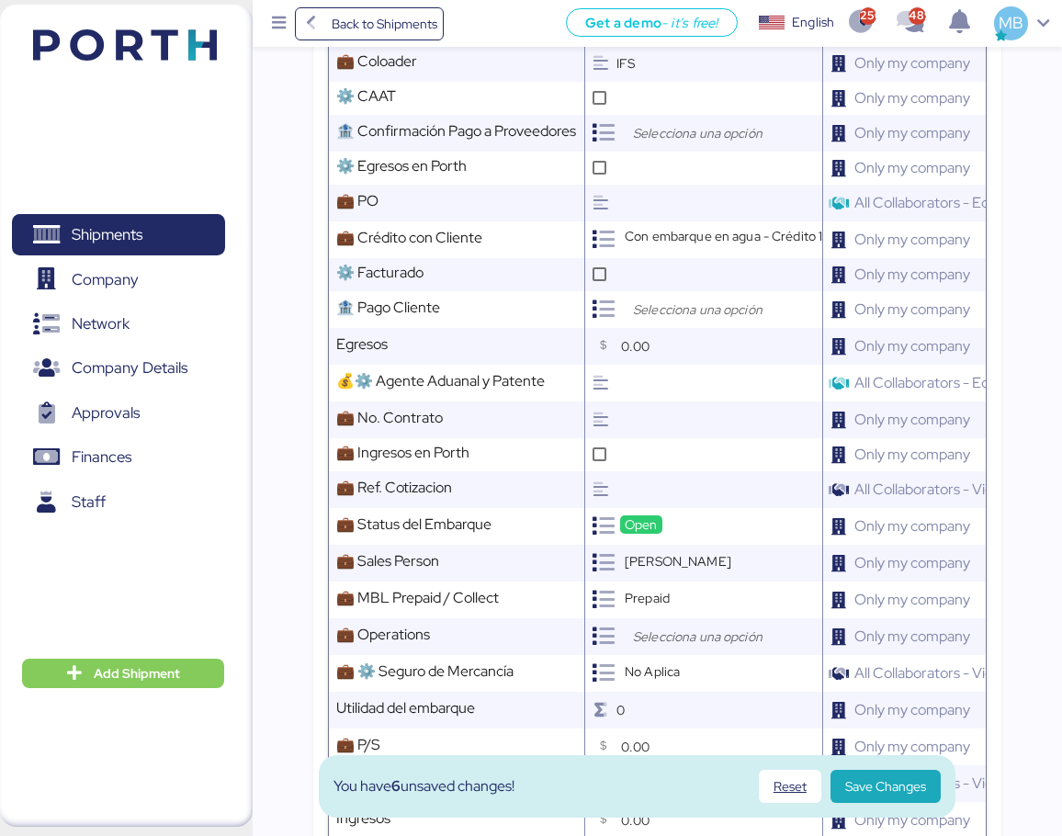
click at [894, 787] on span "Save Changes" at bounding box center [885, 786] width 81 height 22
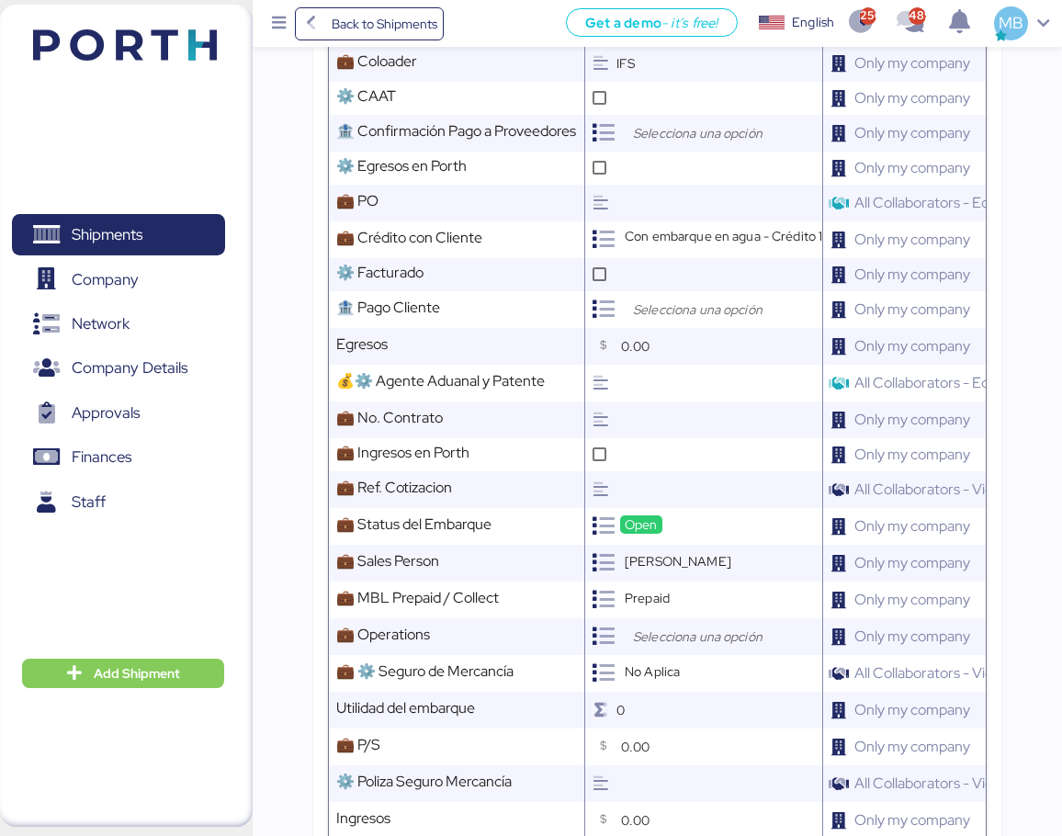
click at [677, 647] on input "search" at bounding box center [725, 636] width 193 height 22
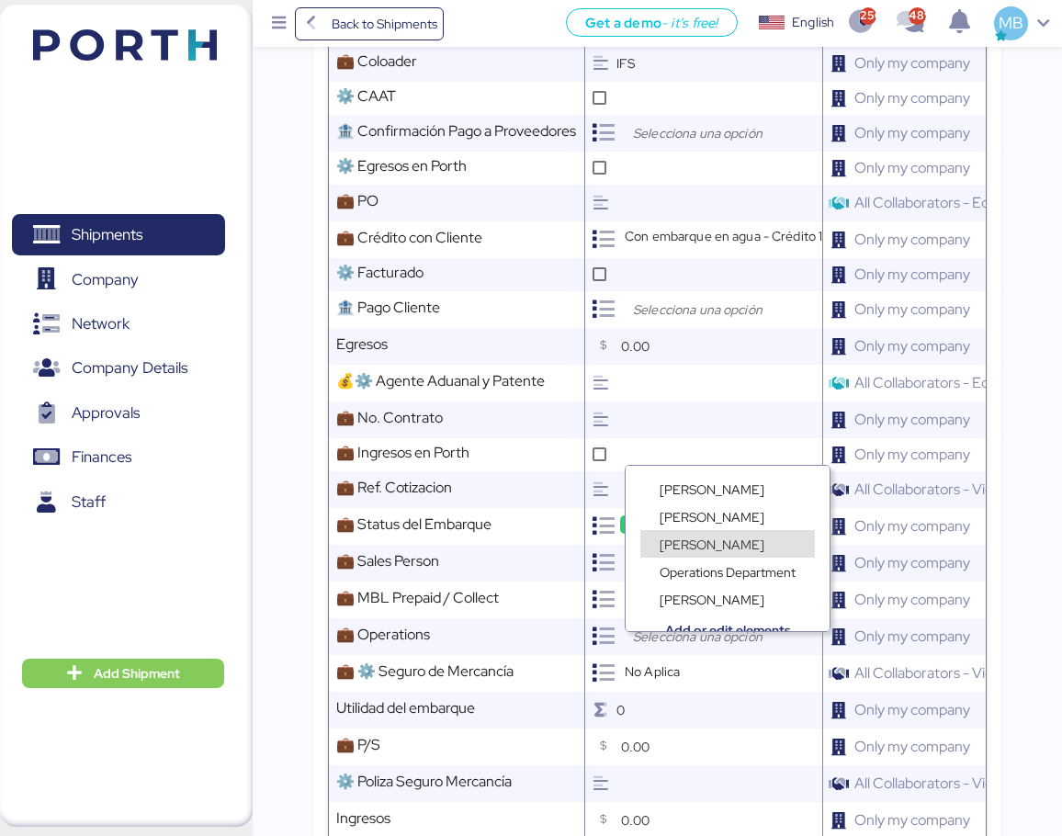
click at [737, 540] on div "[PERSON_NAME]" at bounding box center [727, 544] width 174 height 28
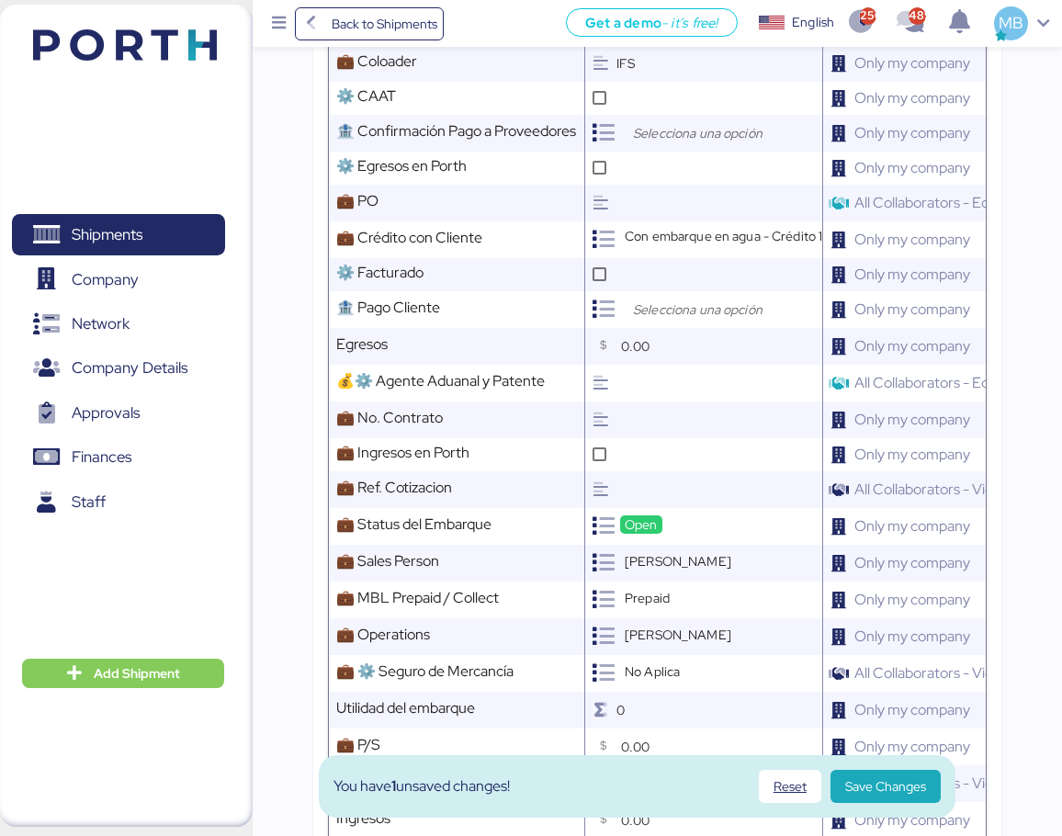
click at [889, 779] on span "Save Changes" at bounding box center [885, 786] width 81 height 22
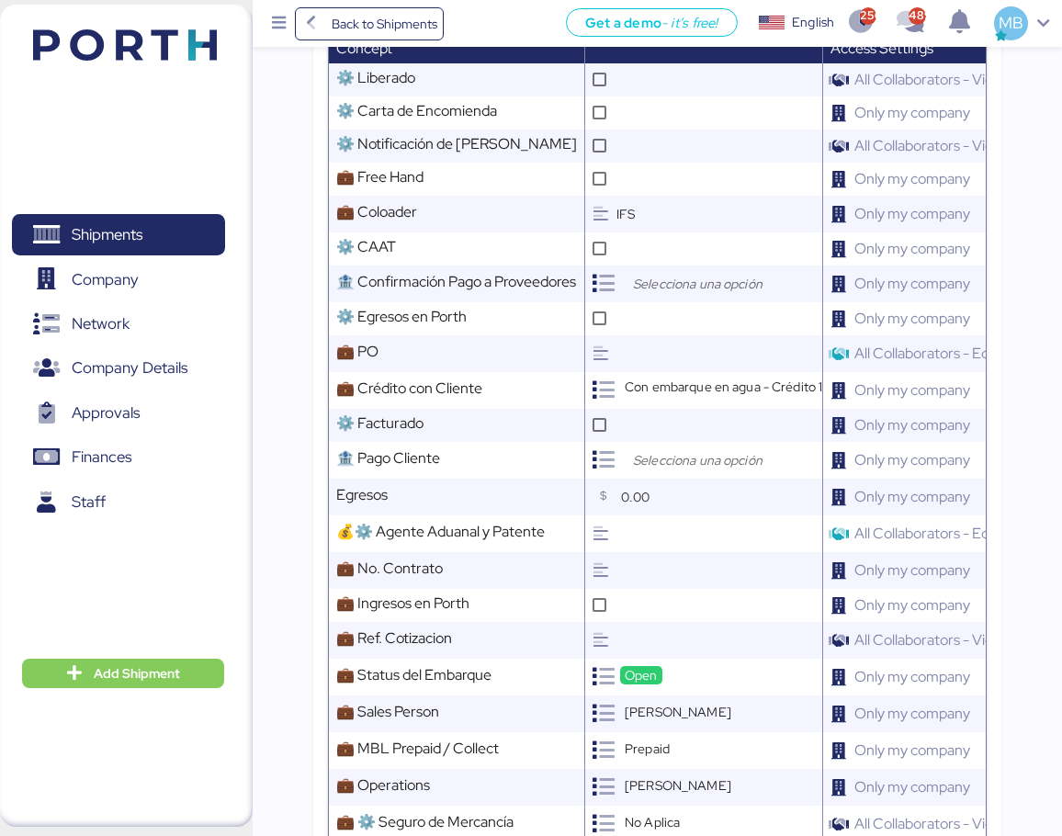
scroll to position [0, 0]
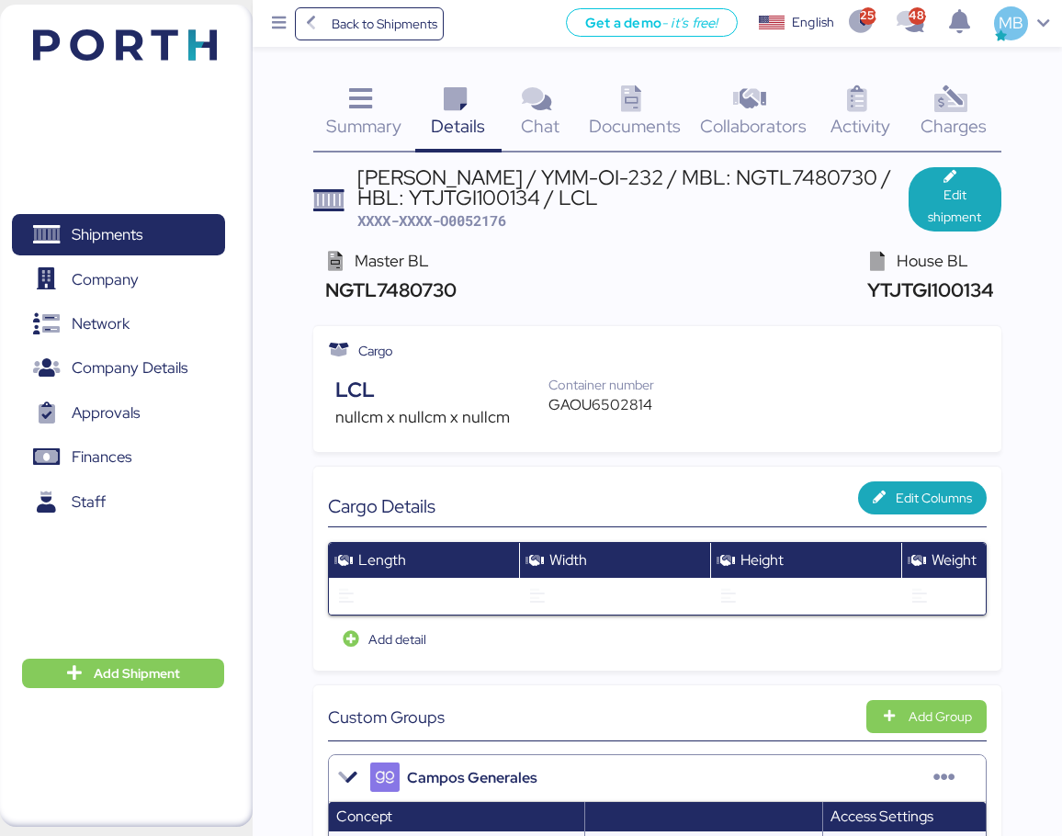
drag, startPoint x: 598, startPoint y: 196, endPoint x: 360, endPoint y: 178, distance: 238.5
click at [360, 178] on div "[PERSON_NAME] / YMM-OI-232 / MBL: NGTL7480730 / HBL: YTJTGI100134 / LCL" at bounding box center [633, 187] width 552 height 41
copy div "[PERSON_NAME] / YMM-OI-232 / MBL: NGTL7480730 / HBL: YTJTGI100134 / LCL"
click at [467, 228] on span "XXXX-XXXX-O0052176" at bounding box center [431, 220] width 149 height 18
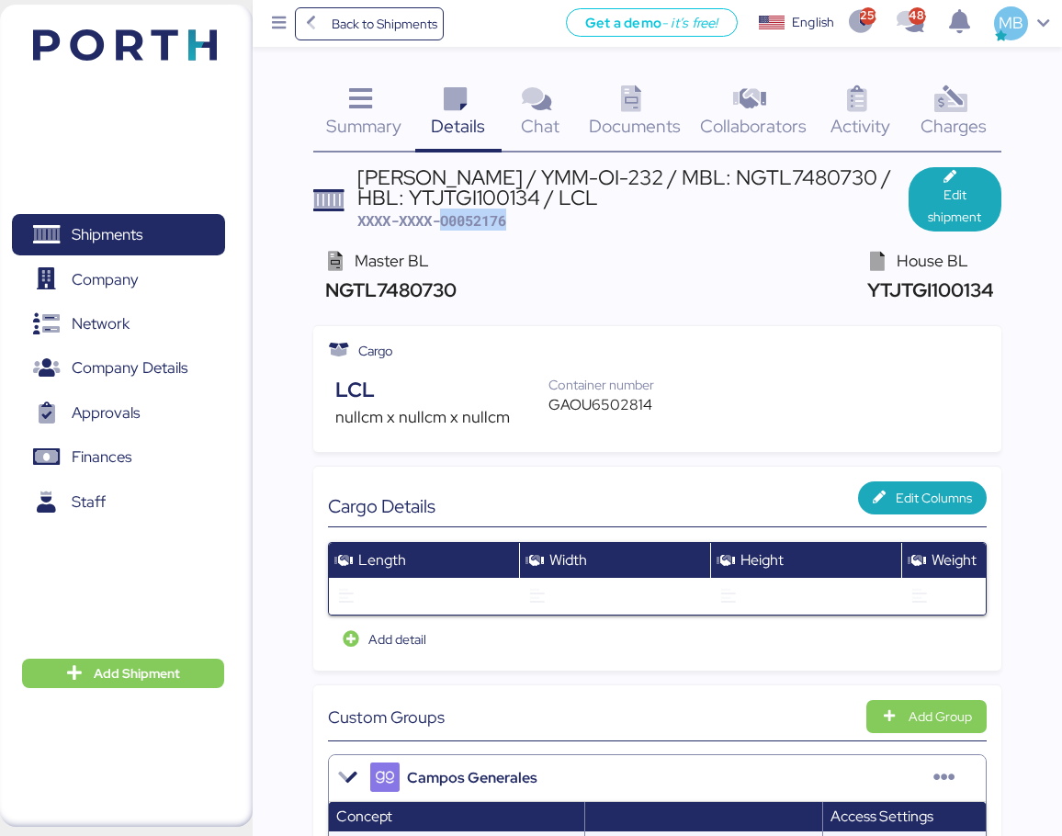
copy span "O0052176"
click at [613, 413] on div "GAOU6502814" at bounding box center [610, 405] width 125 height 22
copy div "GAOU6502814"
click at [487, 222] on span "XXXX-XXXX-O0052176" at bounding box center [431, 220] width 149 height 18
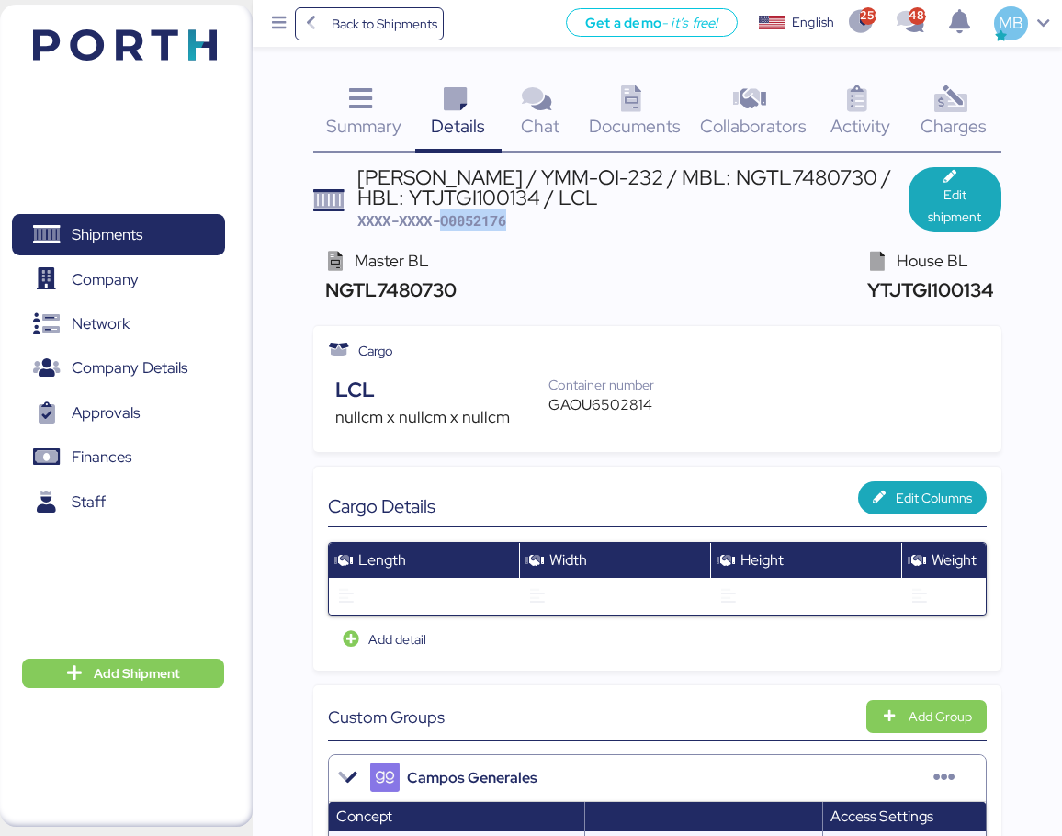
click at [487, 222] on span "XXXX-XXXX-O0052176" at bounding box center [431, 220] width 149 height 18
copy span "O0052176"
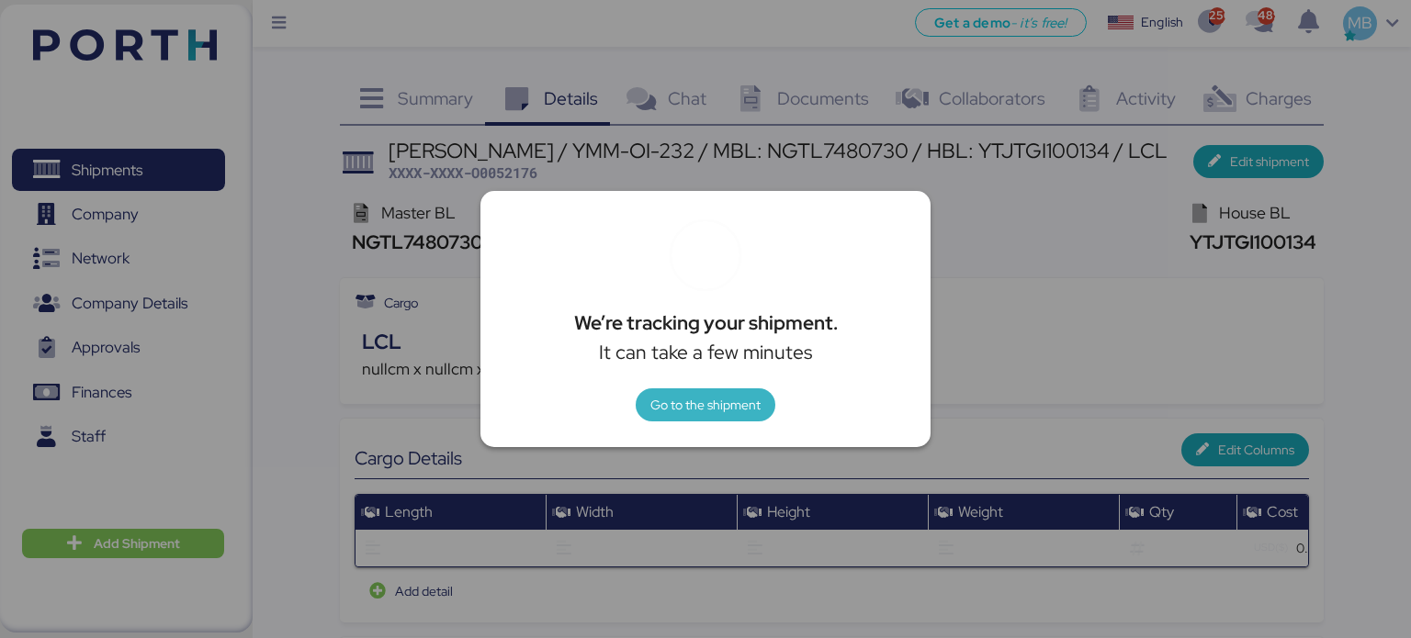
click at [709, 404] on span "Go to the shipment" at bounding box center [705, 405] width 110 height 22
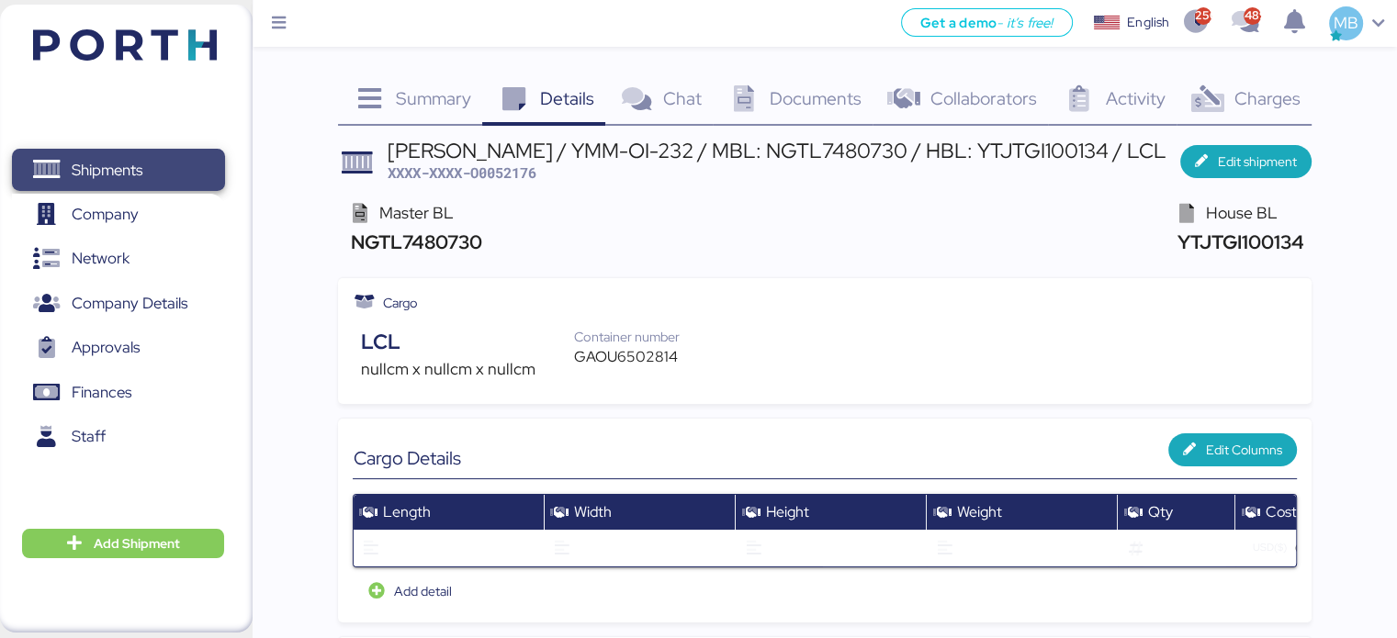
click at [176, 174] on span "Shipments" at bounding box center [117, 170] width 197 height 27
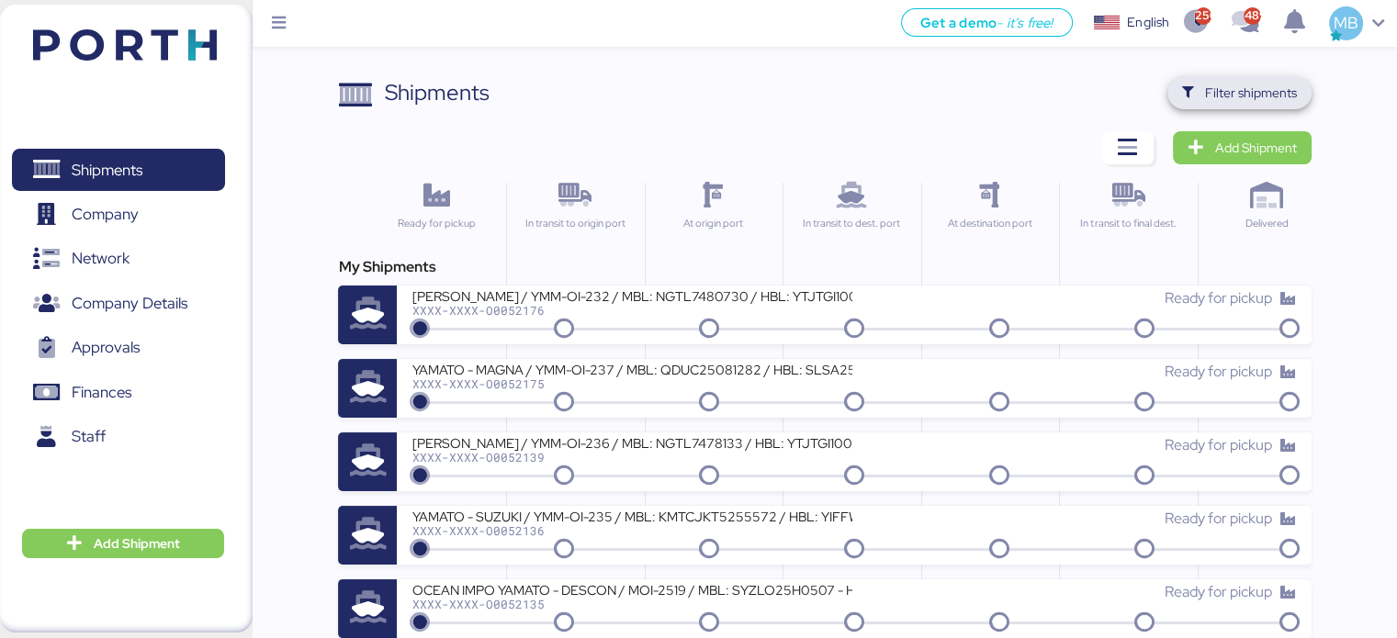
click at [1290, 98] on span "Filter shipments" at bounding box center [1251, 93] width 92 height 22
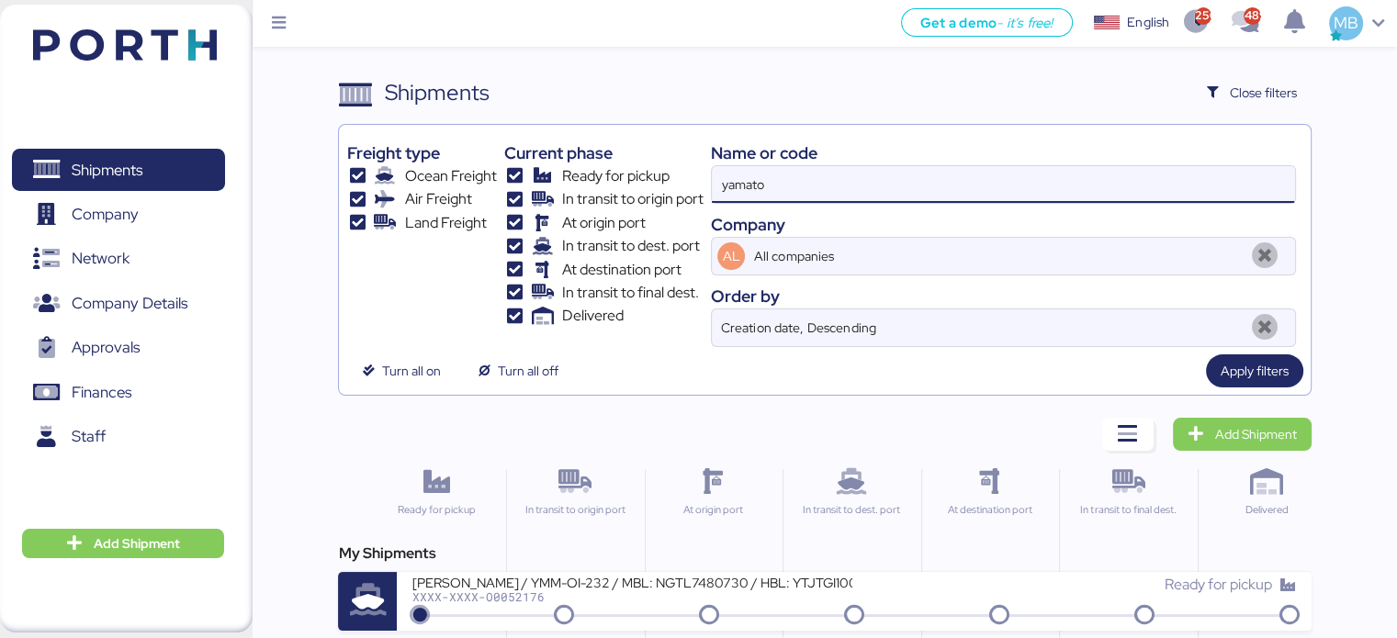
drag, startPoint x: 951, startPoint y: 187, endPoint x: 632, endPoint y: 187, distance: 318.7
click at [632, 187] on div "Freight type Ocean Freight Air Freight Land Freight Current phase Ready for pic…" at bounding box center [824, 239] width 956 height 215
paste input "O0052137"
type input "O0052137"
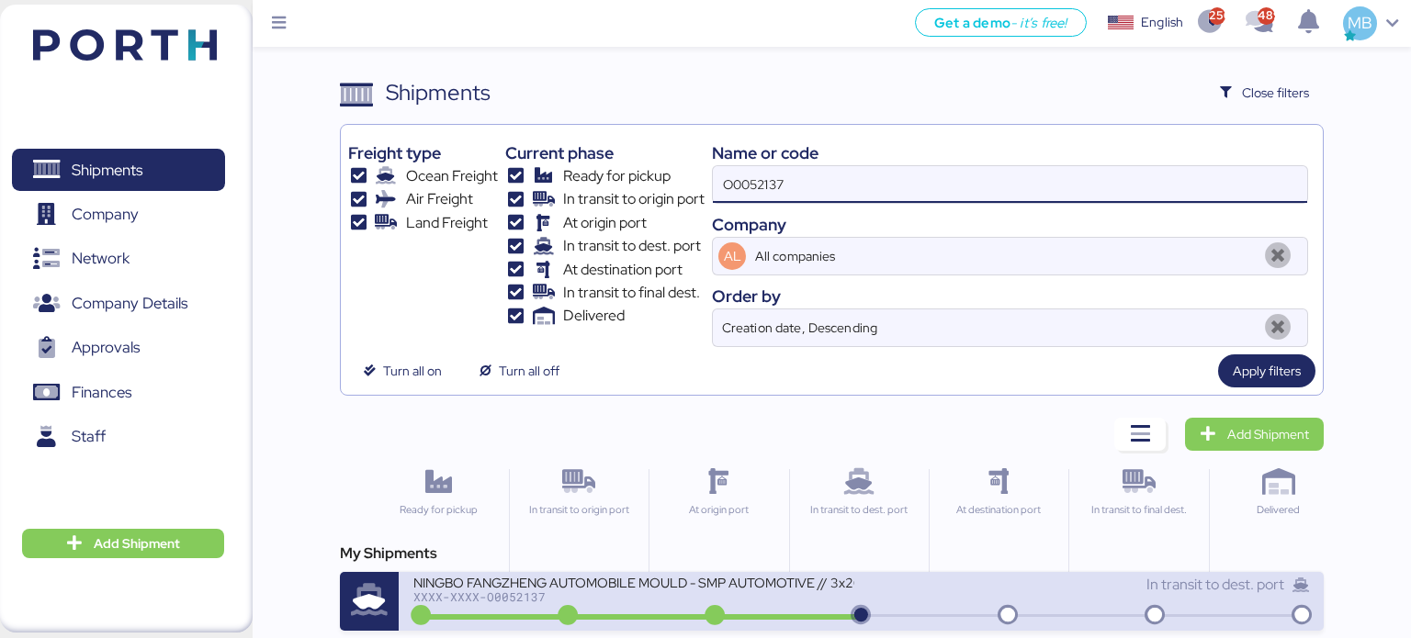
click at [588, 590] on div "NINGBO FANGZHENG AUTOMOBILE MOULD - SMP AUTOMOTIVE // 3x20OT // NINGBO - MANZAN…" at bounding box center [633, 582] width 441 height 16
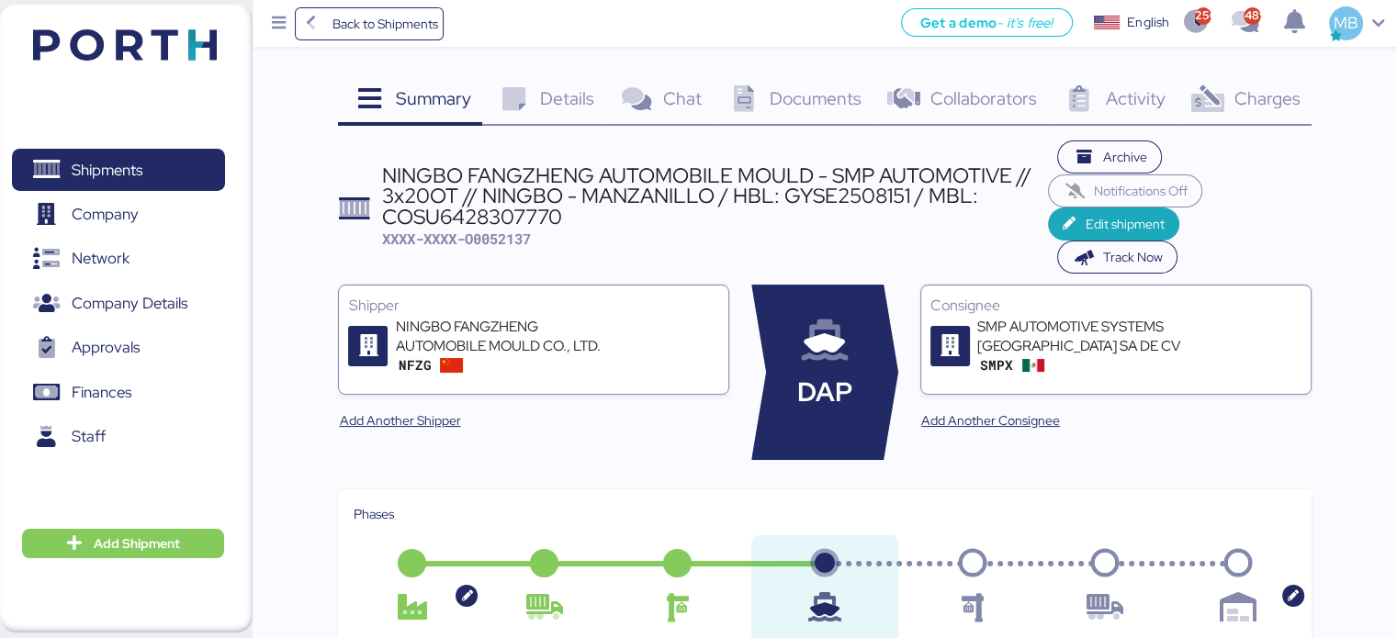
click at [1297, 101] on span "Charges" at bounding box center [1266, 98] width 66 height 24
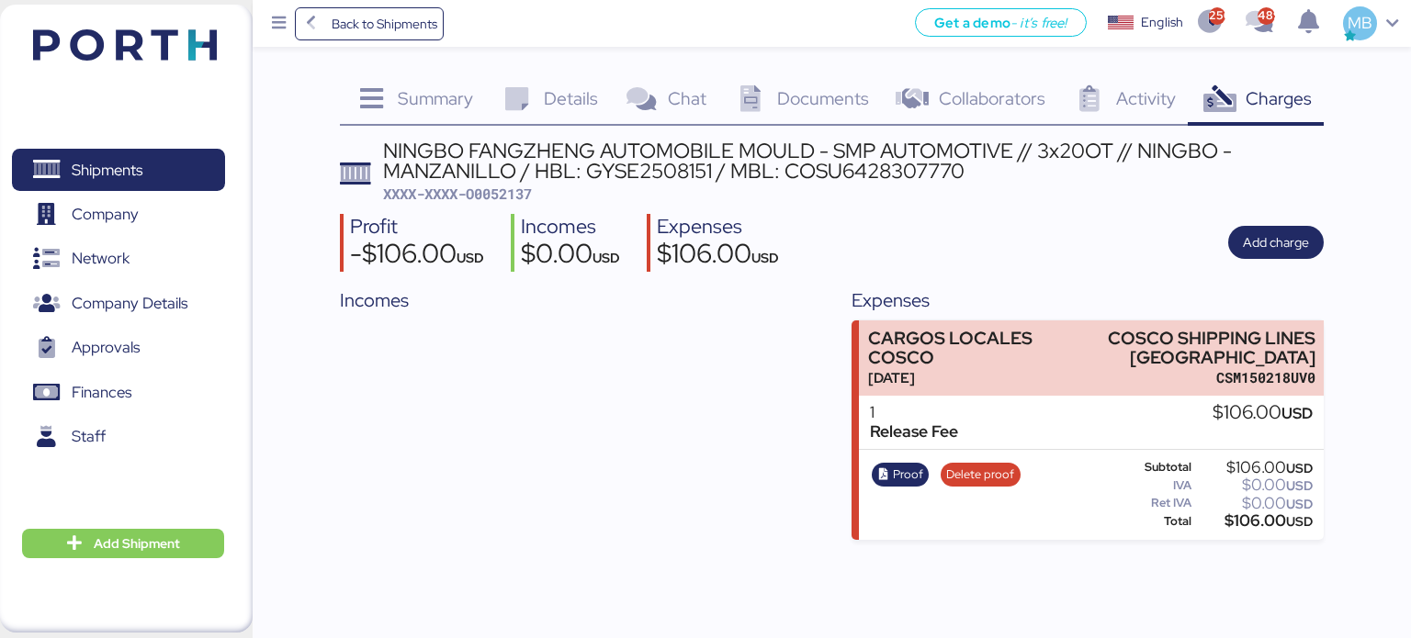
click at [417, 98] on span "Summary" at bounding box center [435, 98] width 75 height 24
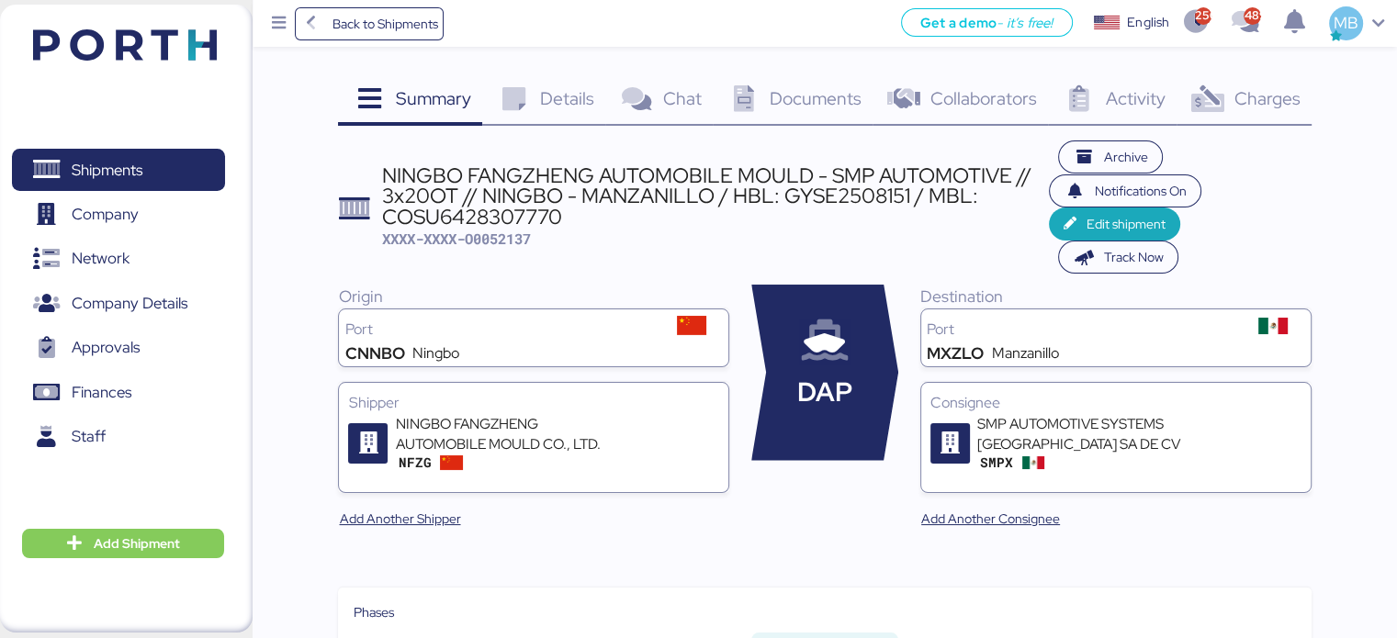
click at [577, 113] on div "Details 0" at bounding box center [543, 101] width 123 height 50
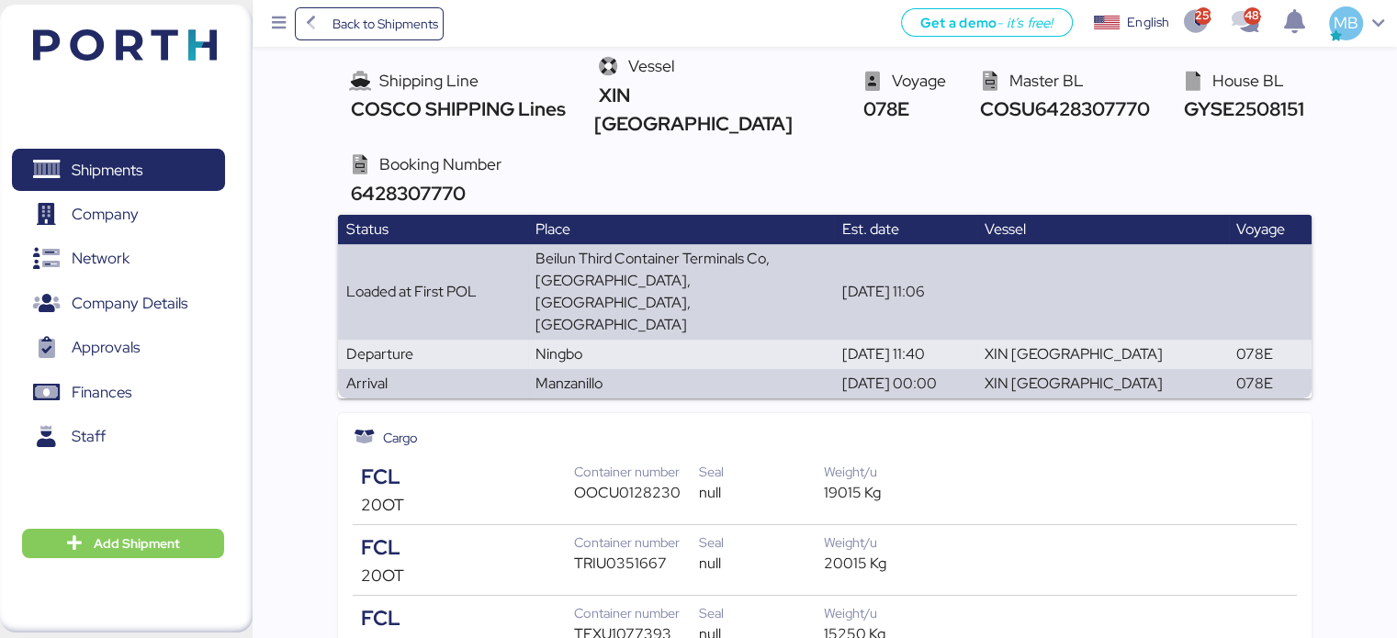
scroll to position [198, 0]
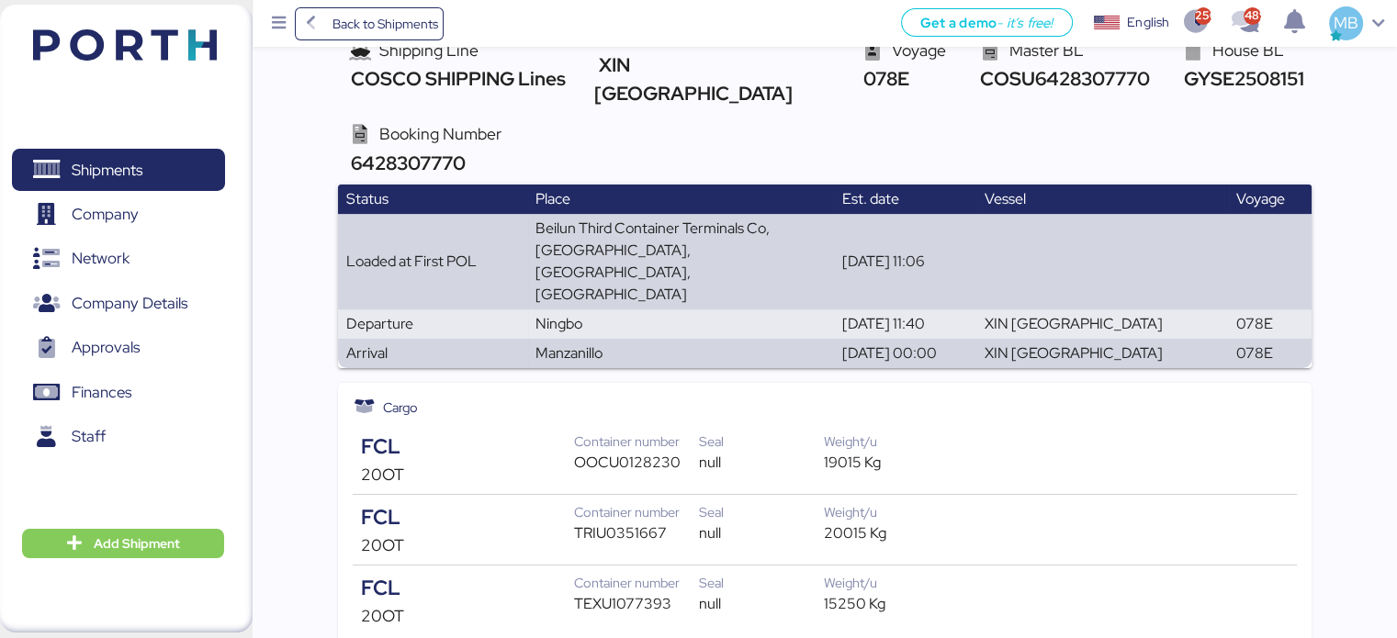
click at [1310, 110] on div "Shipping Line COSCO SHIPPING Lines Vessel XIN HONG KONG Voyage 078E Master BL C…" at bounding box center [824, 101] width 973 height 168
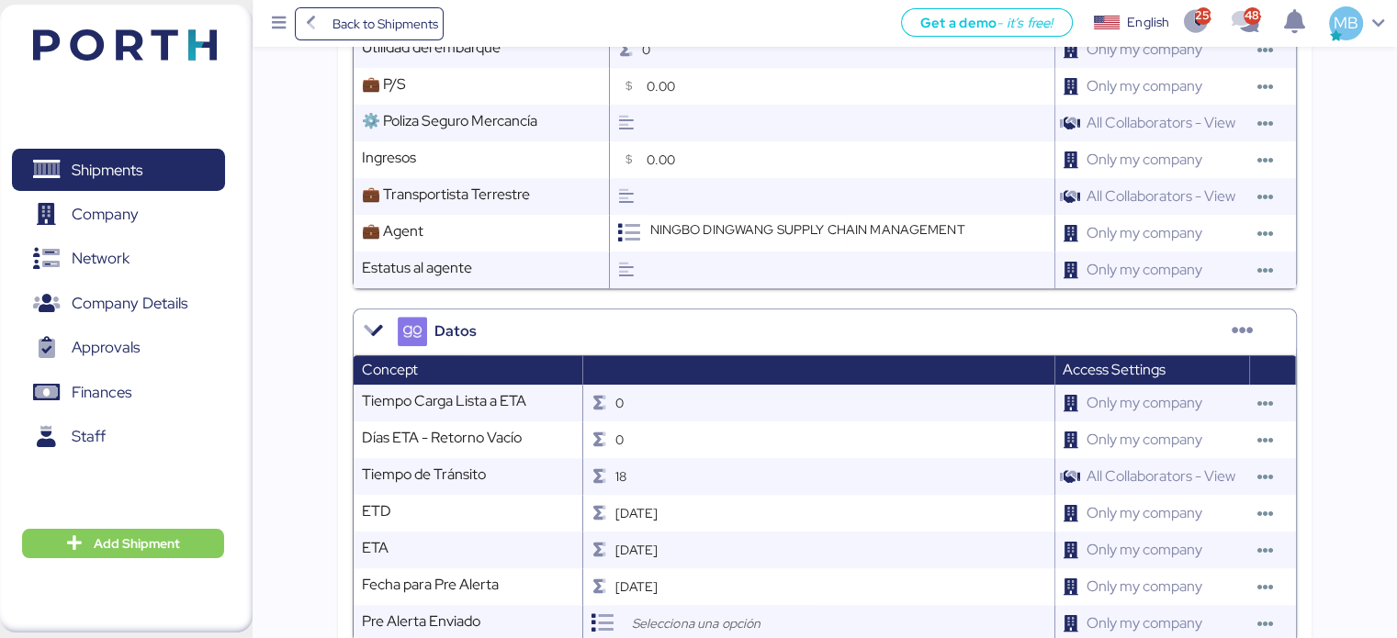
scroll to position [2219, 0]
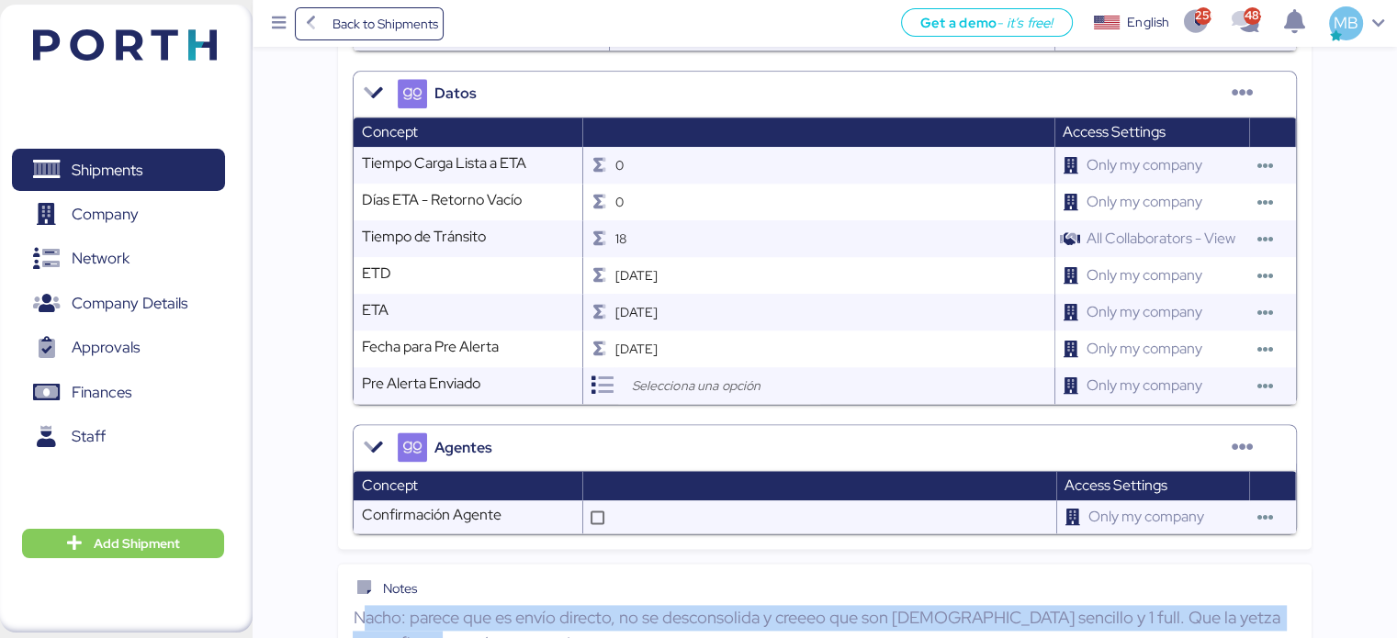
drag, startPoint x: 658, startPoint y: 591, endPoint x: 368, endPoint y: 566, distance: 290.4
click at [368, 605] on p "Nacho: parece que es envío directo, no se desconsolida y creeeo que son 1 senci…" at bounding box center [824, 630] width 943 height 51
click at [483, 605] on p "Nacho: parece que es envío directo, no se desconsolida y creeeo que son 1 senci…" at bounding box center [824, 630] width 943 height 51
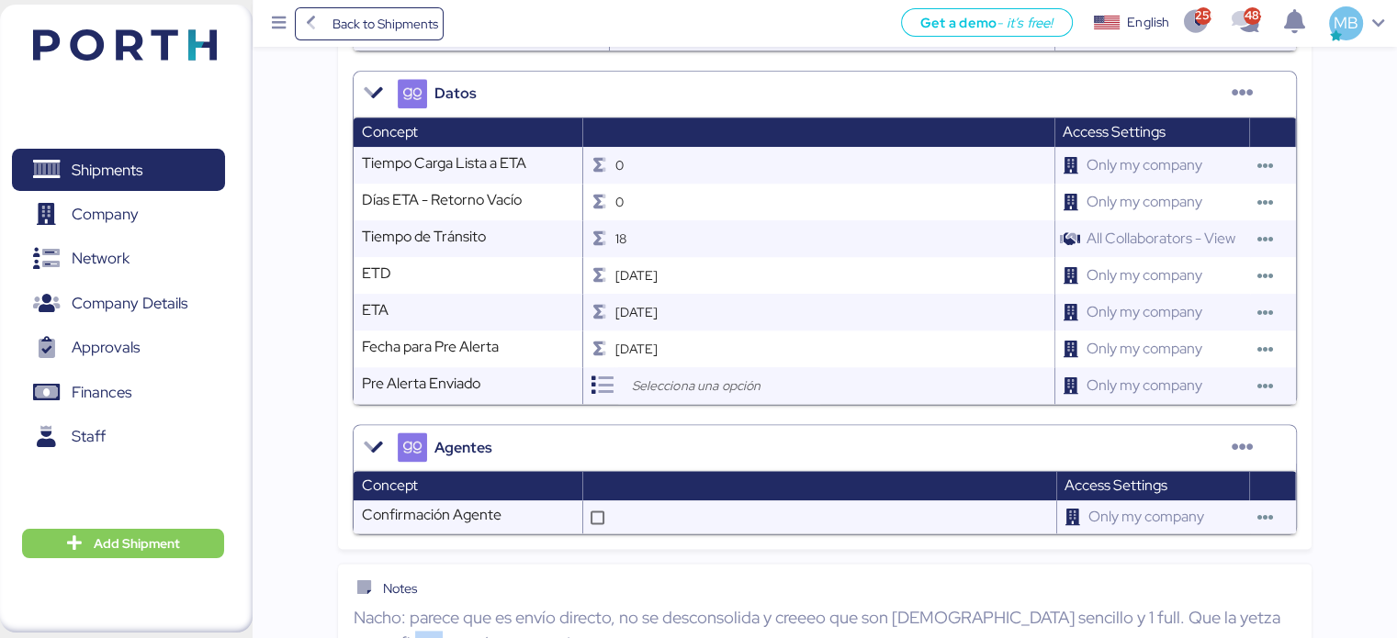
drag, startPoint x: 454, startPoint y: 587, endPoint x: 400, endPoint y: 572, distance: 55.3
click at [400, 605] on p "Nacho: parece que es envío directo, no se desconsolida y creeeo que son 1 senci…" at bounding box center [824, 630] width 943 height 51
click at [519, 605] on p "Nacho: parece que es envío directo, no se desconsolida y creeeo que son 1 senci…" at bounding box center [824, 630] width 943 height 51
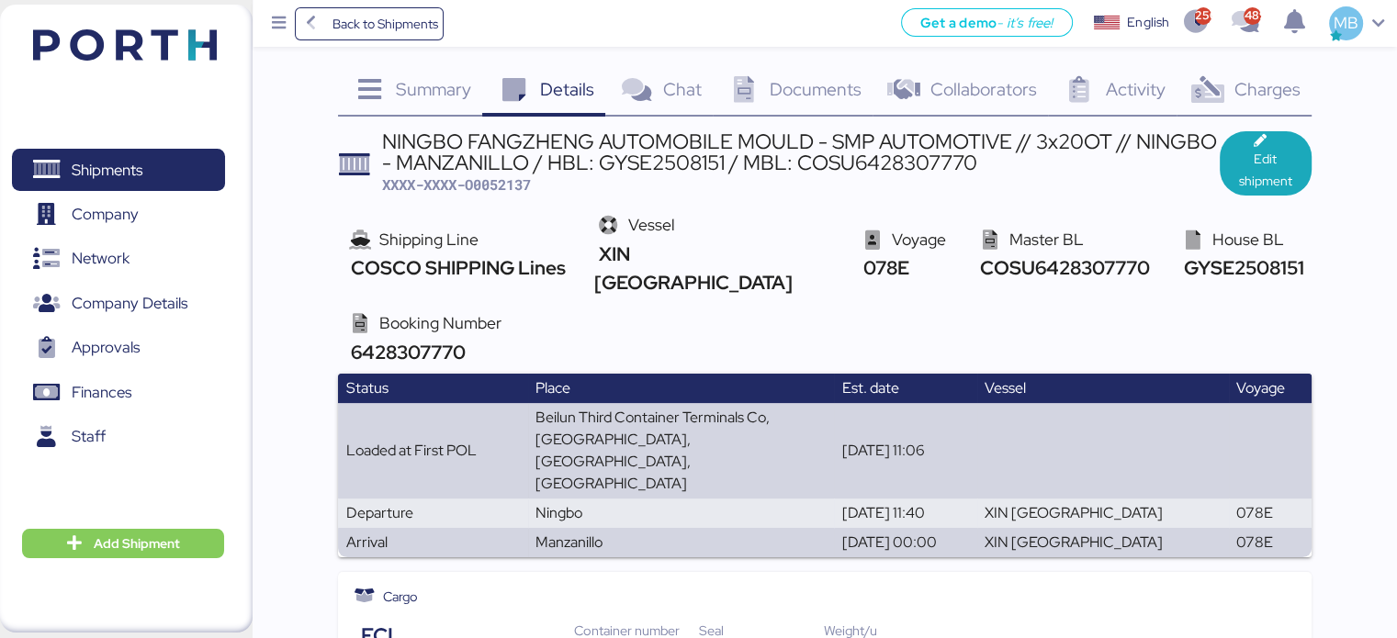
scroll to position [0, 0]
